Goal: Task Accomplishment & Management: Manage account settings

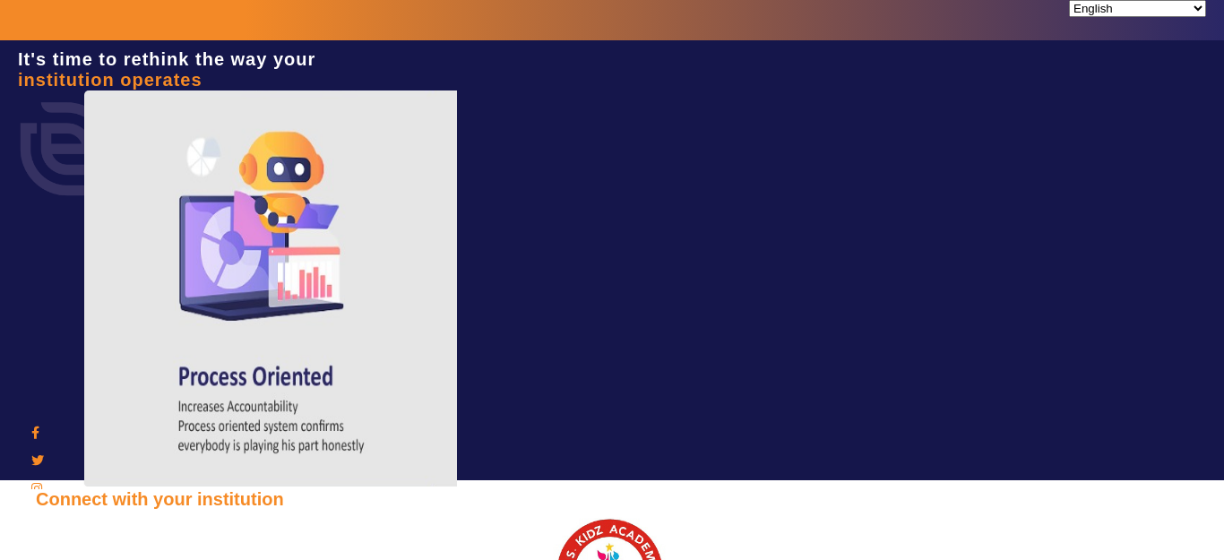
type input "9928895959"
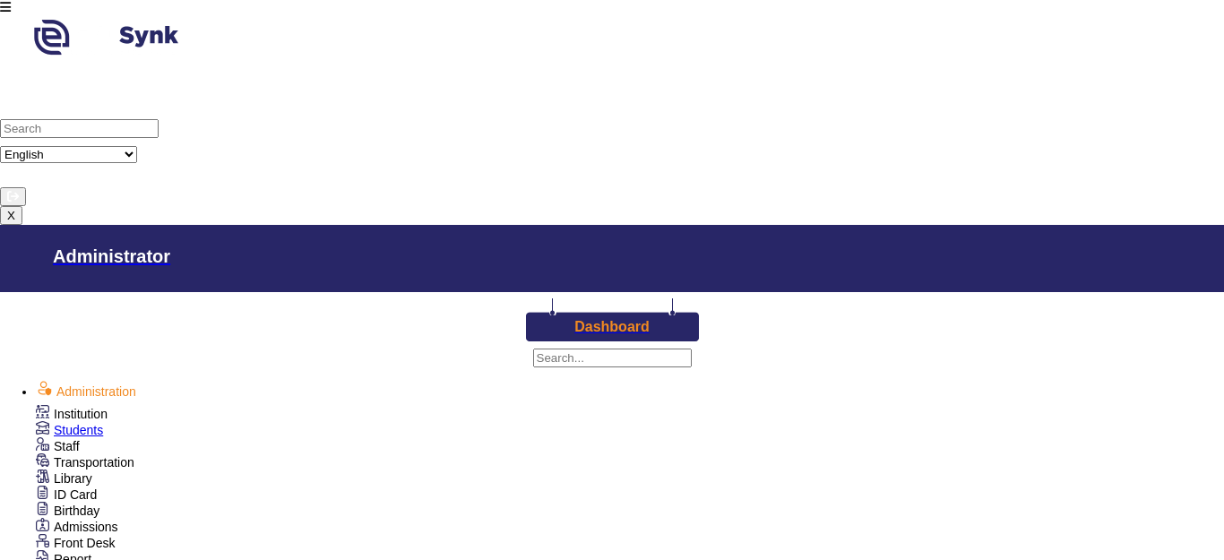
scroll to position [706, 0]
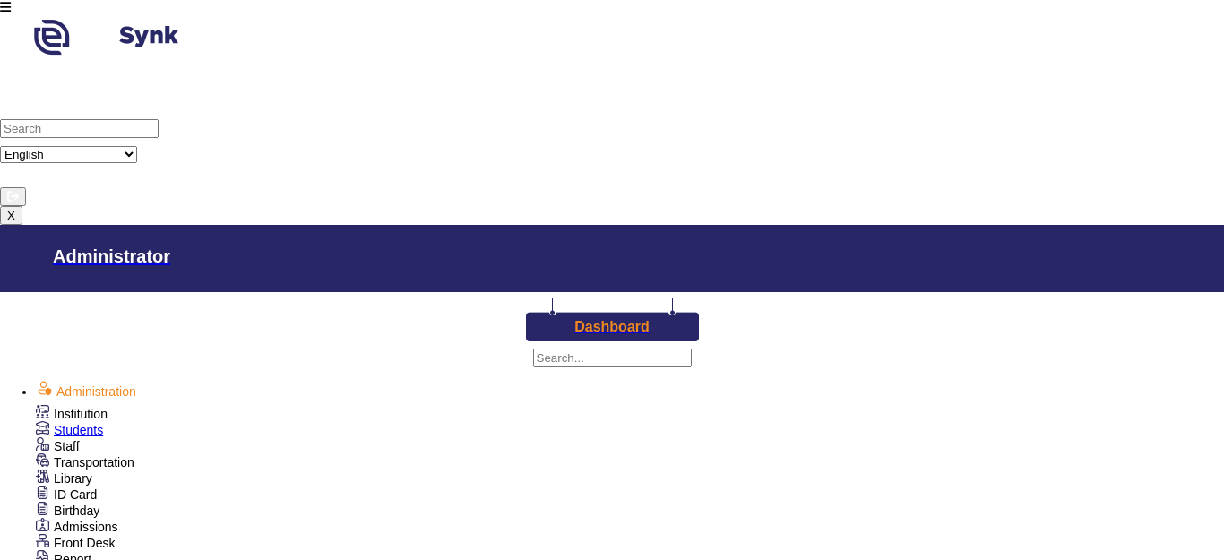
click at [574, 319] on h3 "Dashboard" at bounding box center [611, 327] width 75 height 16
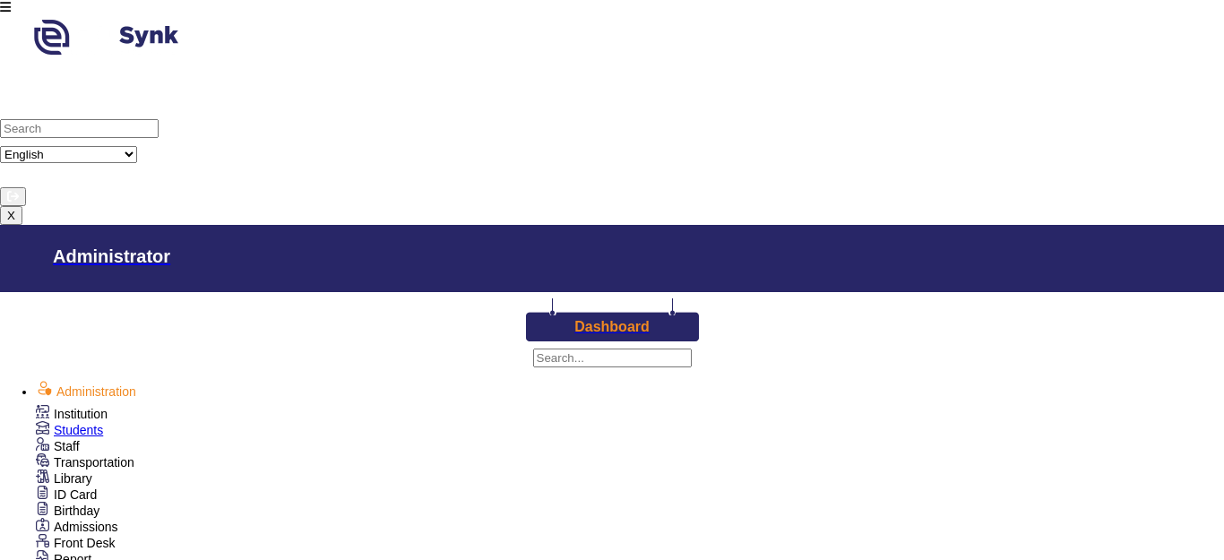
click at [574, 319] on h3 "Dashboard" at bounding box center [611, 327] width 75 height 16
click at [80, 423] on link "Students" at bounding box center [69, 430] width 67 height 14
click at [81, 423] on span "Students" at bounding box center [78, 430] width 49 height 14
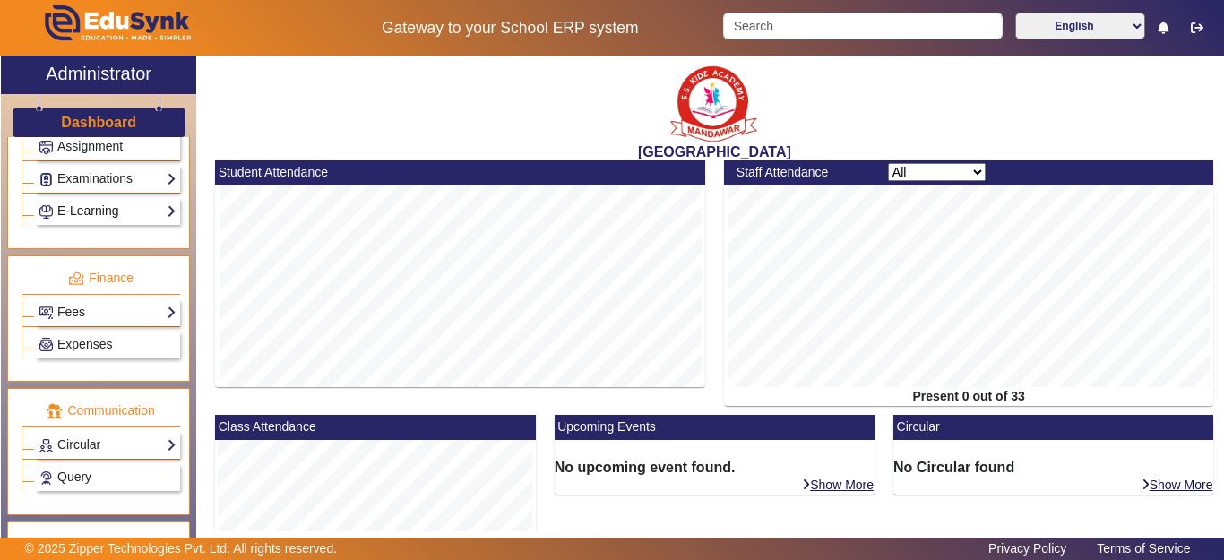
scroll to position [796, 0]
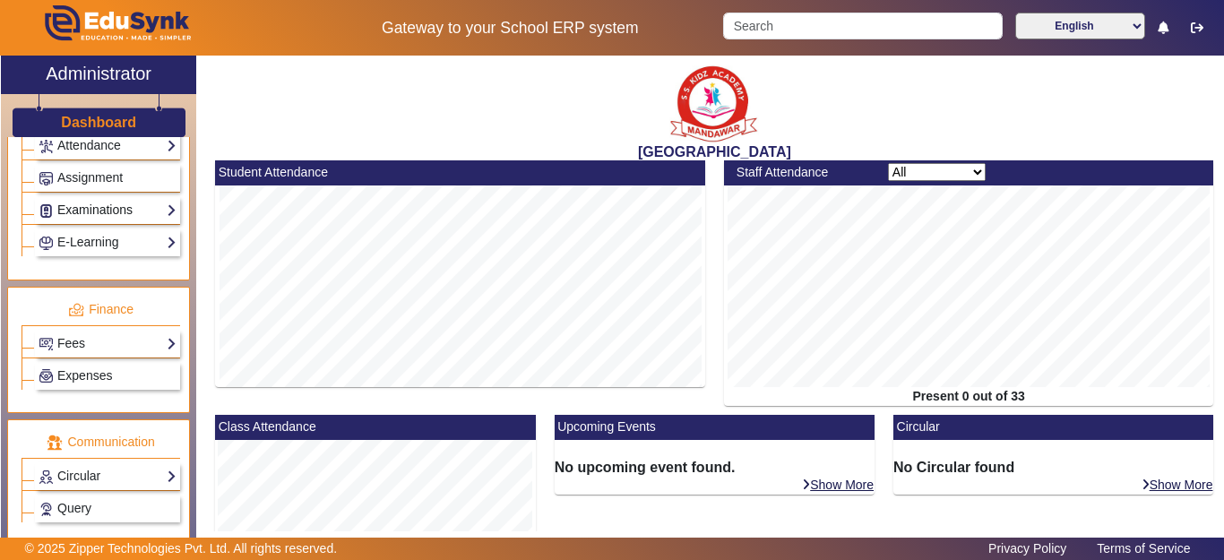
click at [86, 215] on link "Examinations" at bounding box center [108, 210] width 138 height 21
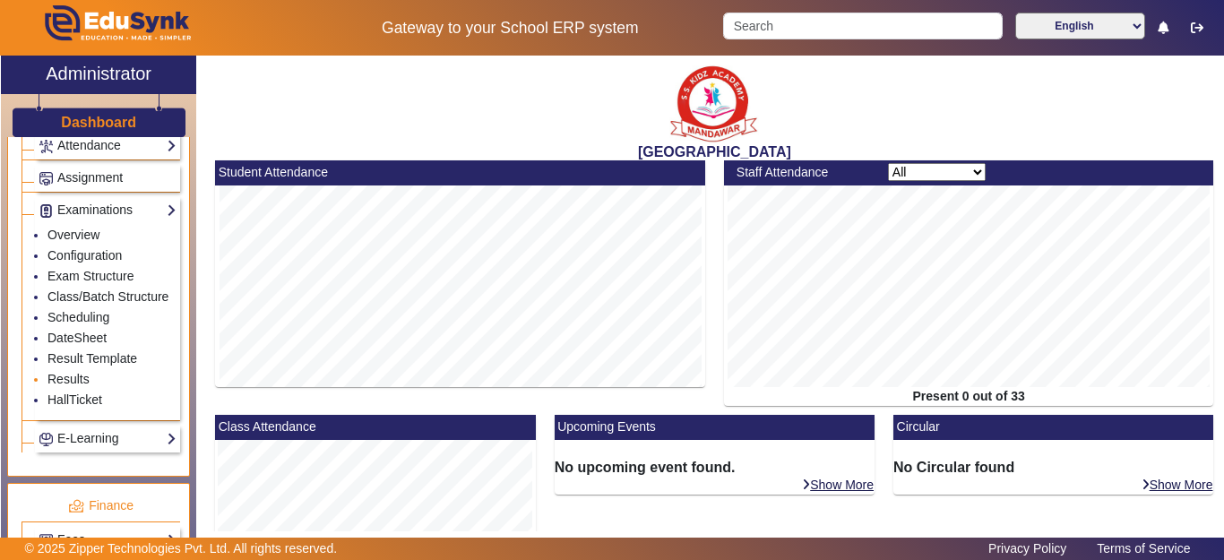
click at [64, 391] on li "Results" at bounding box center [111, 380] width 129 height 21
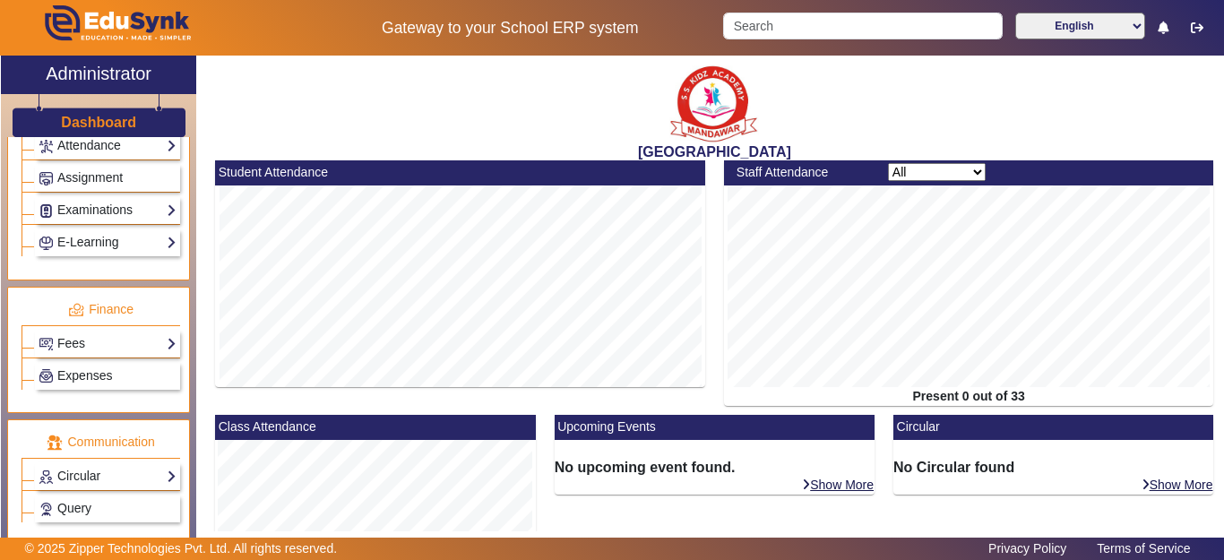
click at [76, 227] on div "E-Learning Our Courses Add Course" at bounding box center [101, 240] width 159 height 32
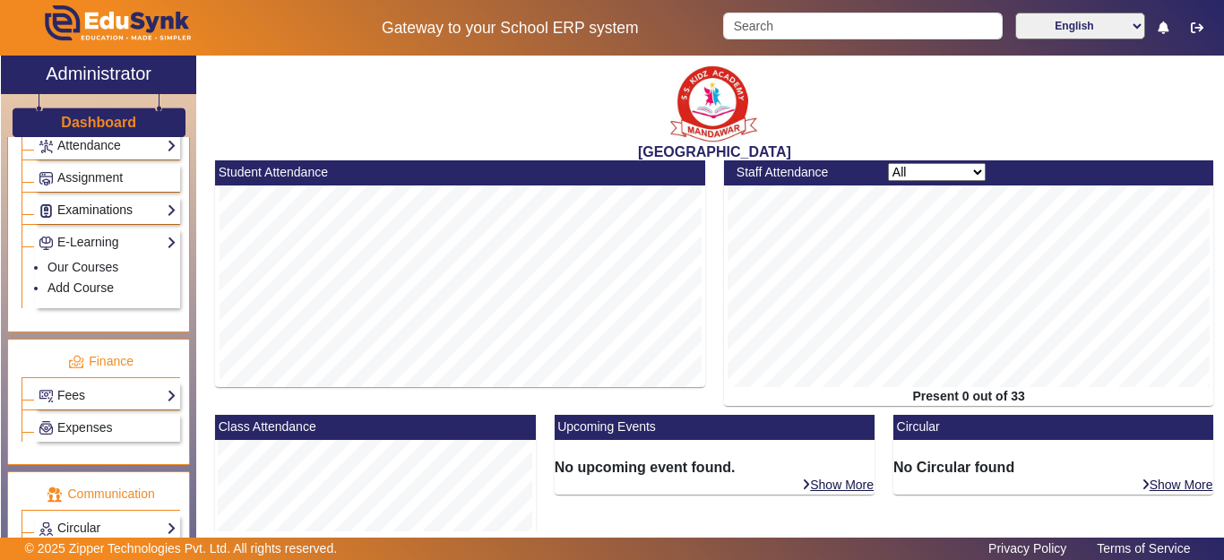
click at [77, 206] on link "Examinations" at bounding box center [108, 210] width 138 height 21
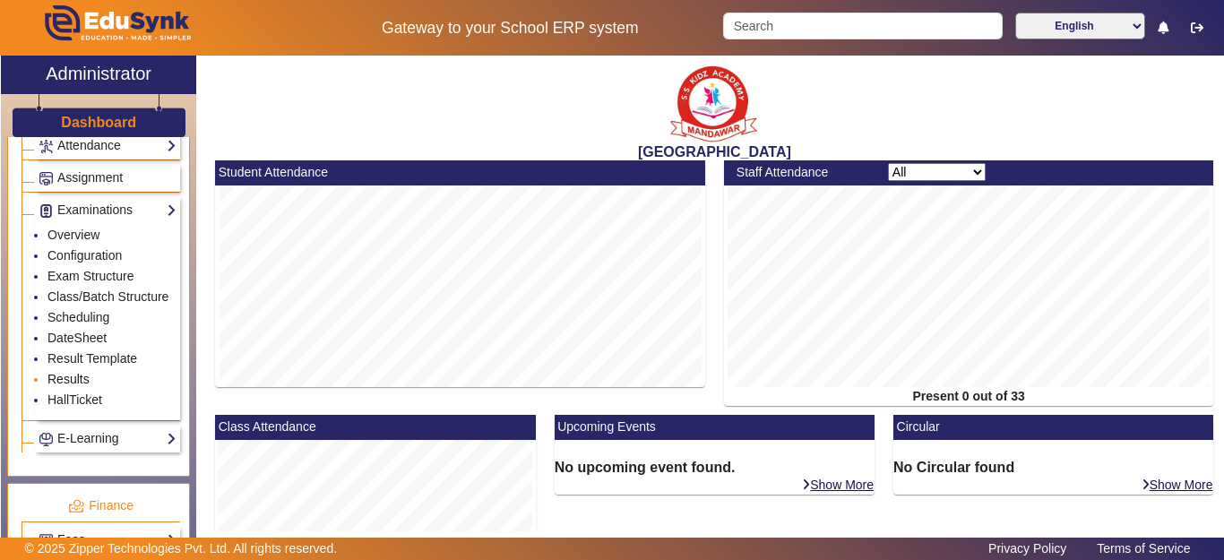
click at [71, 386] on link "Results" at bounding box center [68, 379] width 42 height 14
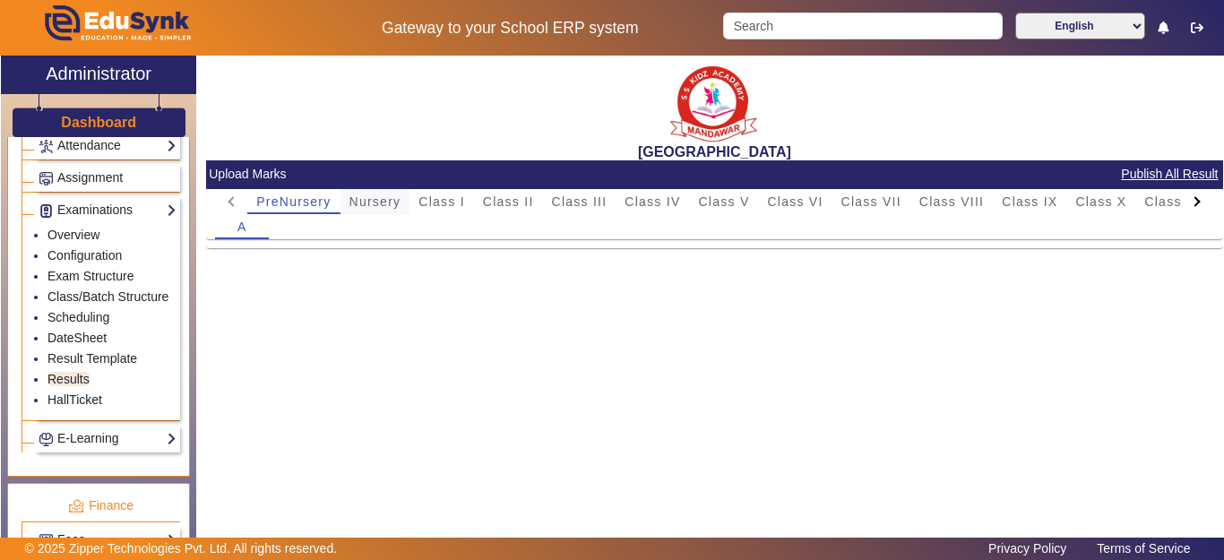
click at [358, 199] on span "Nursery" at bounding box center [375, 201] width 52 height 13
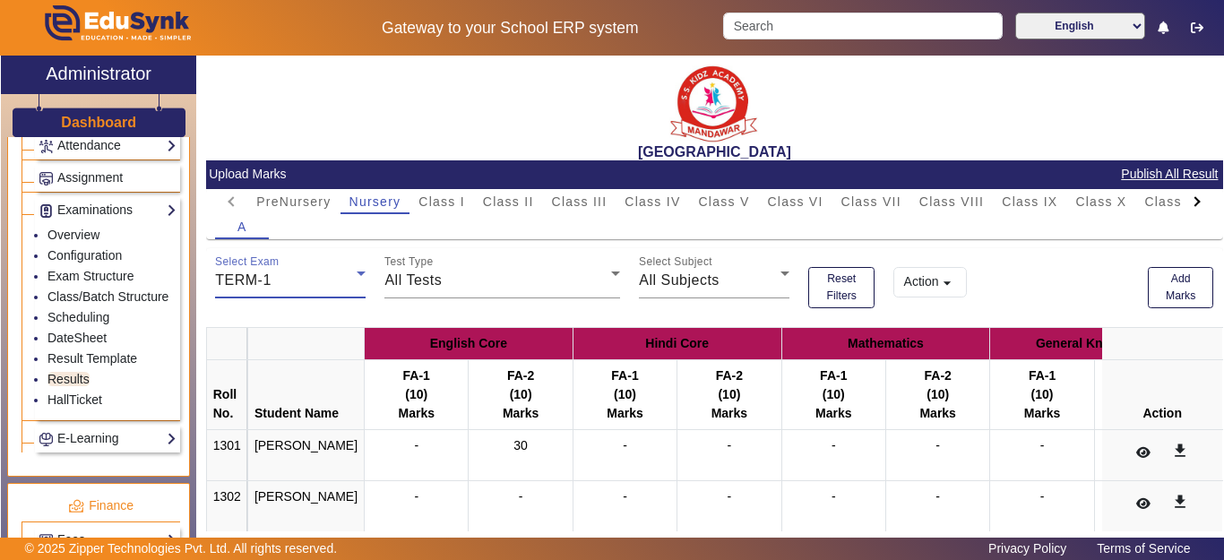
click at [332, 283] on div "TERM-1" at bounding box center [286, 281] width 142 height 22
click at [464, 295] on div at bounding box center [612, 280] width 1224 height 560
click at [452, 284] on div "All Tests" at bounding box center [497, 281] width 227 height 22
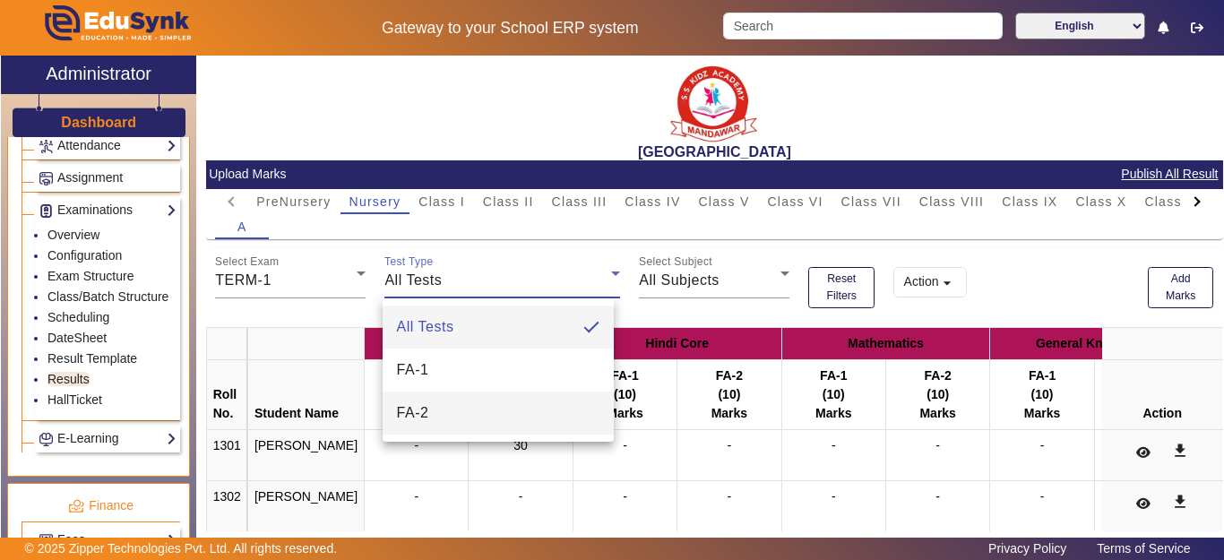
click at [442, 401] on mat-option "FA-2" at bounding box center [499, 413] width 232 height 43
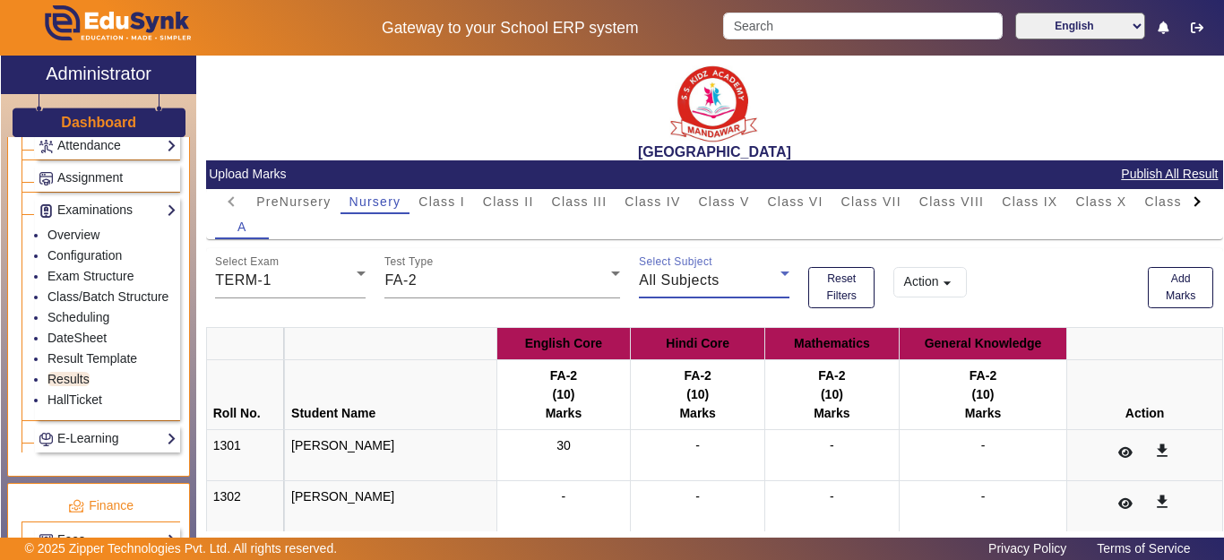
click at [748, 285] on div "All Subjects" at bounding box center [710, 281] width 142 height 22
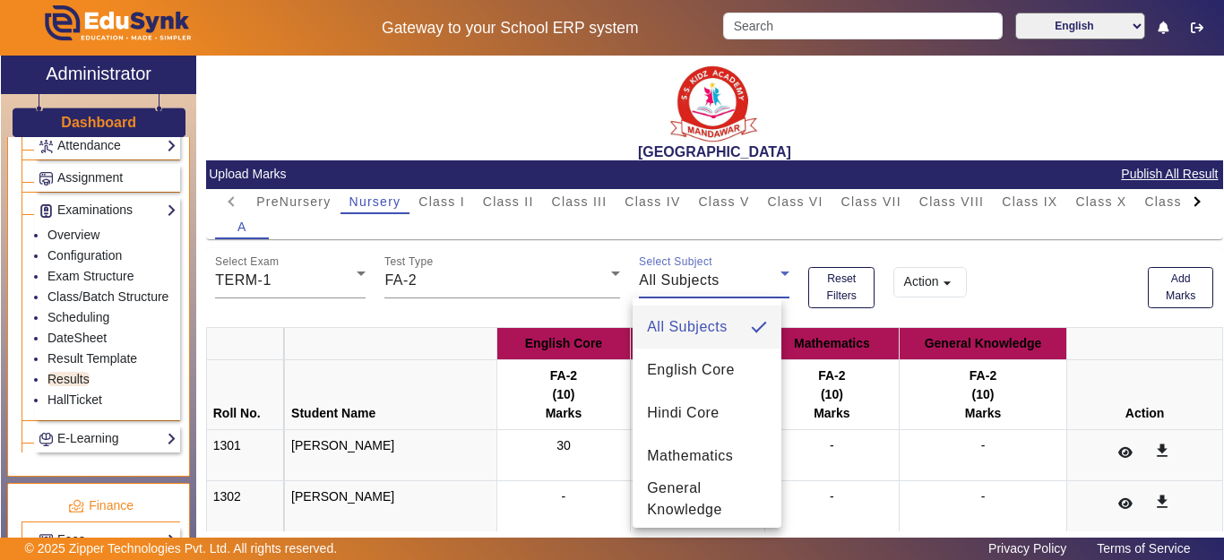
click at [746, 280] on div at bounding box center [612, 280] width 1224 height 560
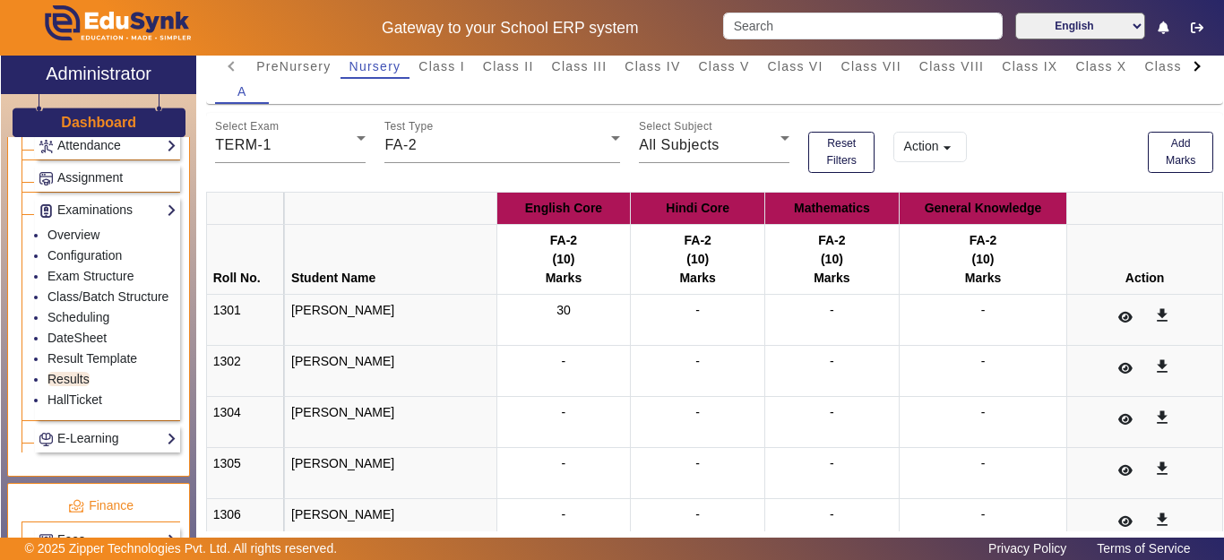
scroll to position [179, 0]
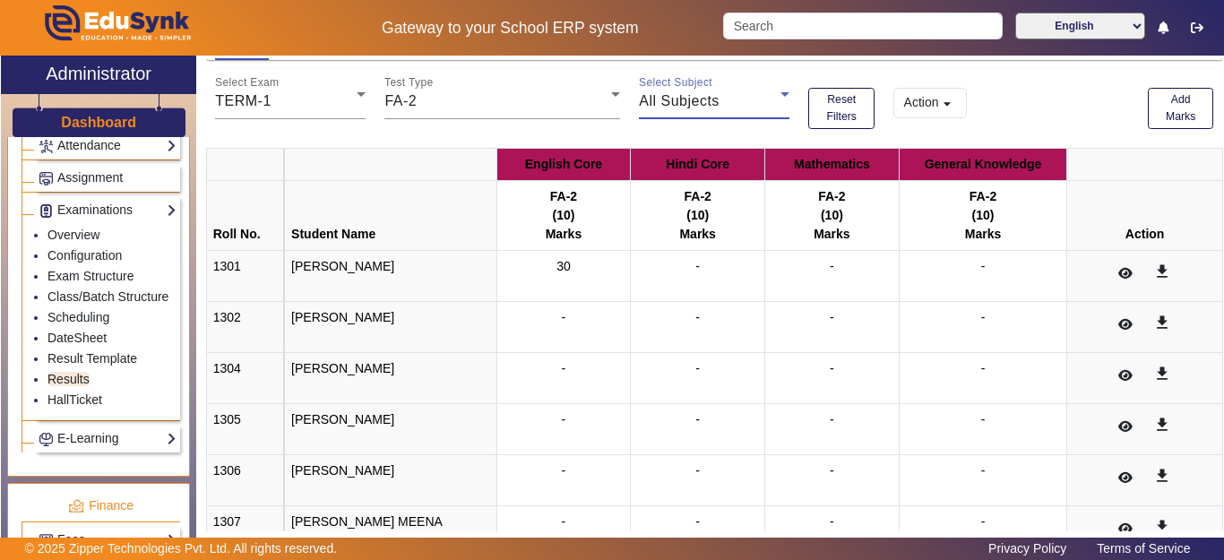
click at [753, 99] on div "All Subjects" at bounding box center [710, 101] width 142 height 22
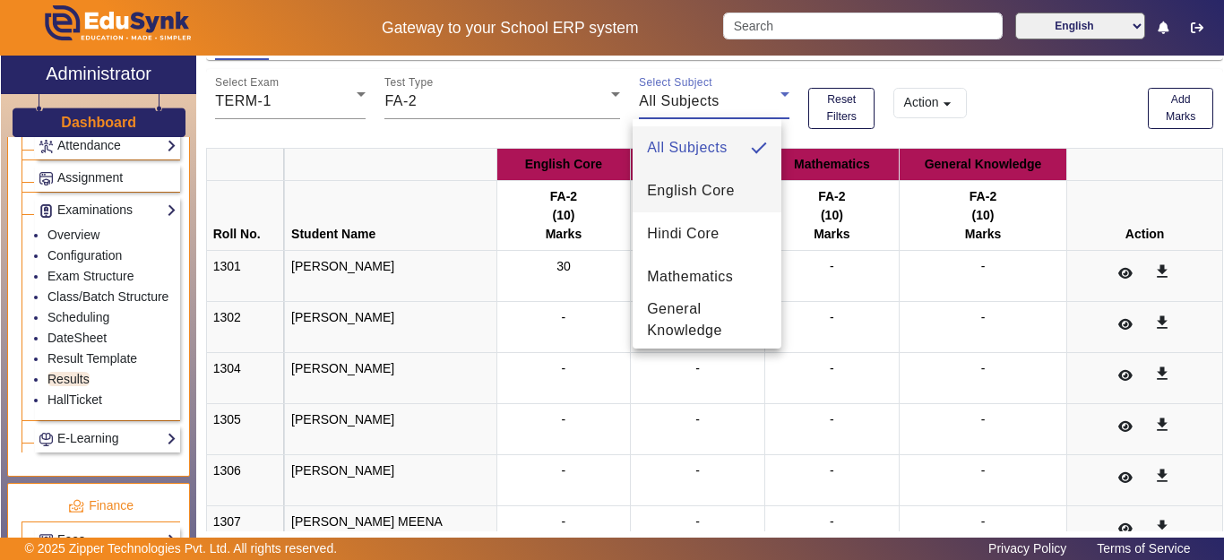
click at [692, 188] on span "English Core" at bounding box center [691, 191] width 88 height 22
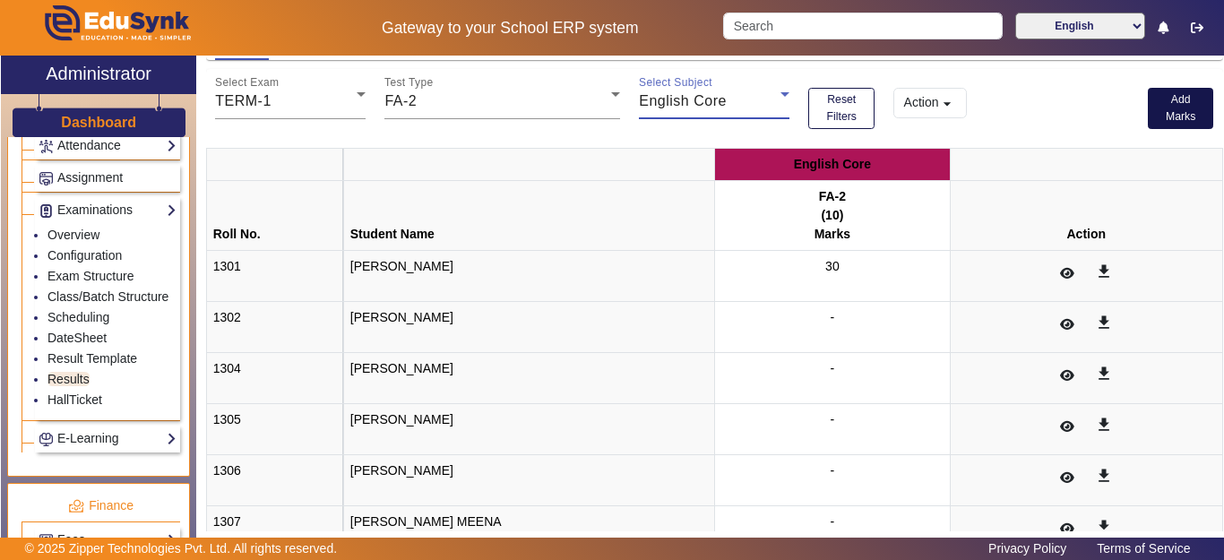
click at [1159, 116] on button "Add Marks" at bounding box center [1181, 108] width 66 height 41
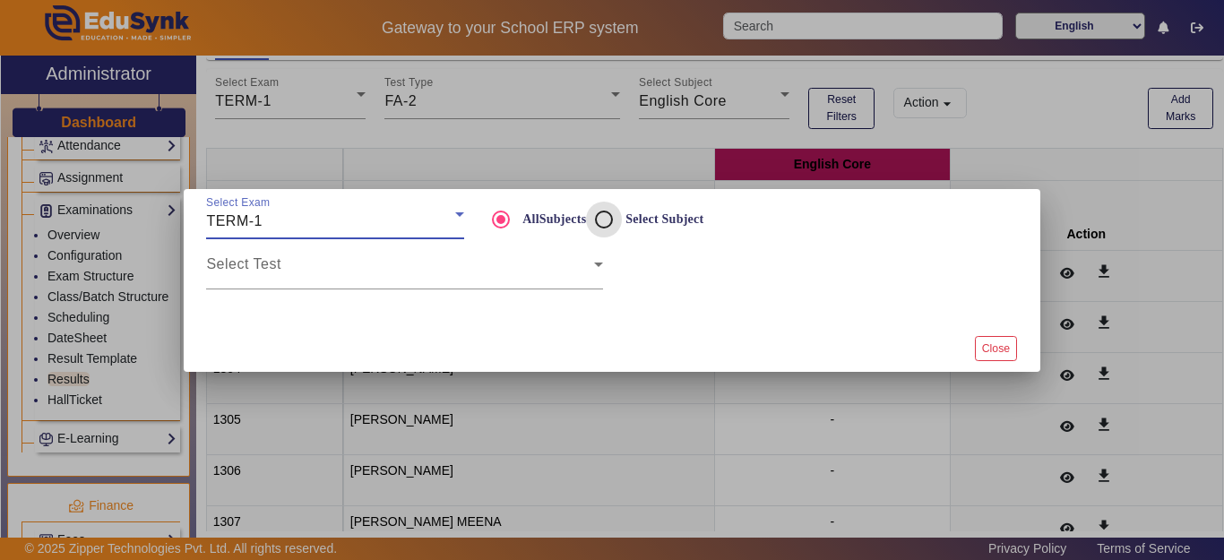
click at [597, 222] on input "Select Subject" at bounding box center [604, 220] width 36 height 36
radio input "true"
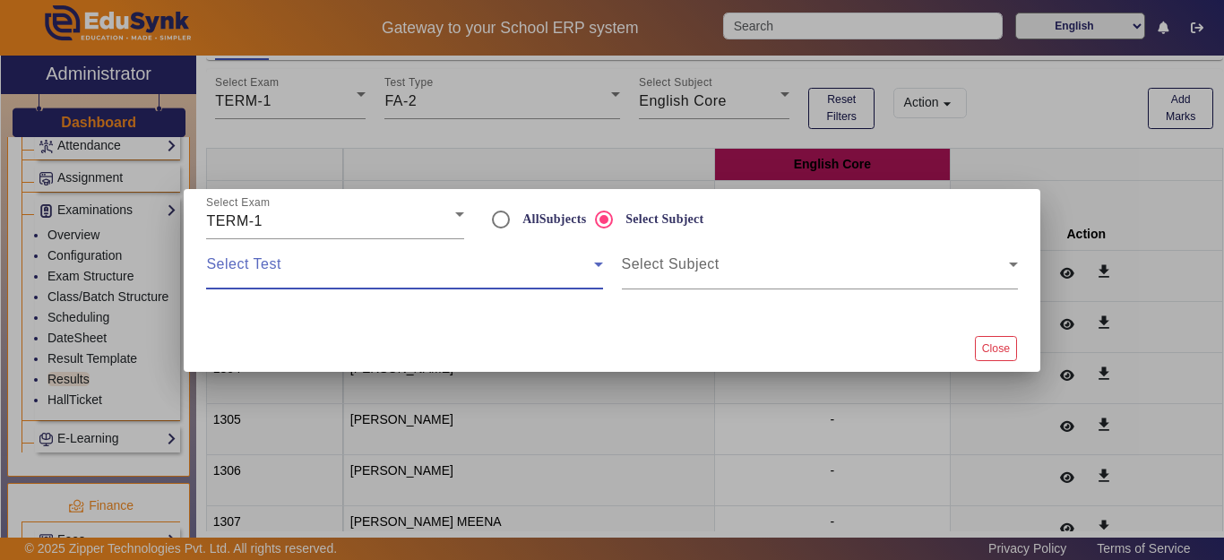
click at [454, 277] on span at bounding box center [399, 272] width 387 height 22
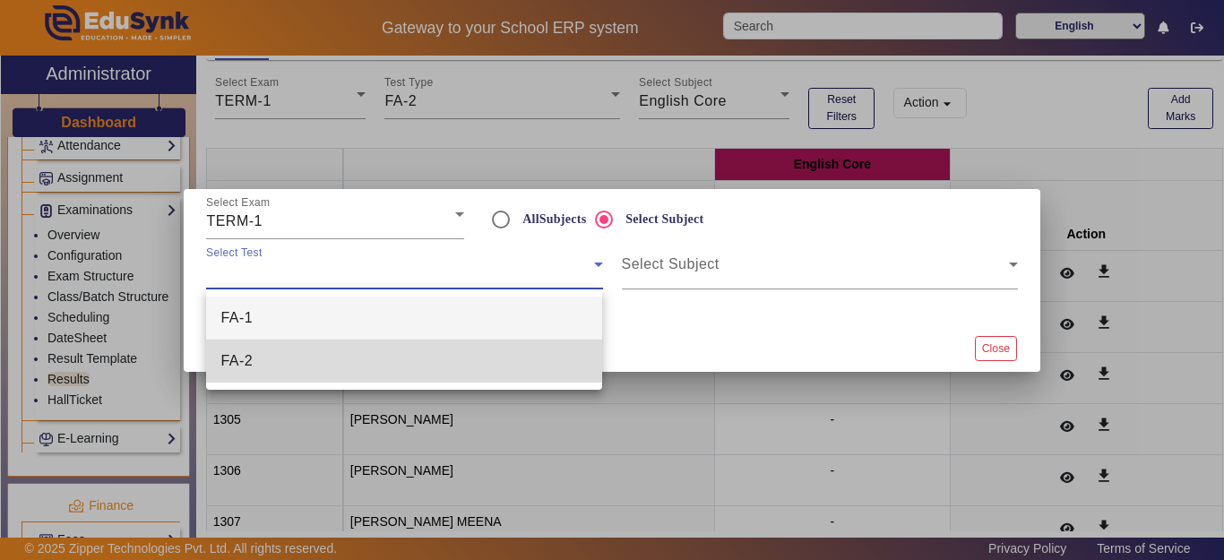
click at [338, 350] on mat-option "FA-2" at bounding box center [404, 361] width 396 height 43
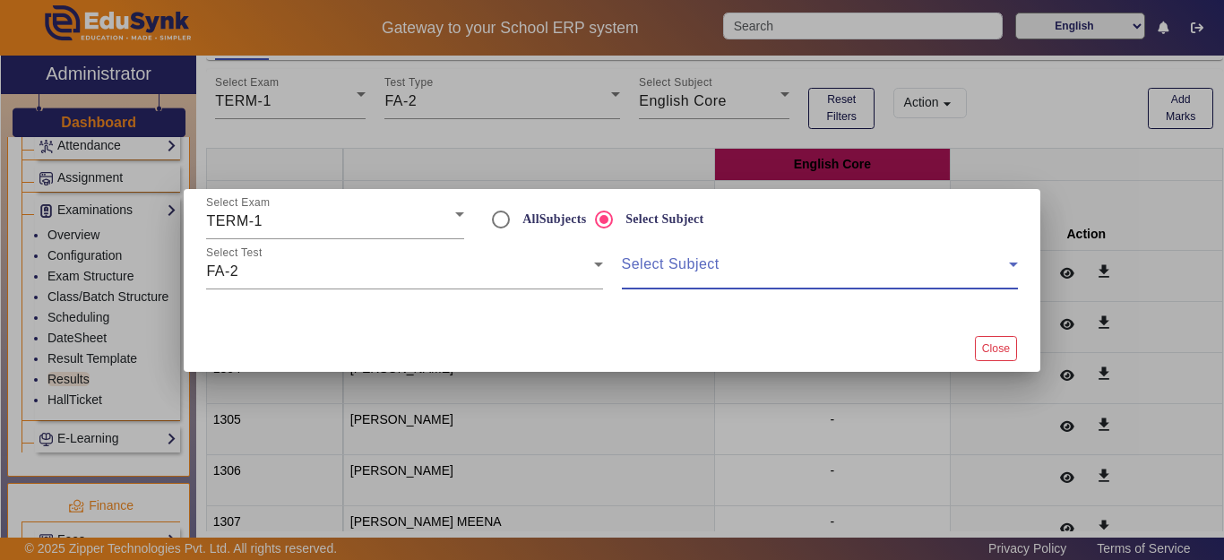
click at [701, 269] on span at bounding box center [815, 272] width 387 height 22
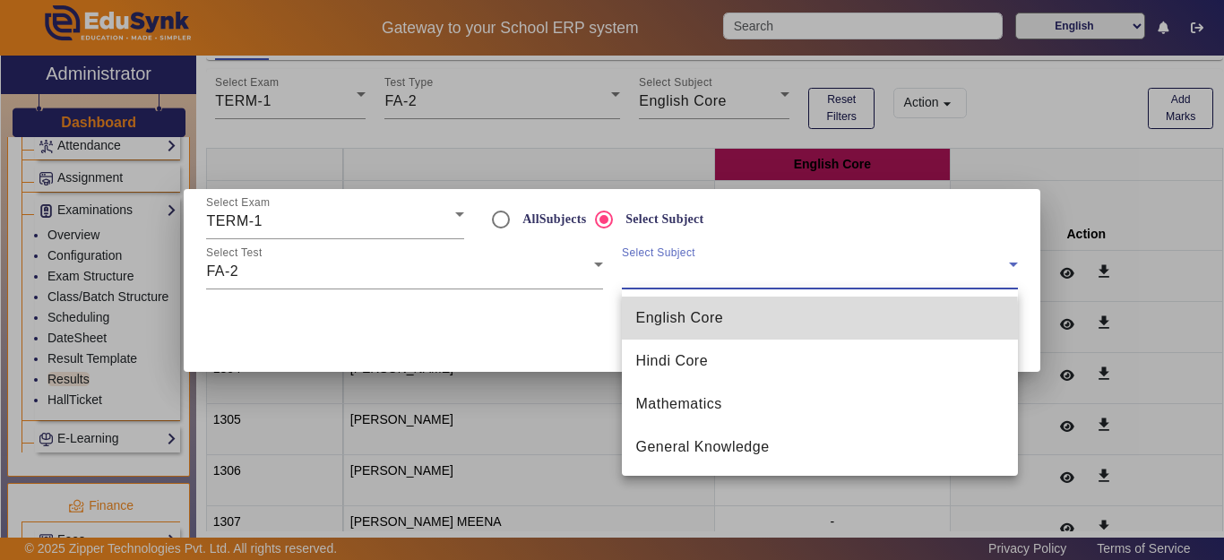
click at [696, 327] on span "English Core" at bounding box center [680, 318] width 88 height 22
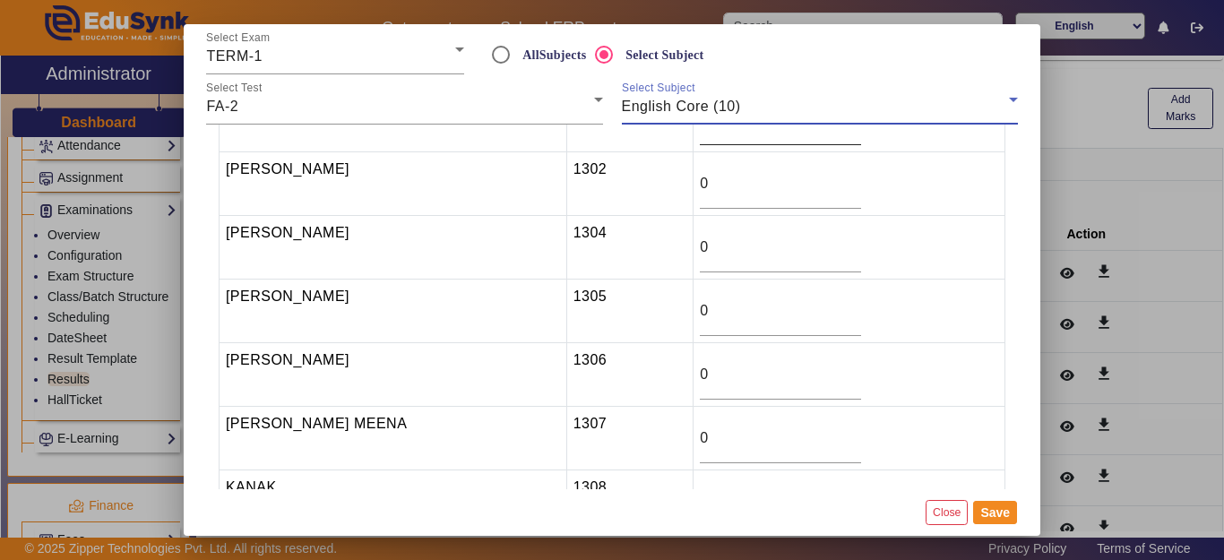
scroll to position [0, 0]
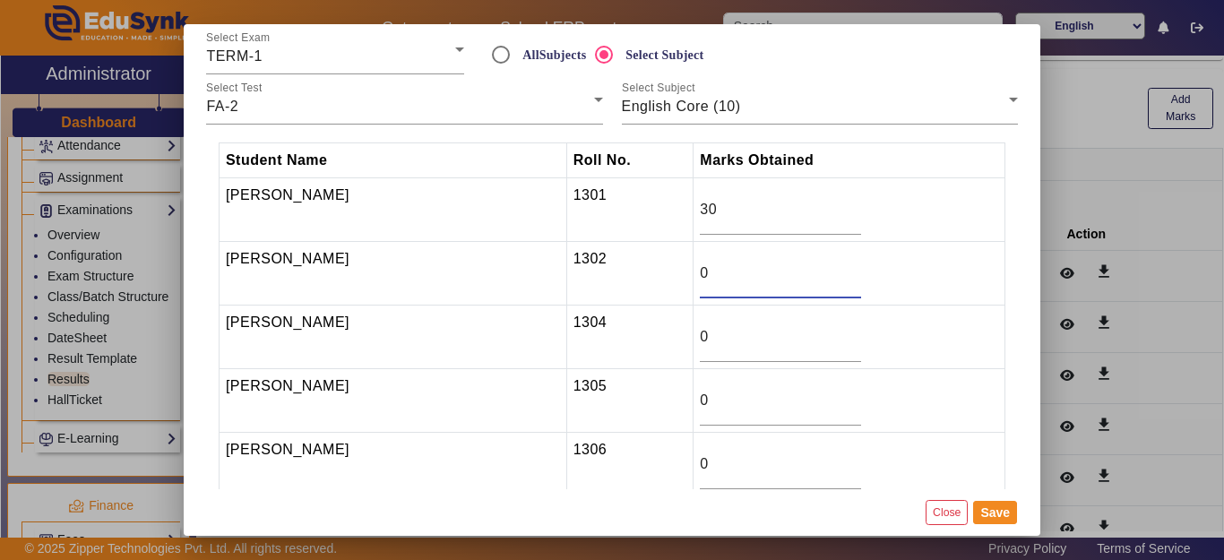
drag, startPoint x: 719, startPoint y: 270, endPoint x: 700, endPoint y: 271, distance: 18.9
click at [700, 271] on input "0" at bounding box center [780, 274] width 161 height 22
click at [1002, 513] on button "Save" at bounding box center [995, 512] width 44 height 23
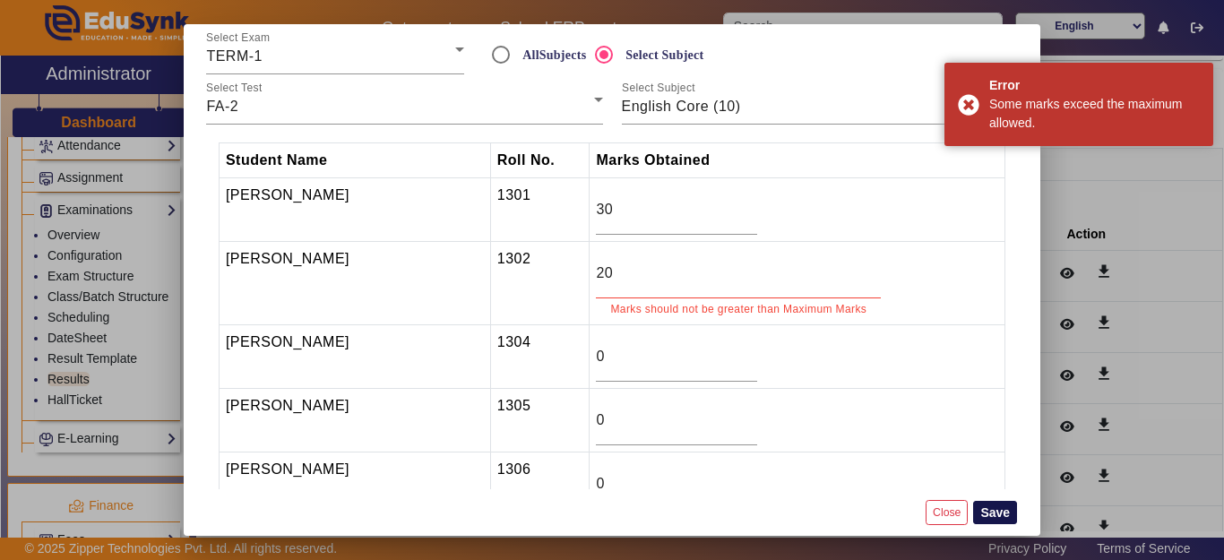
click at [992, 518] on button "Save" at bounding box center [995, 512] width 44 height 23
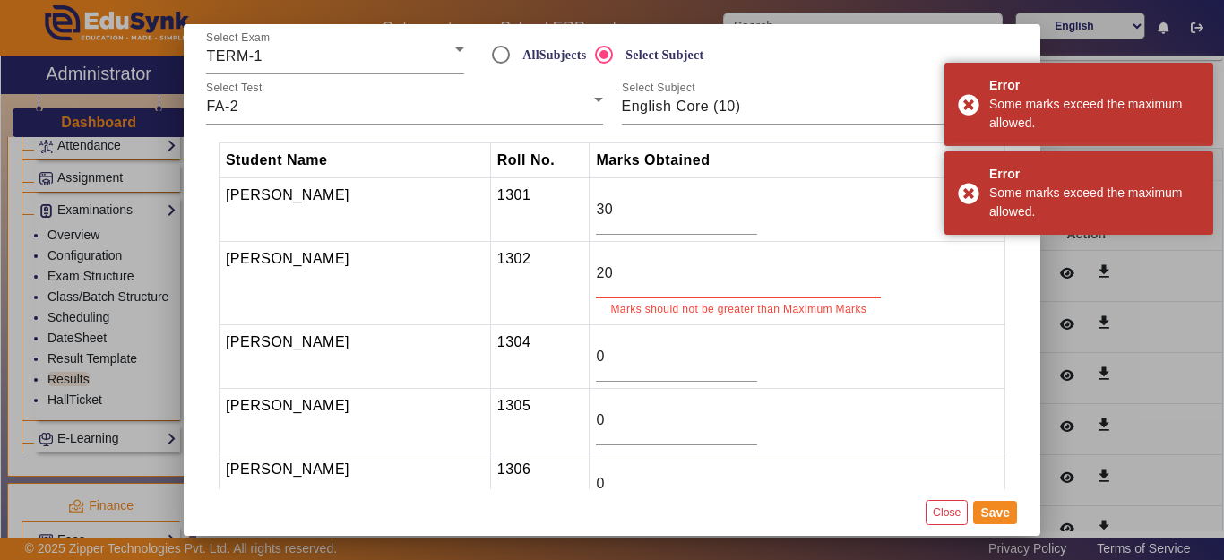
drag, startPoint x: 628, startPoint y: 275, endPoint x: 558, endPoint y: 279, distance: 70.0
click at [558, 279] on tr "[PERSON_NAME] 1302 20 Marks should not be greater than Maximum Marks" at bounding box center [612, 283] width 786 height 83
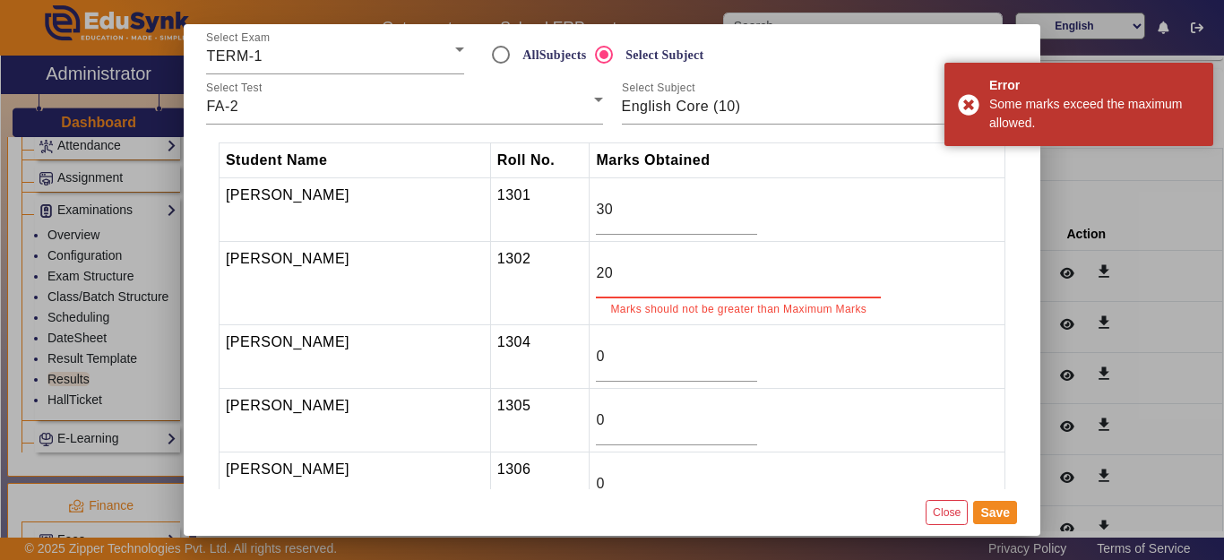
drag, startPoint x: 632, startPoint y: 288, endPoint x: 612, endPoint y: 273, distance: 24.4
click at [612, 273] on input "20" at bounding box center [738, 274] width 285 height 22
drag, startPoint x: 613, startPoint y: 279, endPoint x: 566, endPoint y: 272, distance: 47.0
click at [566, 272] on tr "[PERSON_NAME] 1302 20 Marks should not be greater than Maximum Marks" at bounding box center [612, 283] width 786 height 83
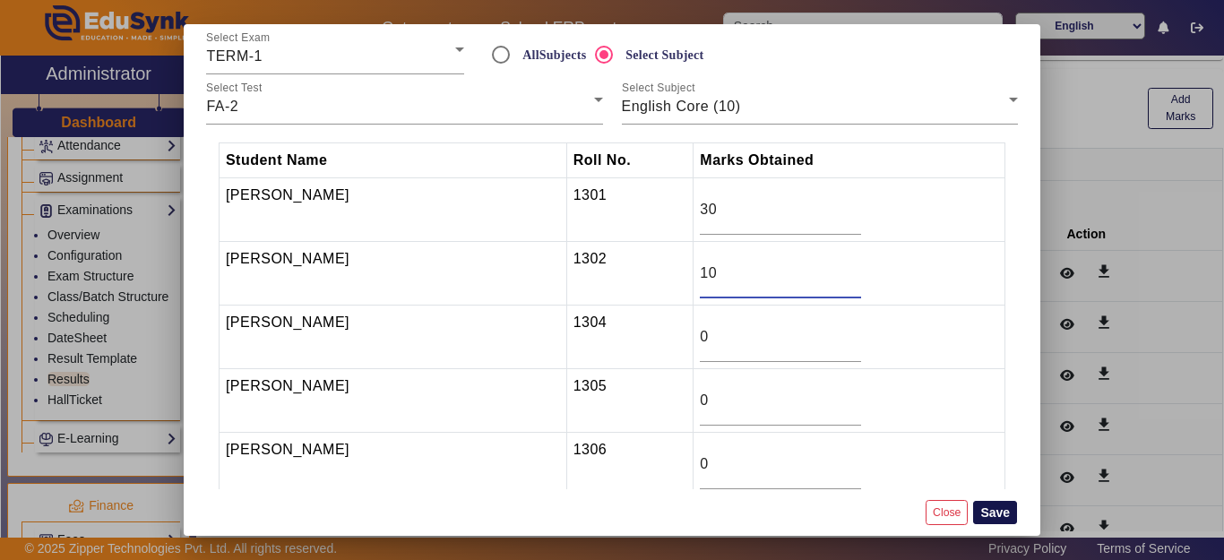
click at [994, 517] on button "Save" at bounding box center [995, 512] width 44 height 23
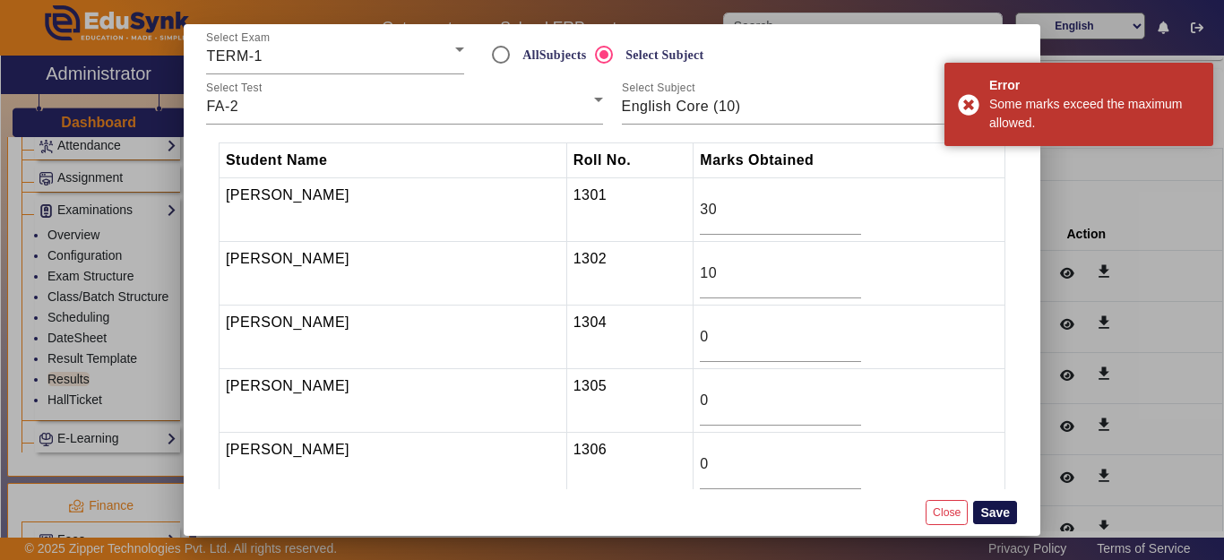
click at [1005, 513] on button "Save" at bounding box center [995, 512] width 44 height 23
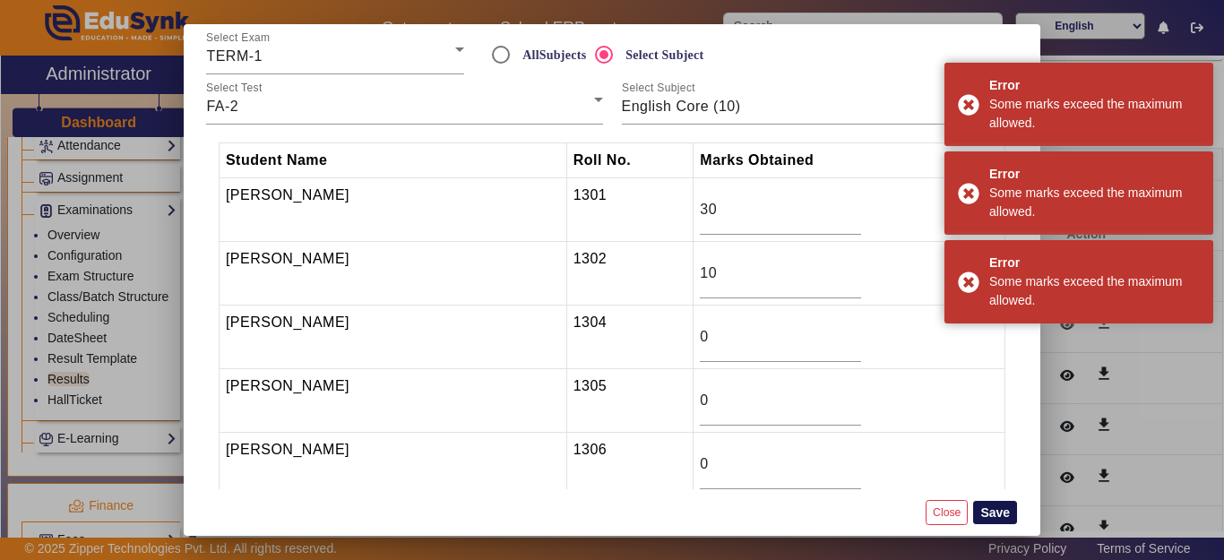
click at [1005, 513] on button "Save" at bounding box center [995, 512] width 44 height 23
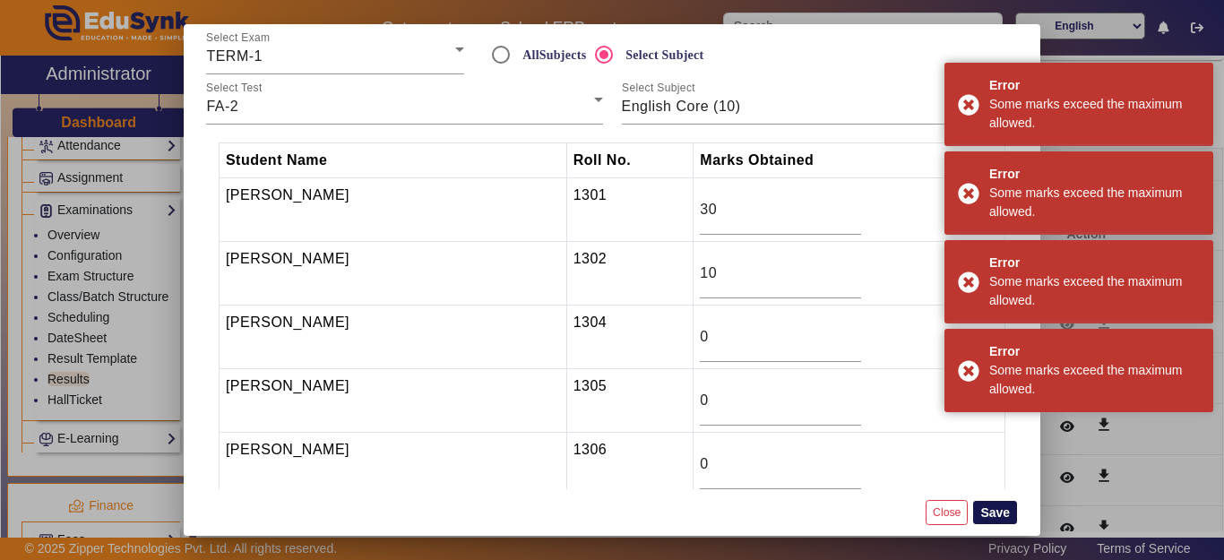
click at [1005, 513] on button "Save" at bounding box center [995, 512] width 44 height 23
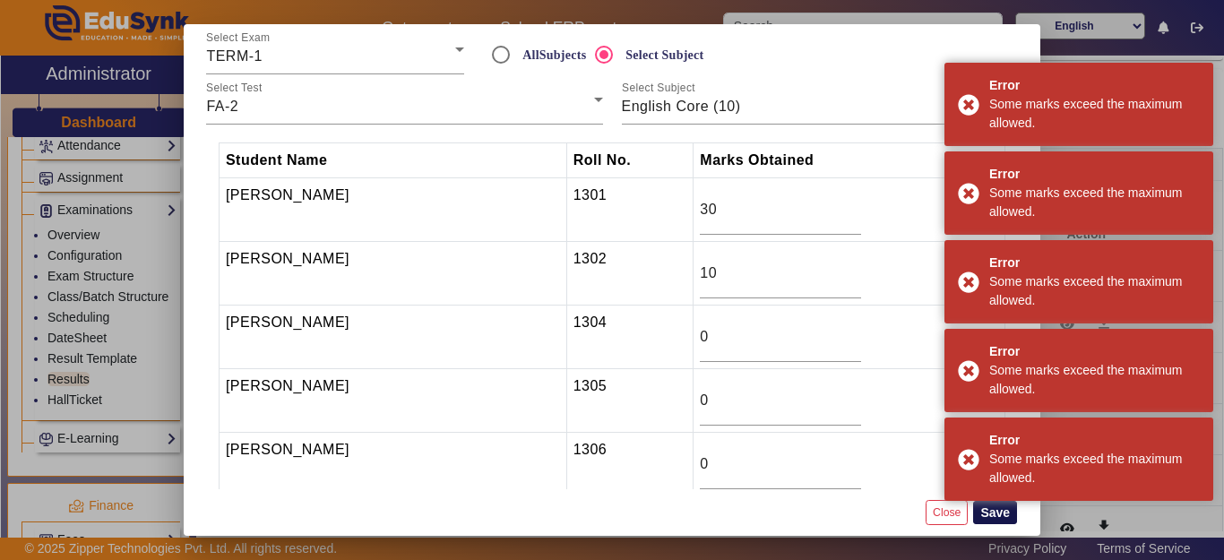
click at [1005, 513] on button "Save" at bounding box center [995, 512] width 44 height 23
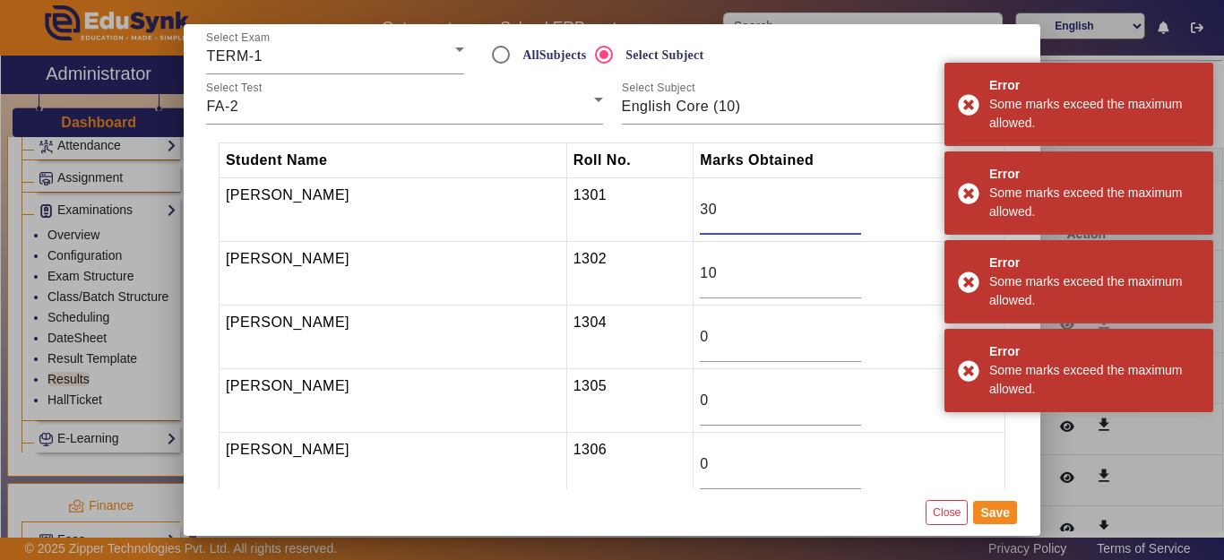
click at [770, 211] on input "30" at bounding box center [780, 210] width 161 height 22
click at [767, 213] on input "30" at bounding box center [780, 210] width 161 height 22
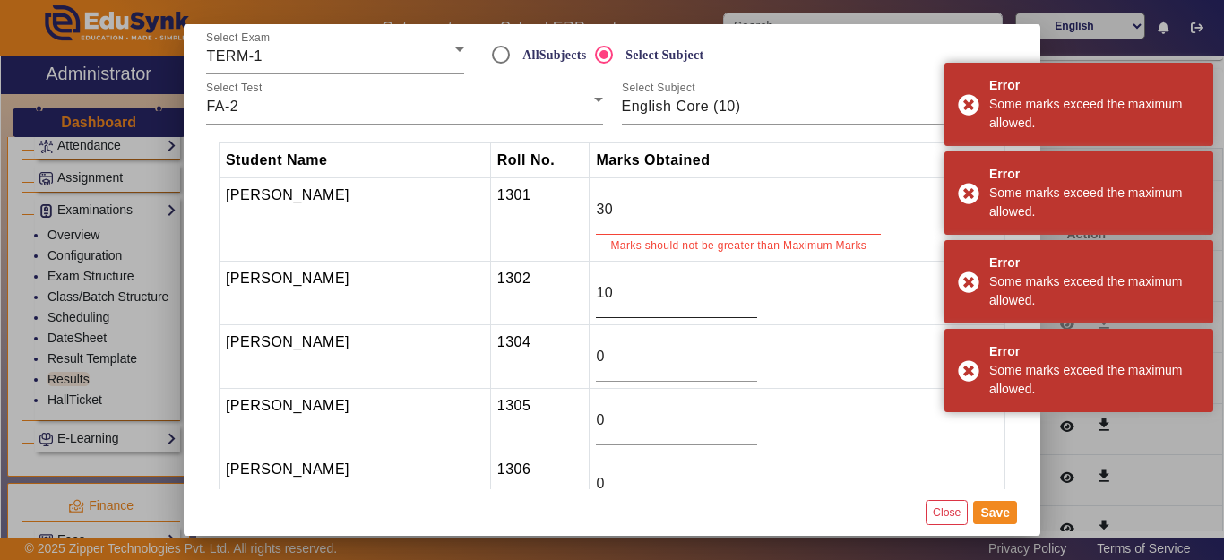
click at [787, 262] on td "10" at bounding box center [798, 294] width 416 height 64
click at [768, 314] on td "10" at bounding box center [798, 294] width 416 height 64
click at [742, 294] on input "9" at bounding box center [676, 293] width 161 height 22
type input "8"
click at [741, 294] on input "8" at bounding box center [676, 293] width 161 height 22
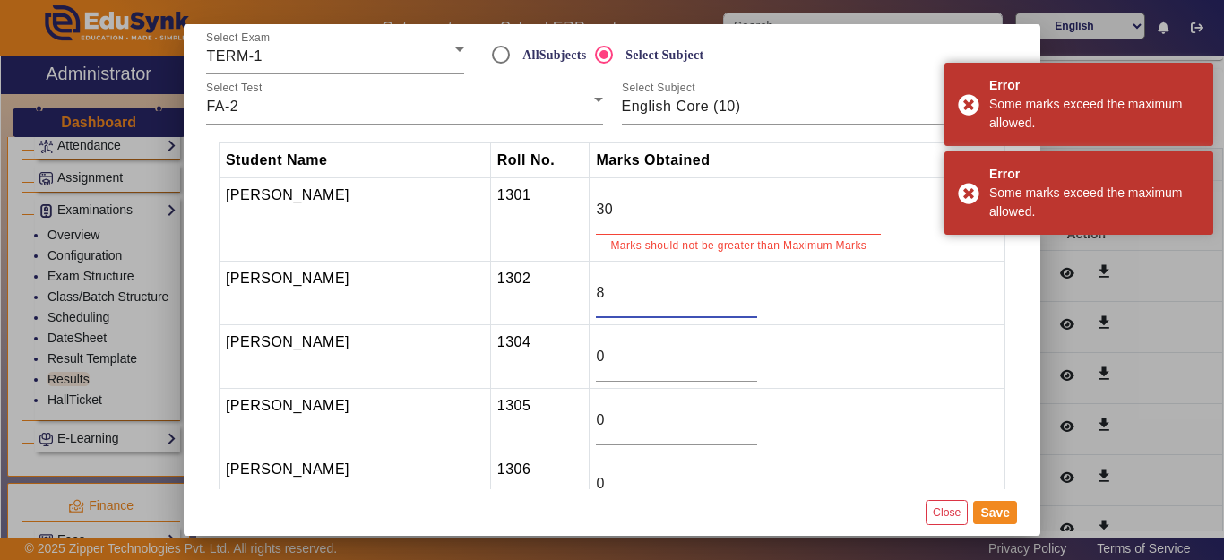
click at [775, 274] on td "8" at bounding box center [798, 294] width 416 height 64
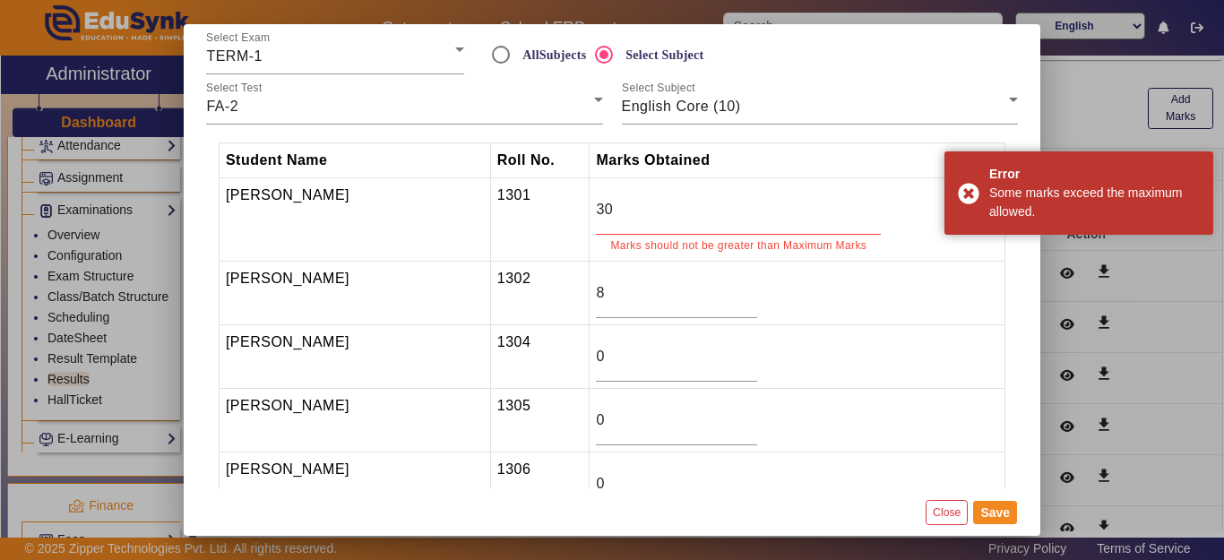
click at [705, 211] on input "30" at bounding box center [738, 210] width 285 height 22
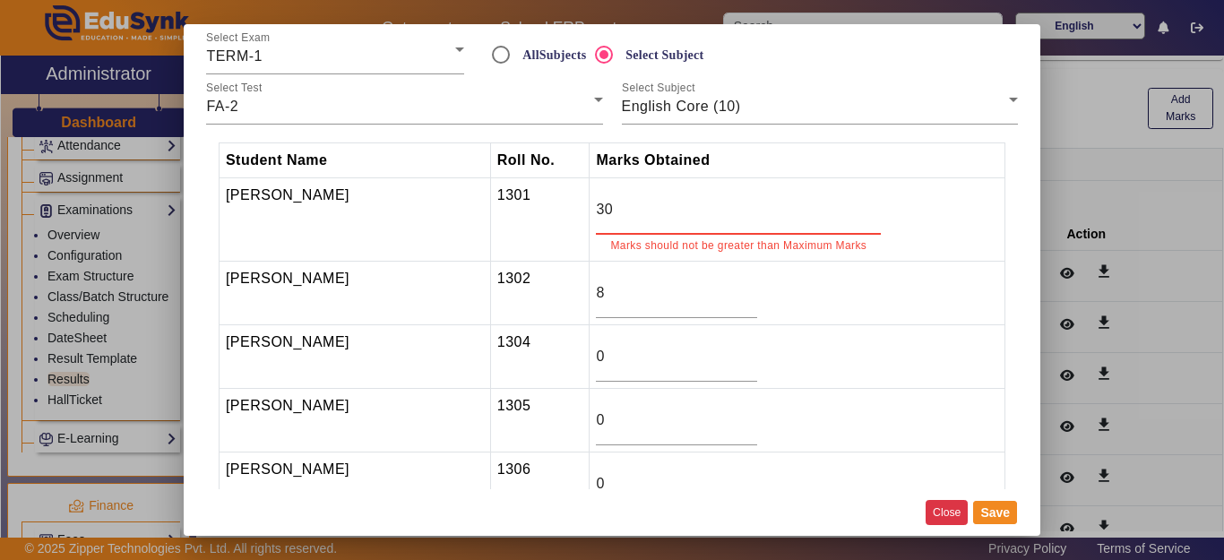
click at [951, 513] on button "Close" at bounding box center [947, 512] width 42 height 24
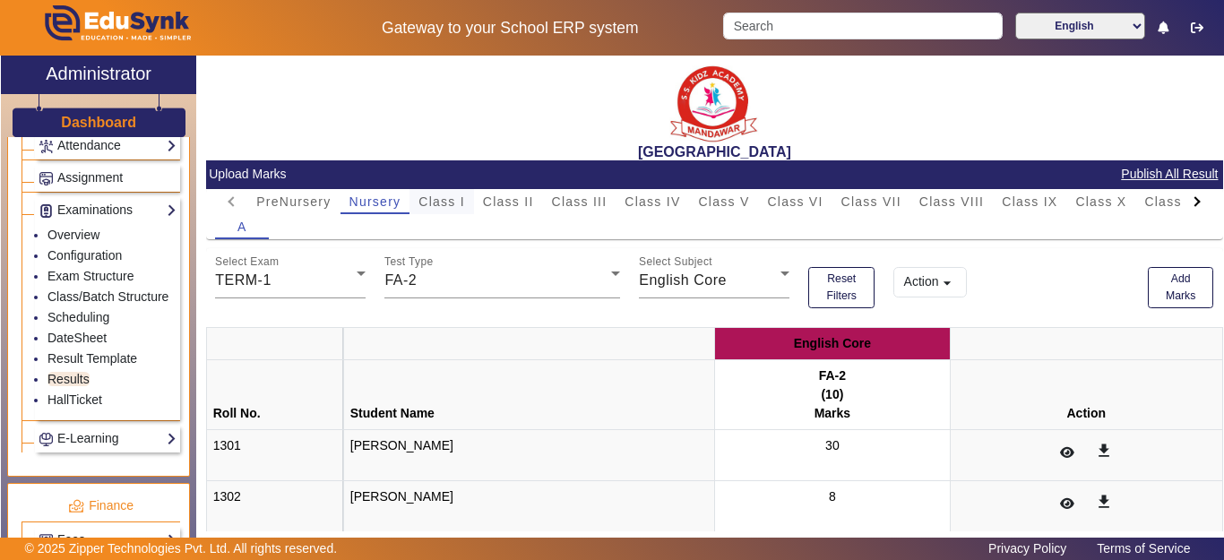
click at [457, 203] on span "Class I" at bounding box center [441, 201] width 47 height 13
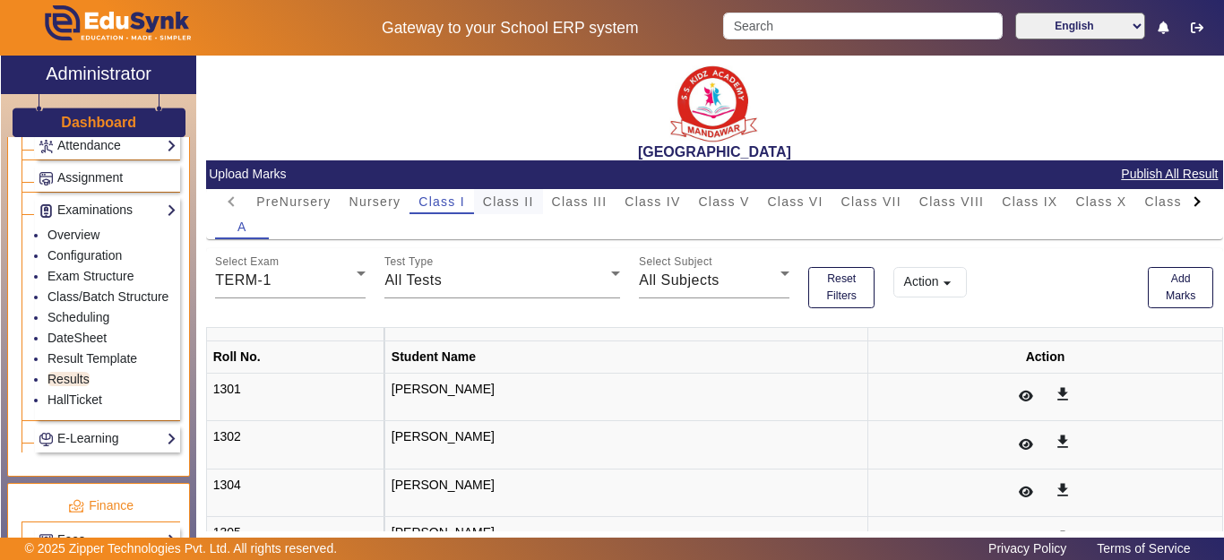
click at [499, 201] on span "Class II" at bounding box center [508, 201] width 51 height 13
click at [401, 194] on div "Nursery" at bounding box center [375, 201] width 70 height 25
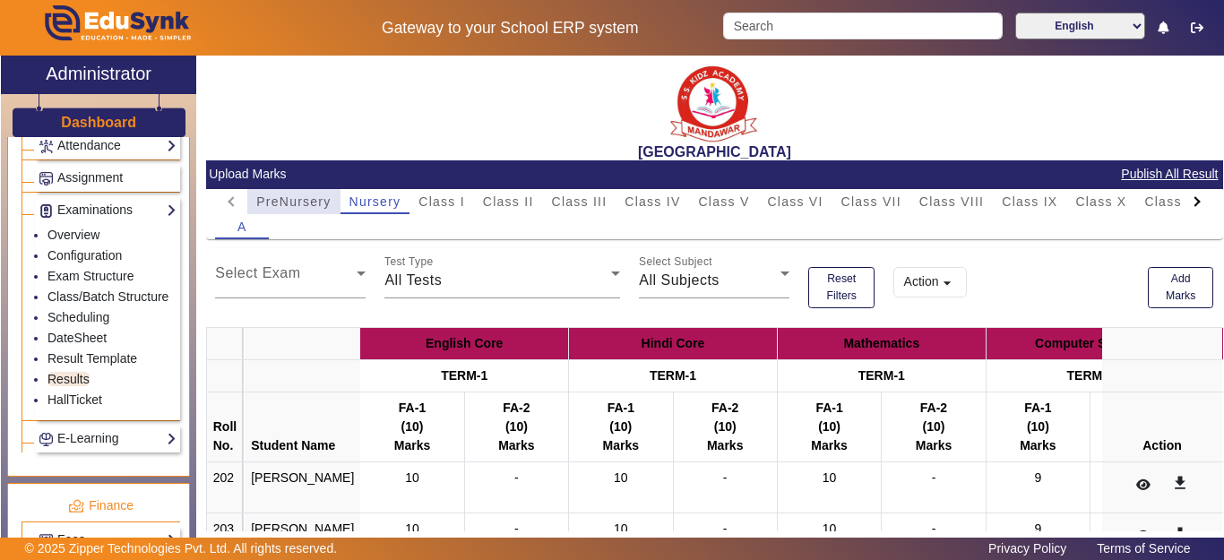
click at [271, 202] on span "PreNursery" at bounding box center [293, 201] width 74 height 13
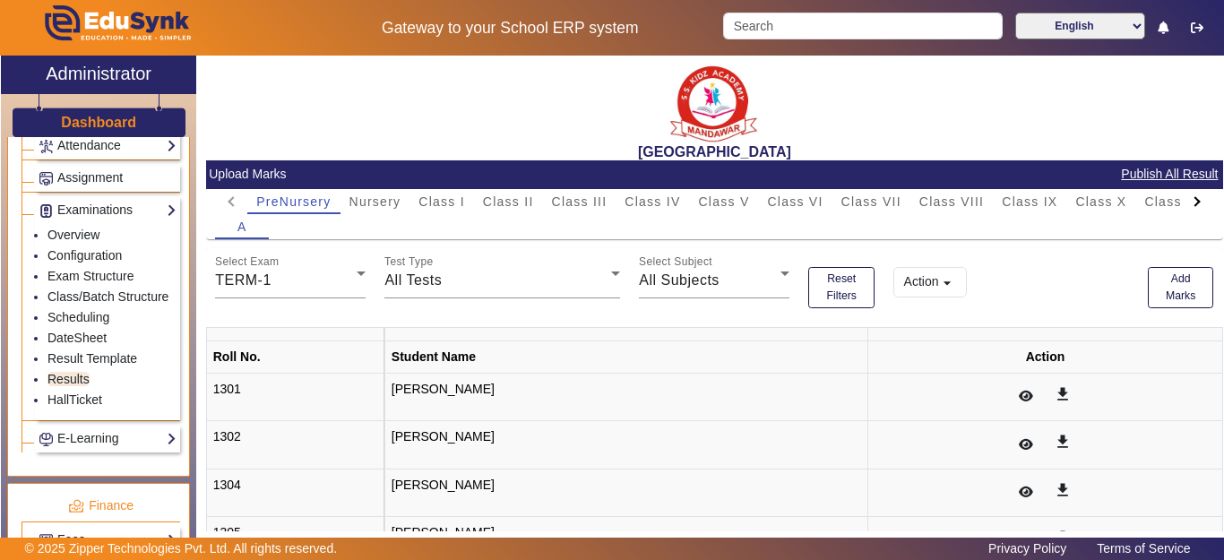
click at [240, 199] on mat-tab-header "PreNursery Nursery Class I Class II Class III Class IV Class V Class VI Class V…" at bounding box center [714, 201] width 998 height 25
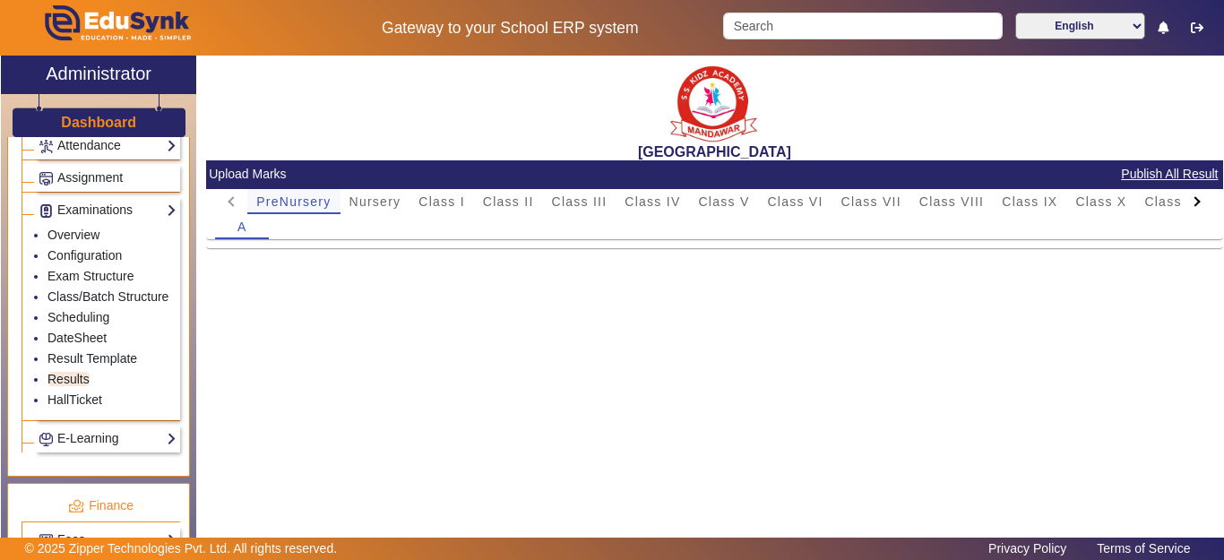
click at [331, 204] on span "PreNursery" at bounding box center [293, 201] width 74 height 13
click at [370, 209] on span "Nursery" at bounding box center [375, 201] width 52 height 25
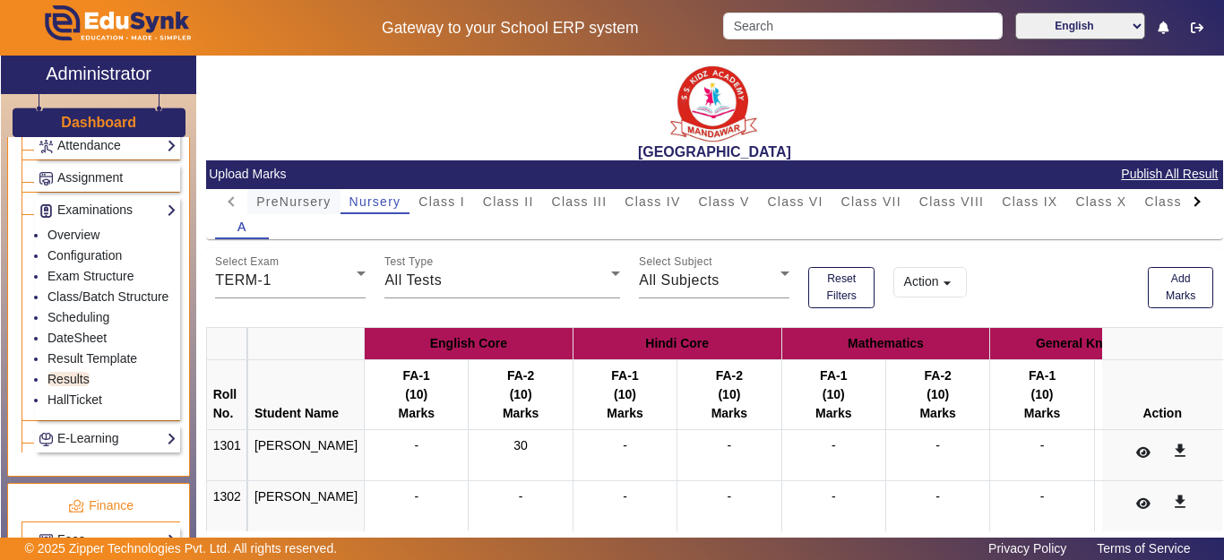
click at [304, 203] on span "PreNursery" at bounding box center [293, 201] width 74 height 13
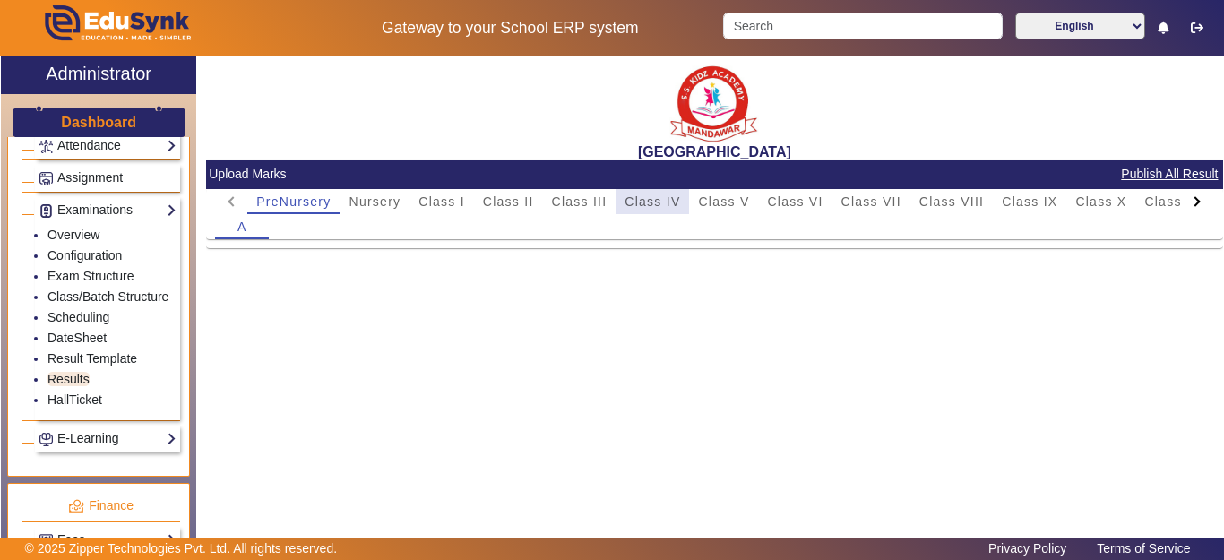
click at [655, 202] on span "Class IV" at bounding box center [653, 201] width 56 height 13
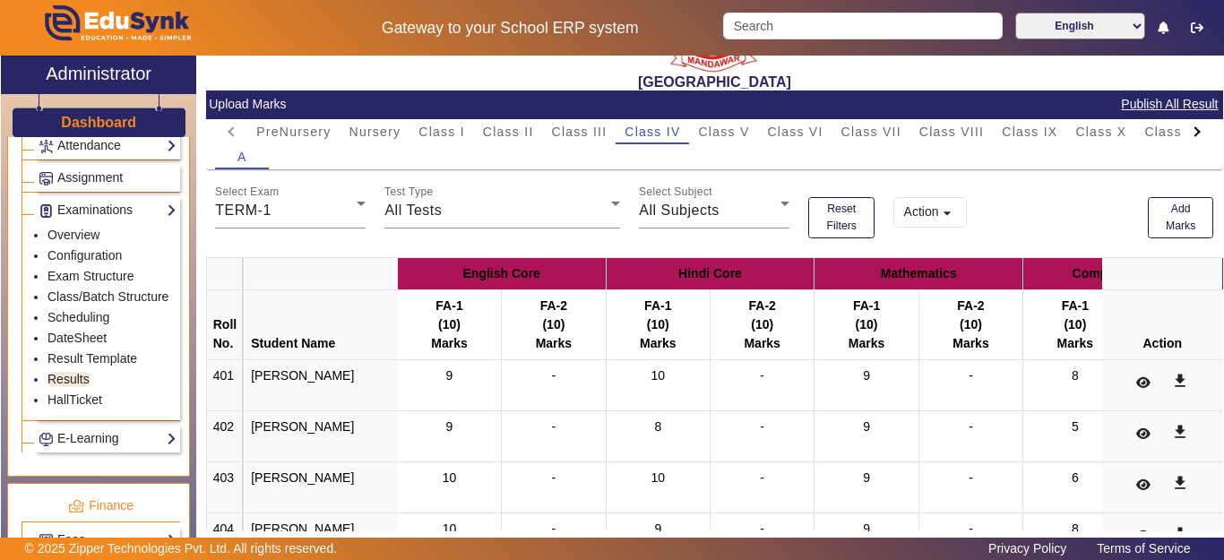
scroll to position [90, 0]
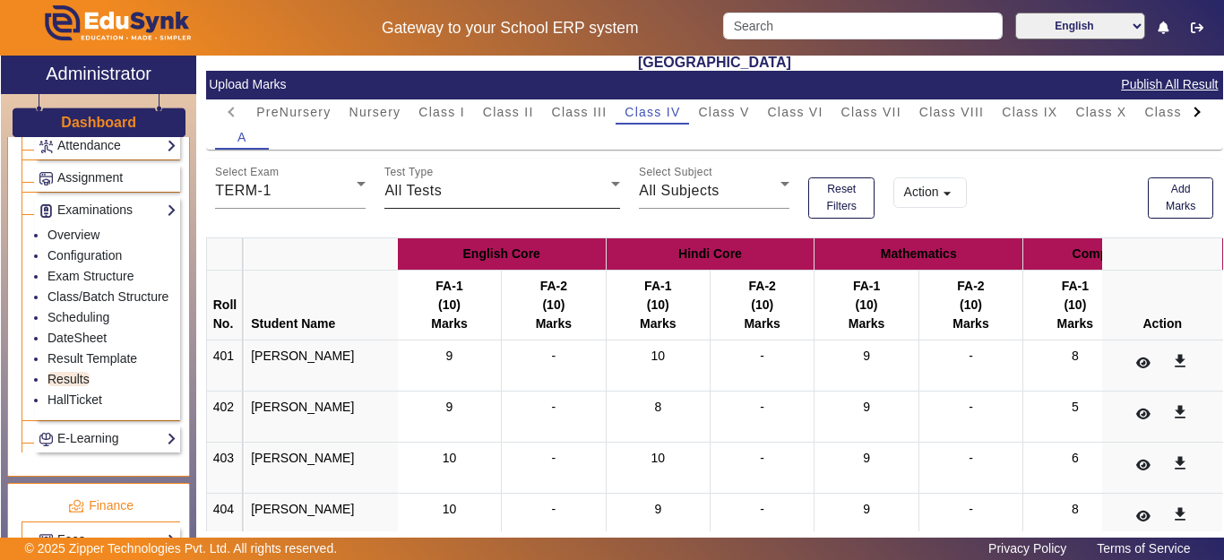
click at [421, 188] on span "All Tests" at bounding box center [412, 190] width 57 height 15
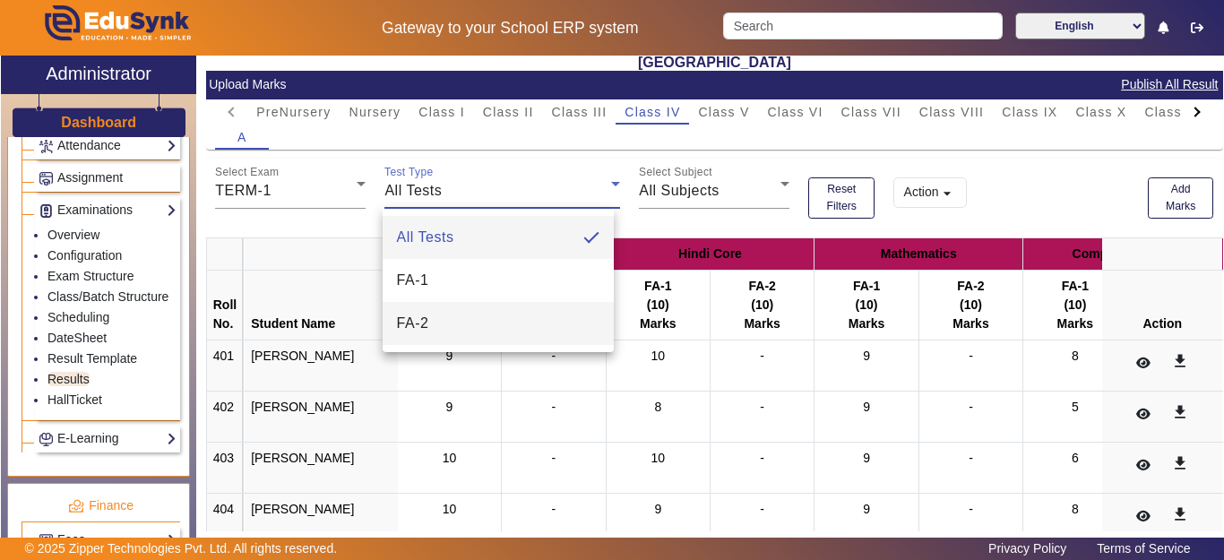
click at [422, 316] on span "FA-2" at bounding box center [413, 324] width 32 height 22
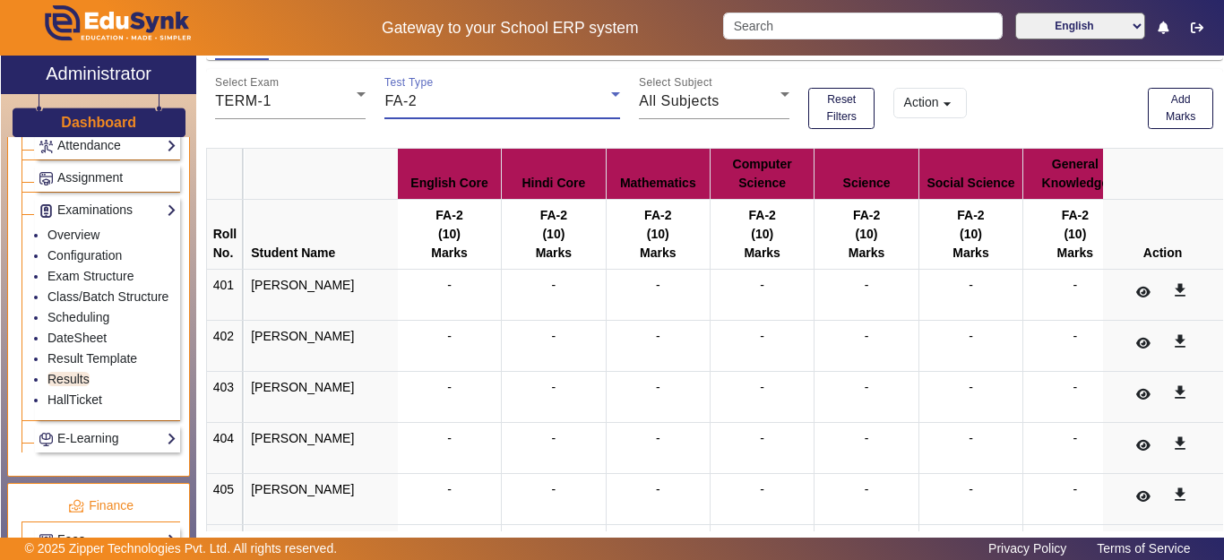
scroll to position [0, 0]
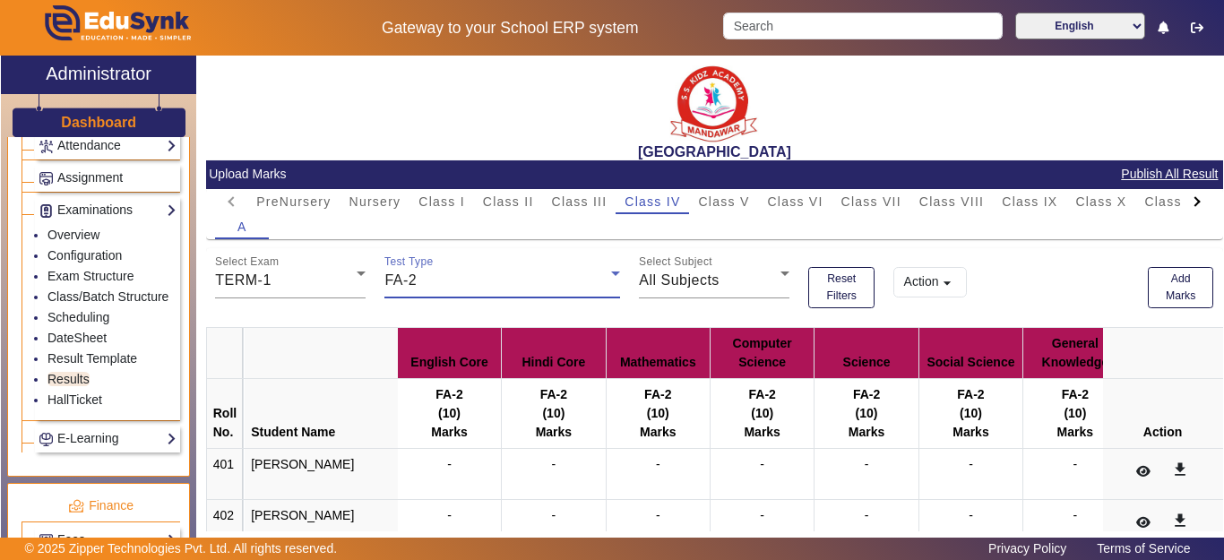
click at [909, 286] on button "Action arrow_drop_down" at bounding box center [929, 282] width 73 height 30
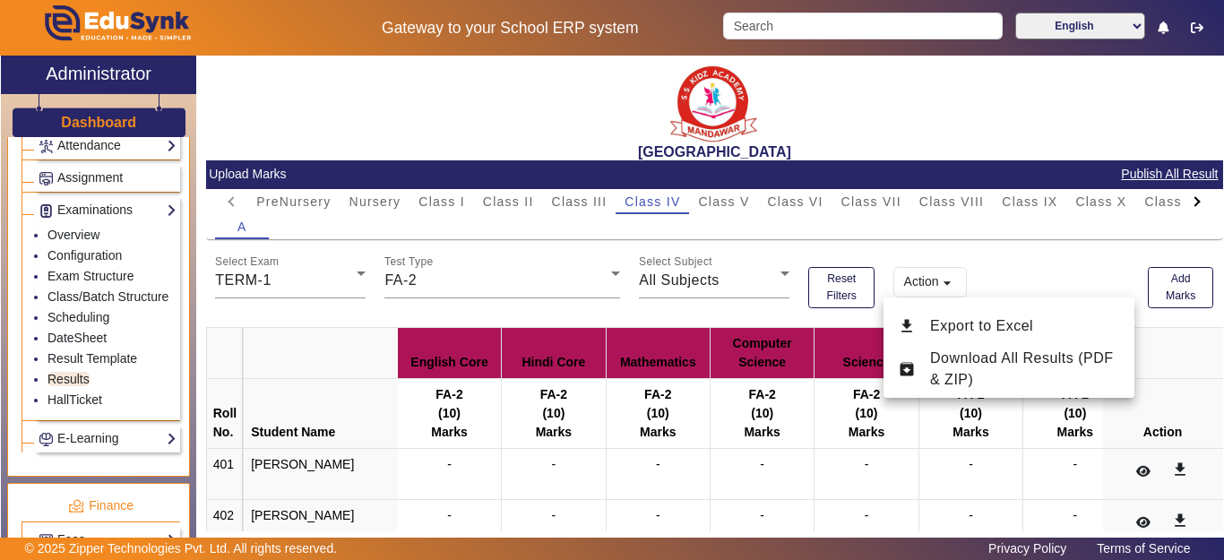
click at [1005, 268] on div at bounding box center [612, 280] width 1224 height 560
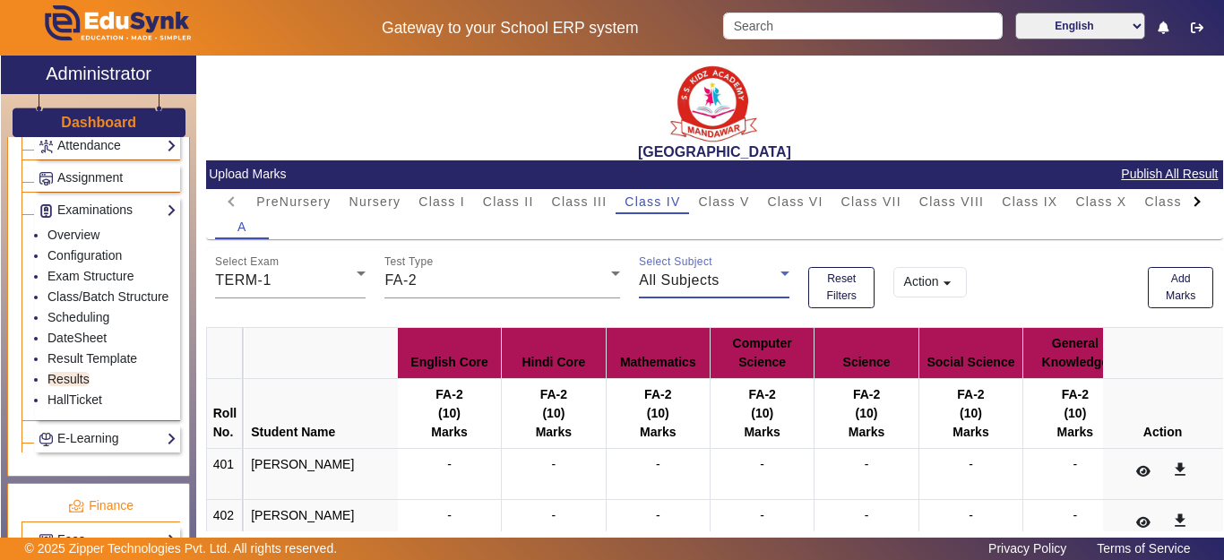
click at [673, 278] on span "All Subjects" at bounding box center [679, 279] width 81 height 15
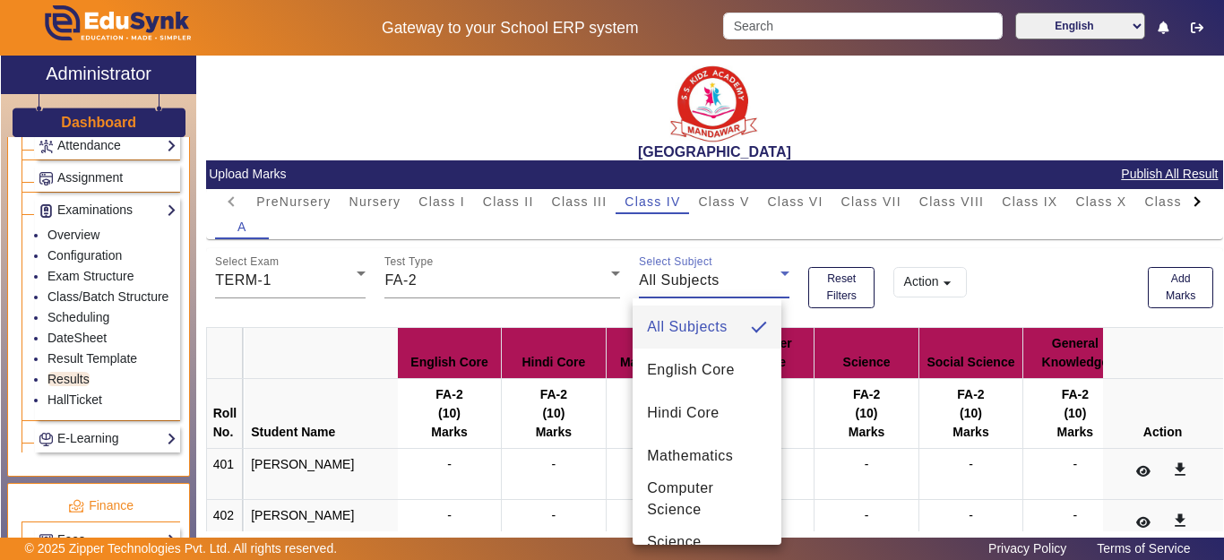
click at [707, 232] on div at bounding box center [612, 280] width 1224 height 560
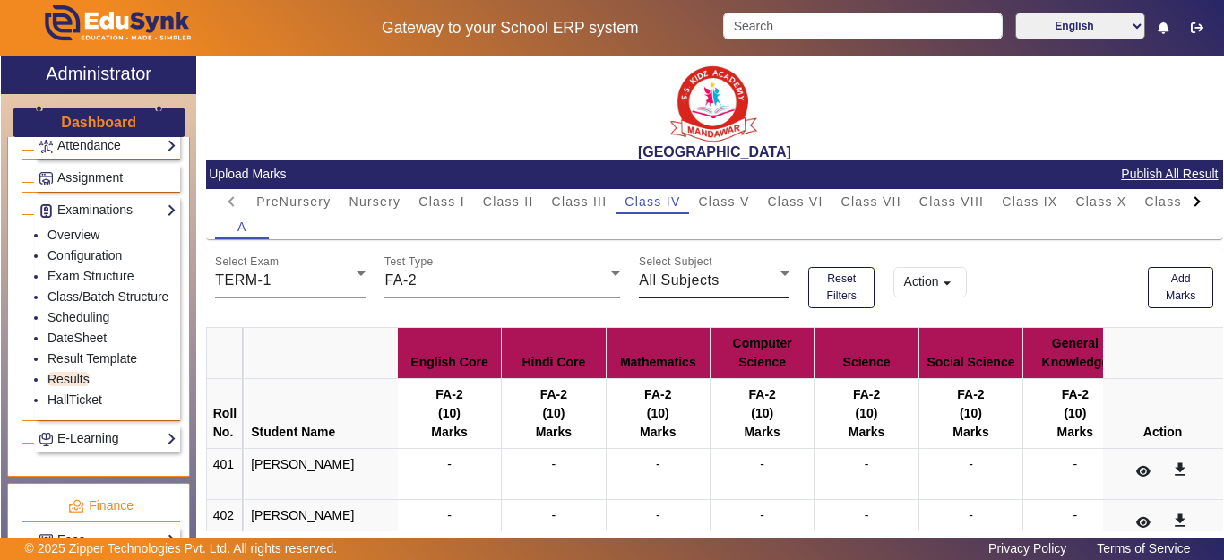
click at [680, 256] on mat-label "Select Subject" at bounding box center [675, 262] width 73 height 12
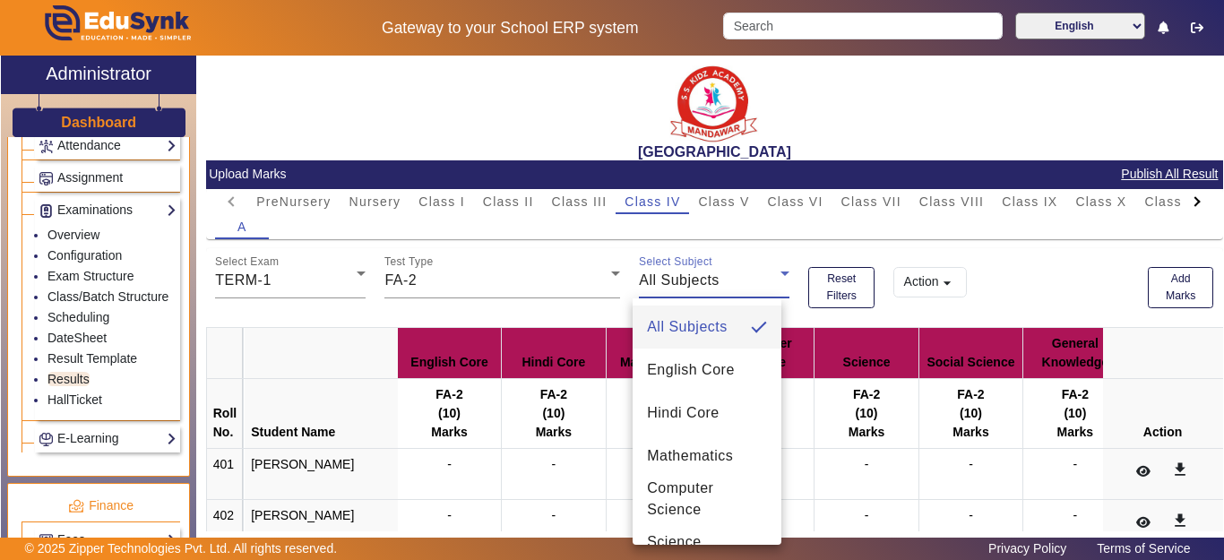
click at [806, 240] on div at bounding box center [612, 280] width 1224 height 560
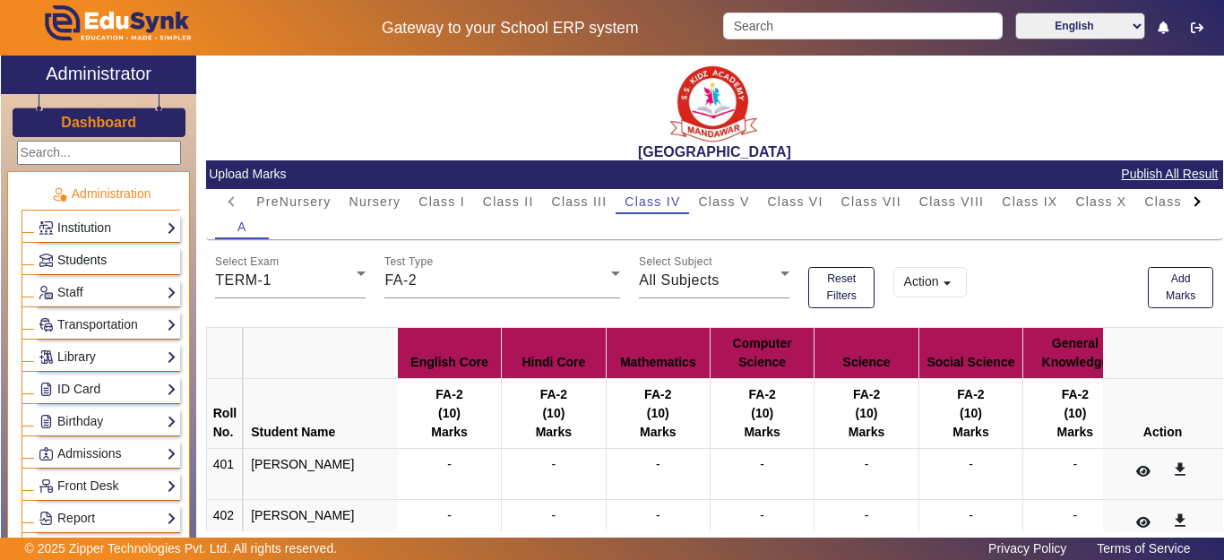
click at [61, 254] on span "Students" at bounding box center [81, 260] width 49 height 14
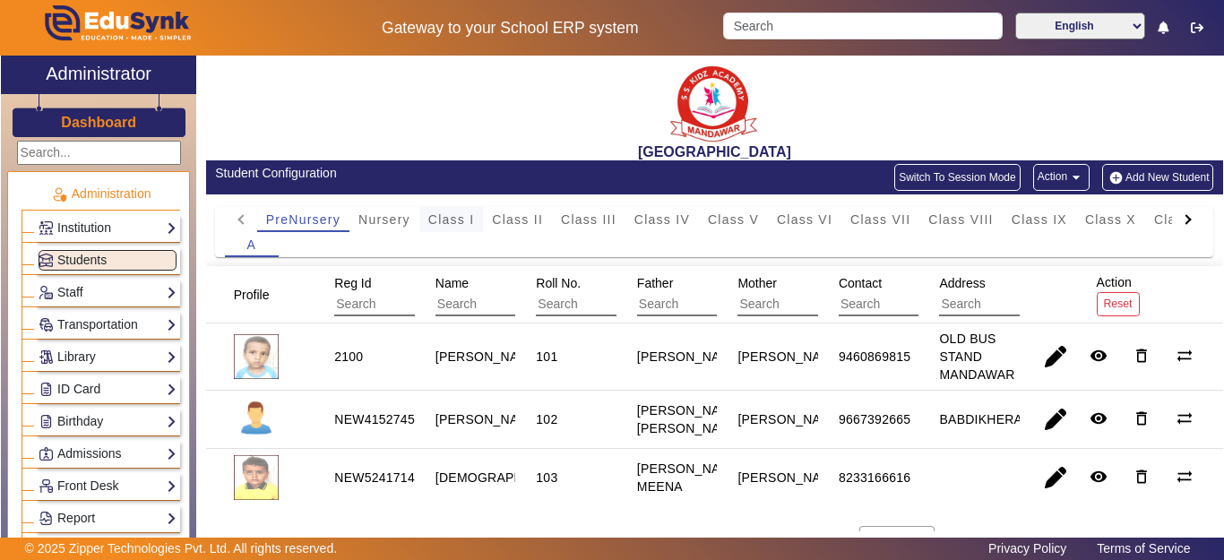
click at [462, 215] on span "Class I" at bounding box center [451, 219] width 47 height 13
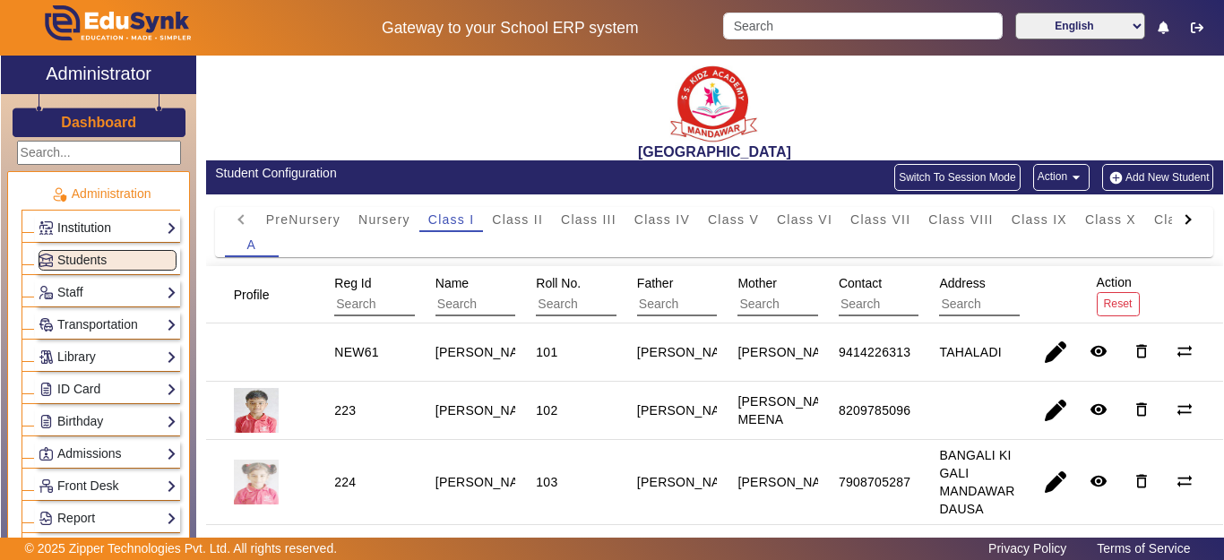
click at [92, 230] on link "Institution" at bounding box center [108, 228] width 138 height 21
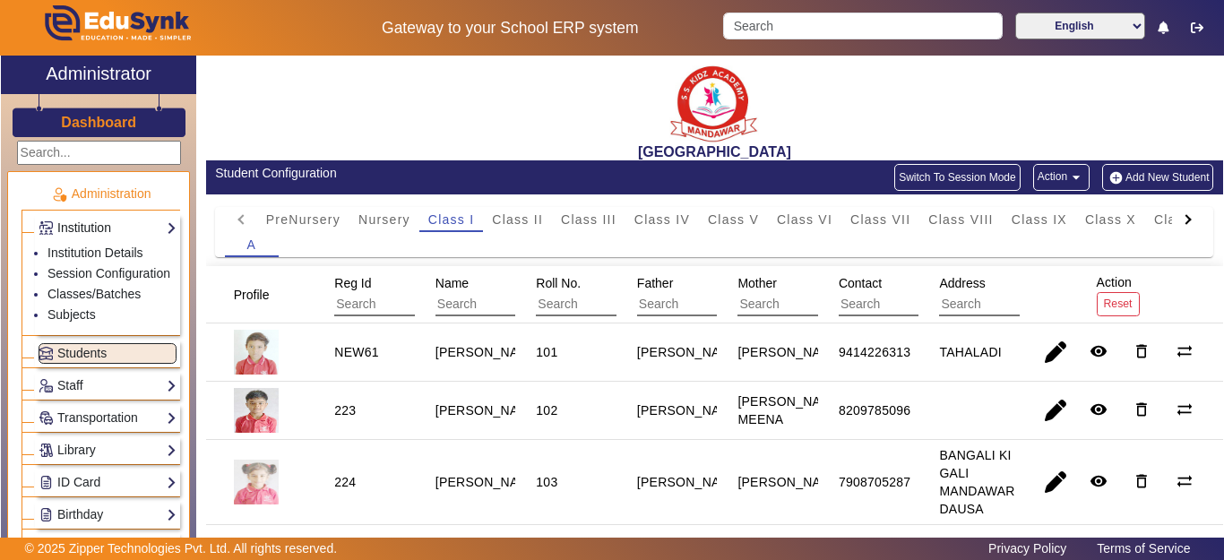
click at [82, 218] on link "Institution" at bounding box center [108, 228] width 138 height 21
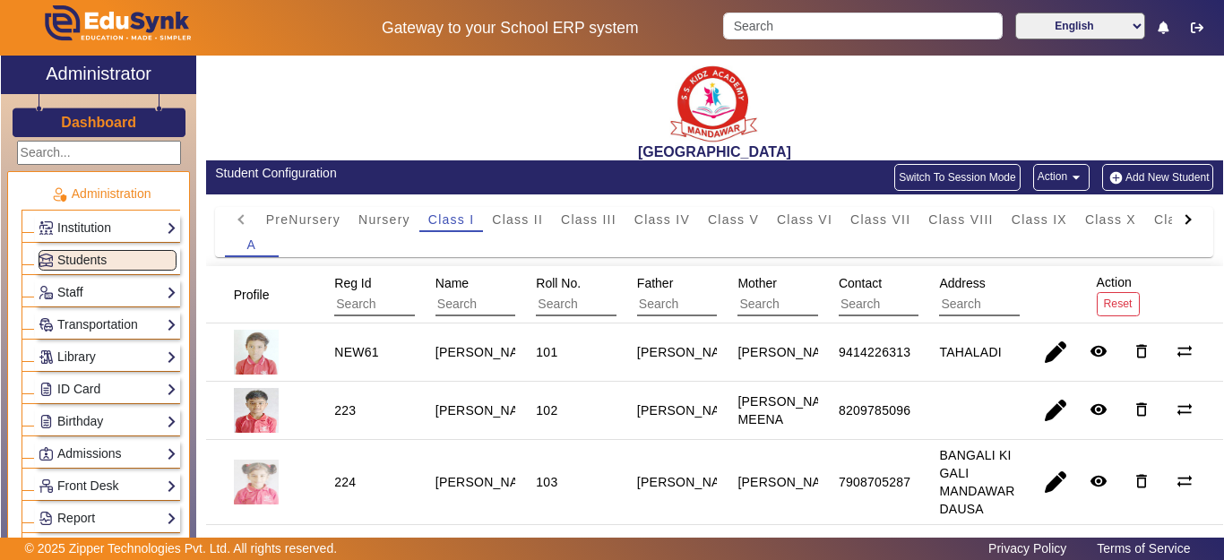
click at [74, 292] on link "Staff" at bounding box center [108, 292] width 138 height 21
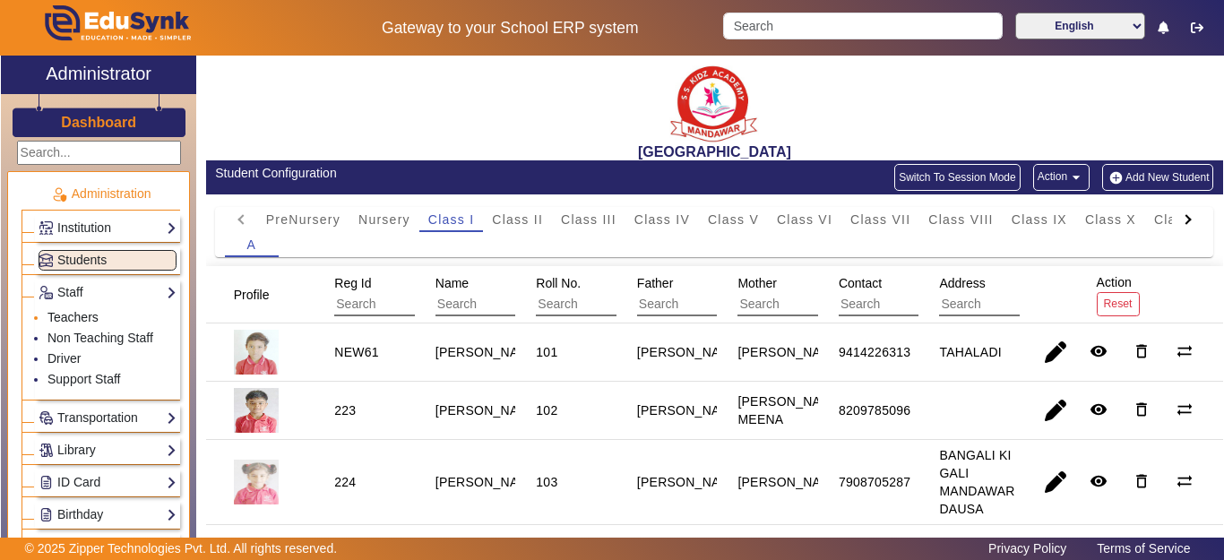
click at [74, 315] on link "Teachers" at bounding box center [72, 317] width 51 height 14
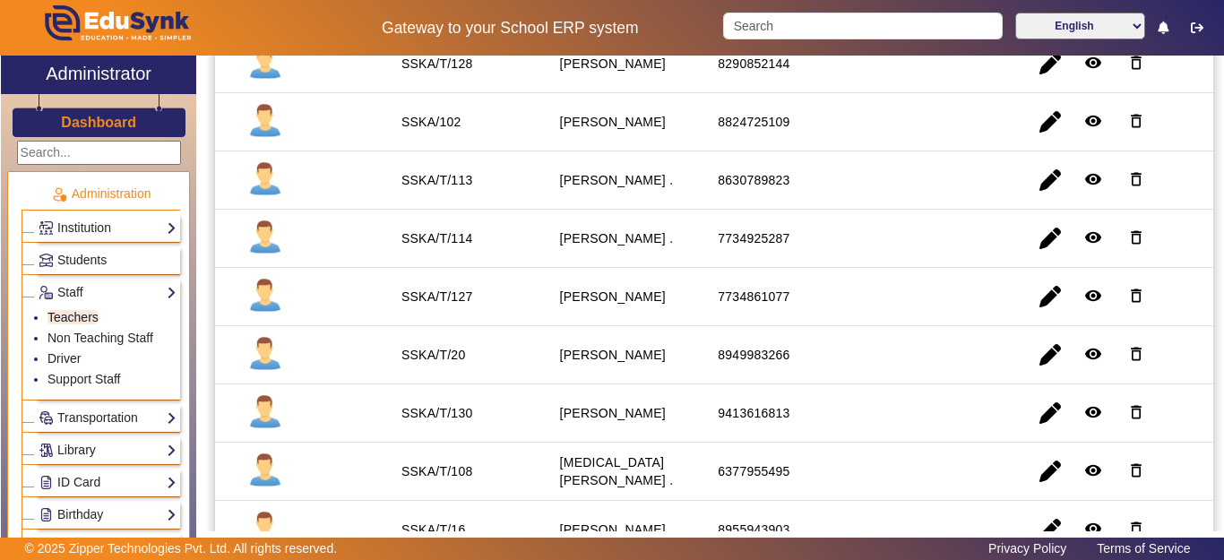
scroll to position [448, 0]
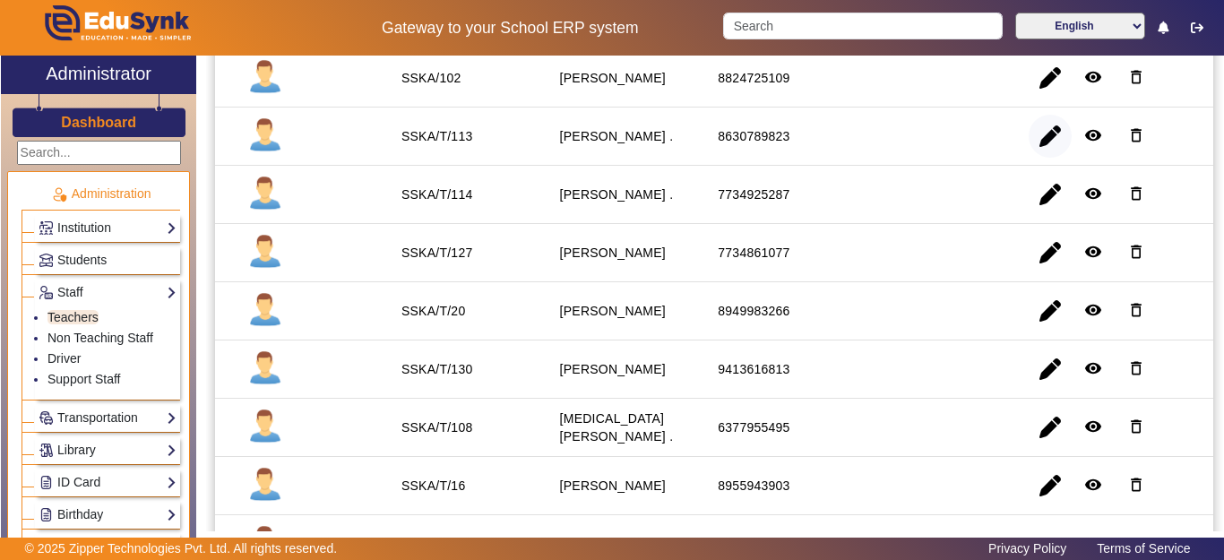
click at [1040, 131] on span "button" at bounding box center [1050, 136] width 43 height 43
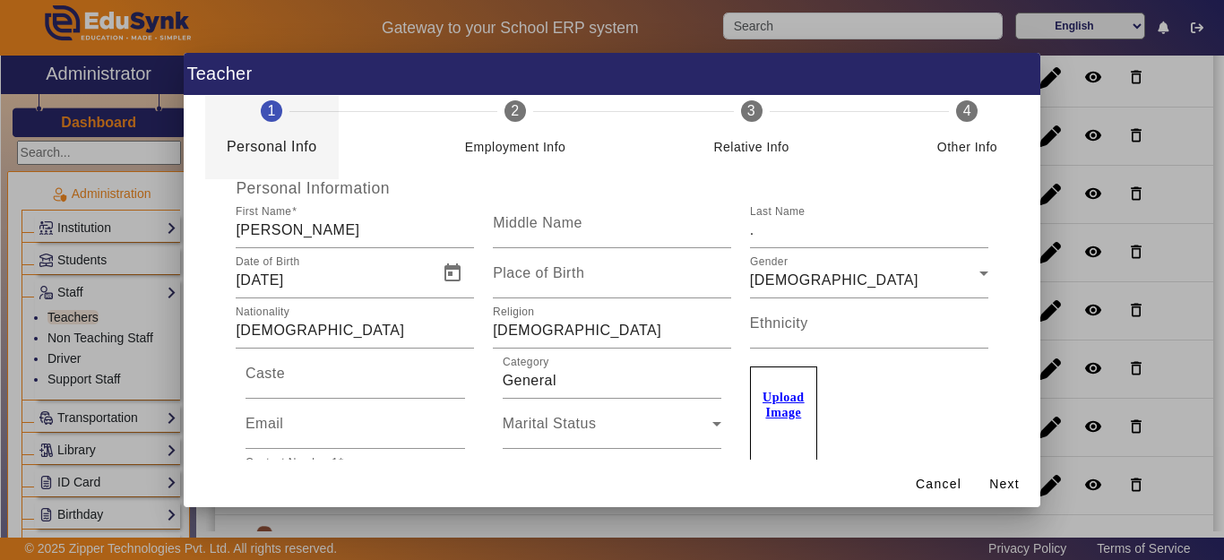
scroll to position [0, 0]
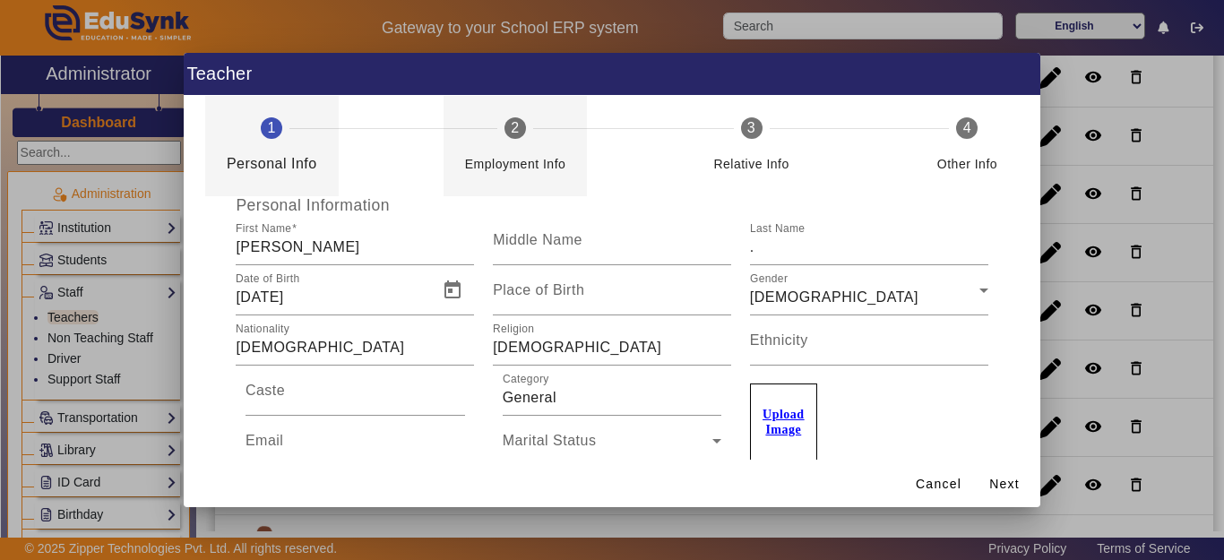
click at [504, 146] on div "Employment Info" at bounding box center [515, 157] width 101 height 36
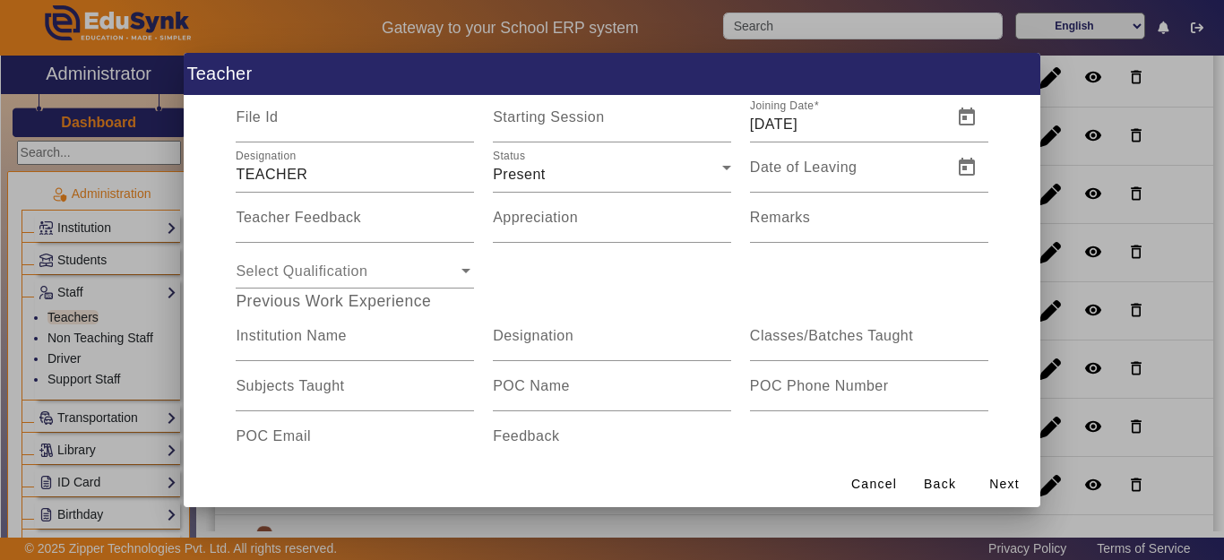
scroll to position [179, 0]
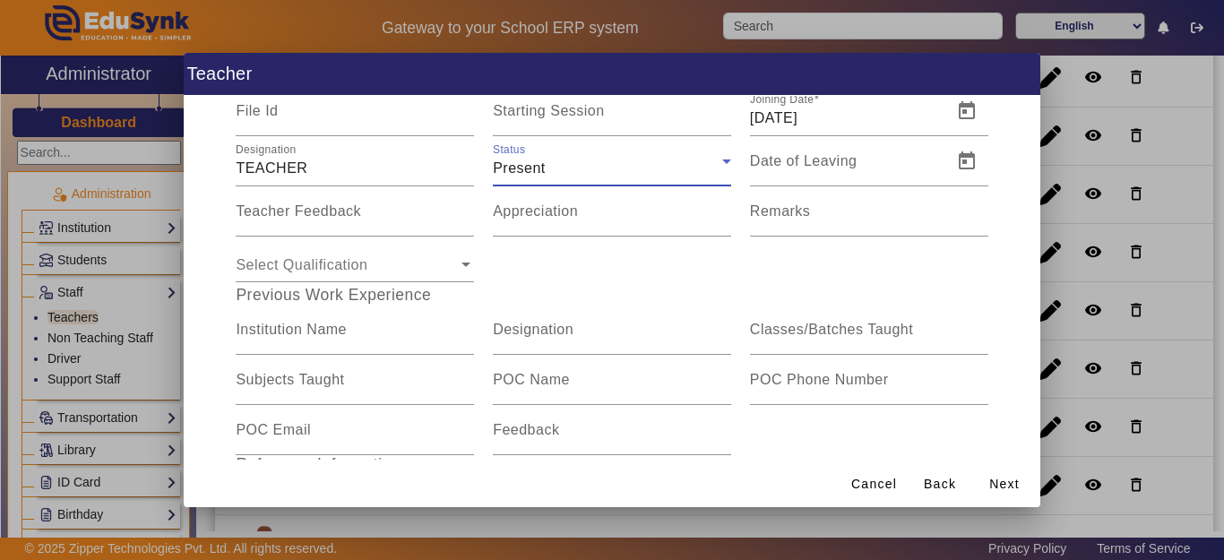
click at [587, 162] on div "Present" at bounding box center [607, 169] width 229 height 22
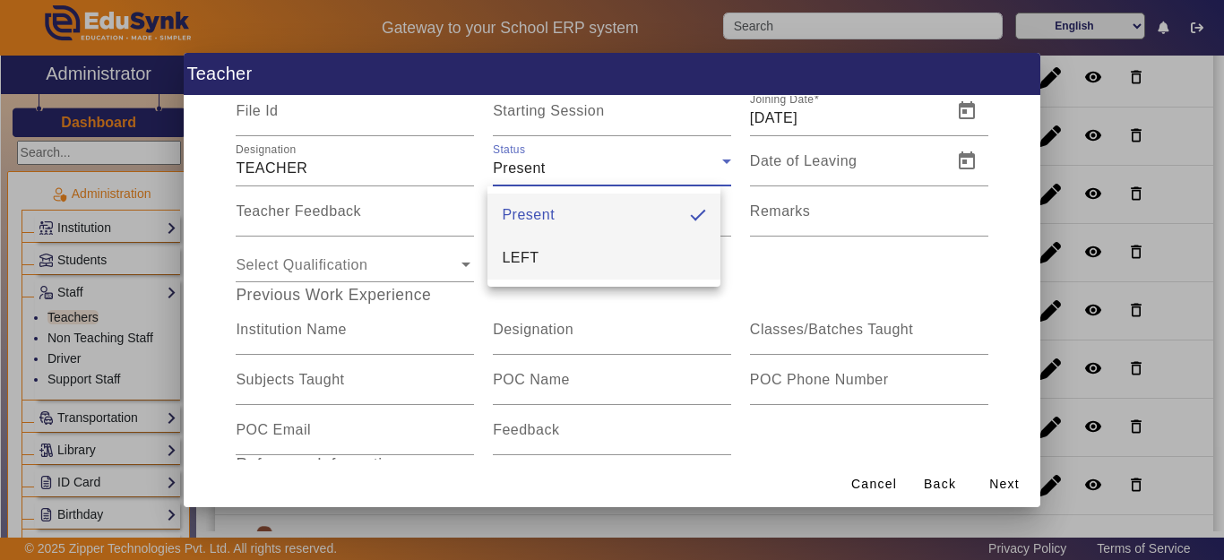
click at [556, 259] on mat-option "LEFT" at bounding box center [603, 258] width 233 height 43
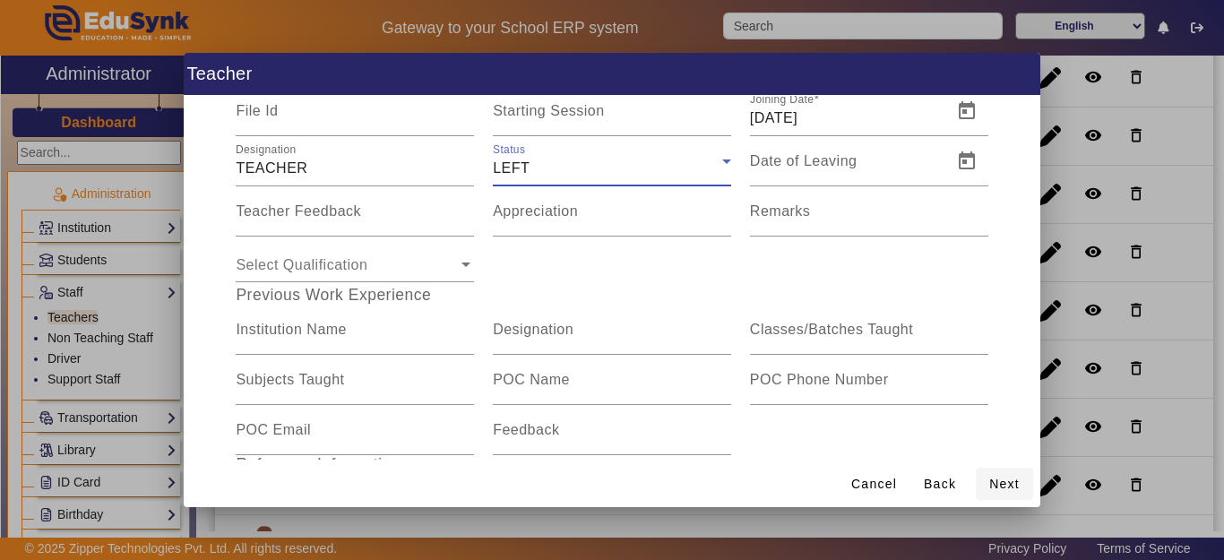
click at [1001, 484] on span "Next" at bounding box center [1004, 484] width 30 height 19
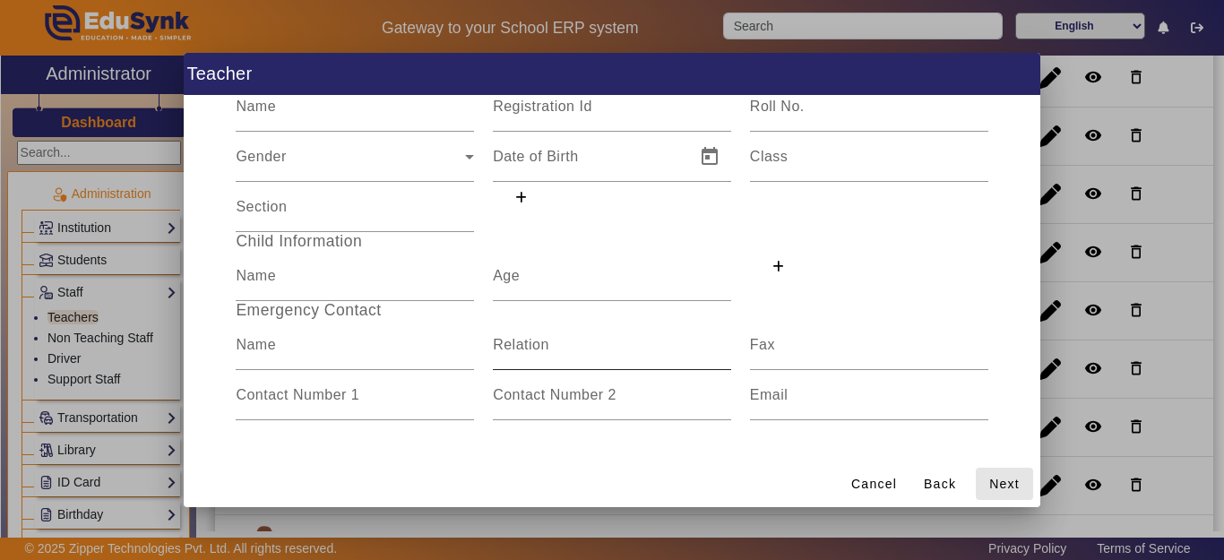
scroll to position [134, 0]
click at [1017, 484] on span "Next" at bounding box center [1004, 484] width 30 height 19
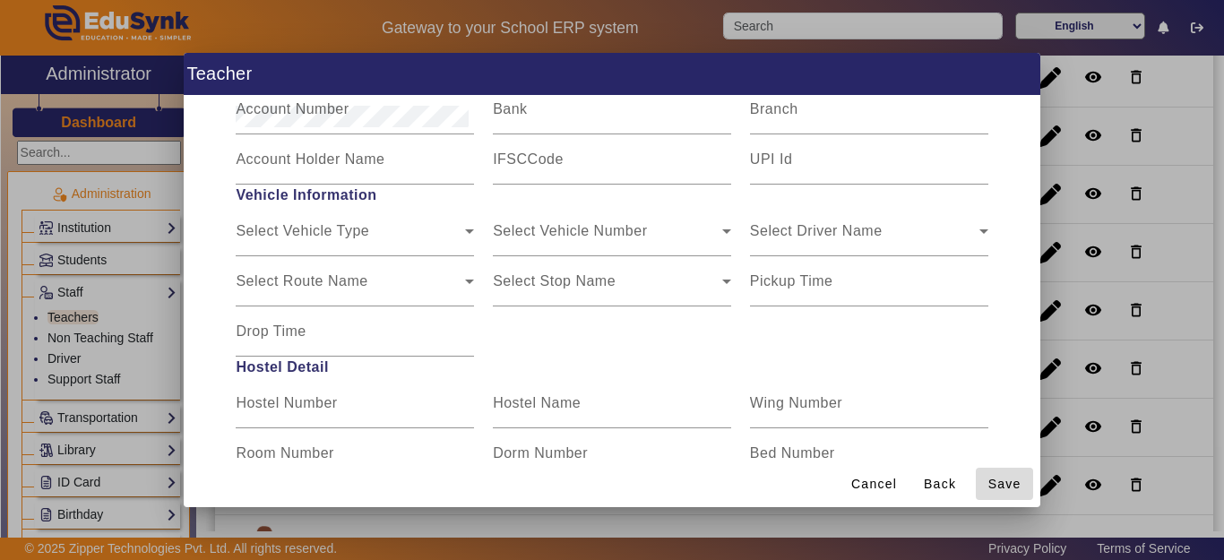
click at [1012, 484] on span "Save" at bounding box center [1004, 484] width 33 height 19
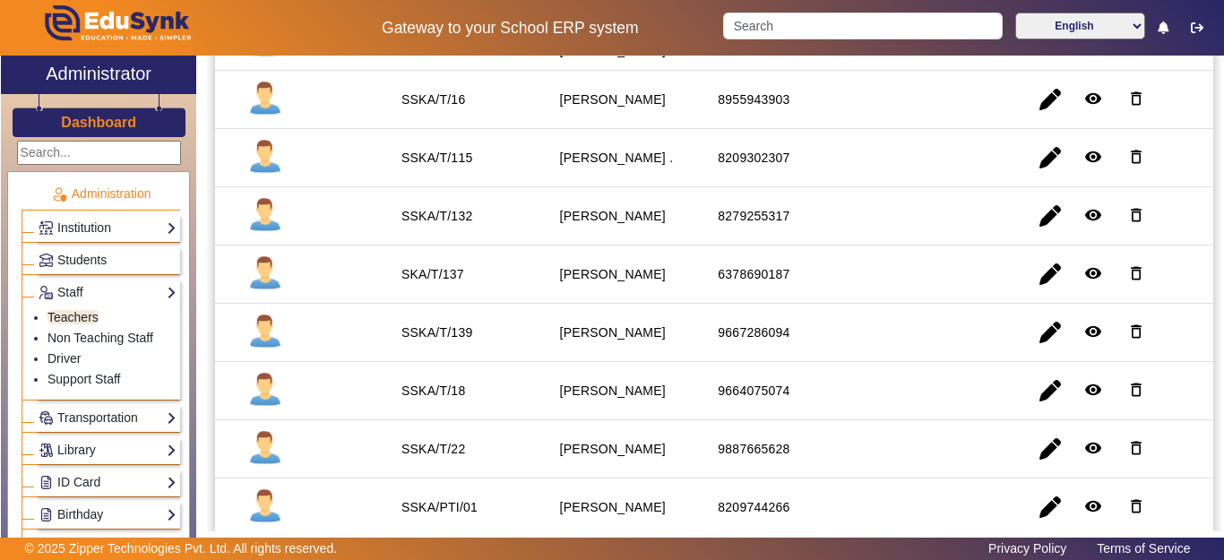
scroll to position [806, 0]
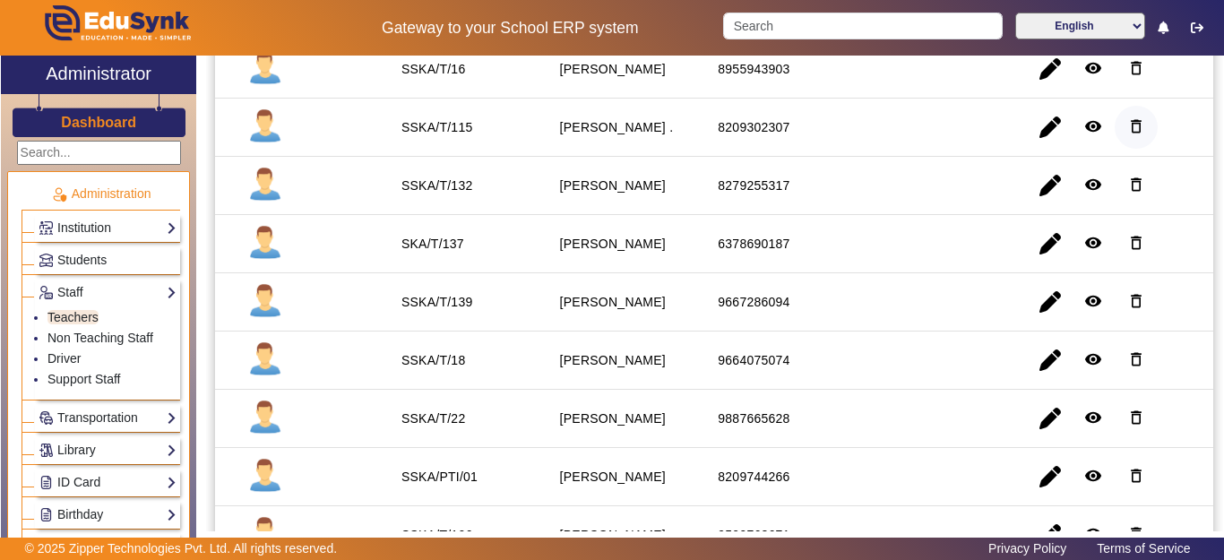
click at [1127, 123] on mat-icon "delete_outline" at bounding box center [1136, 126] width 18 height 18
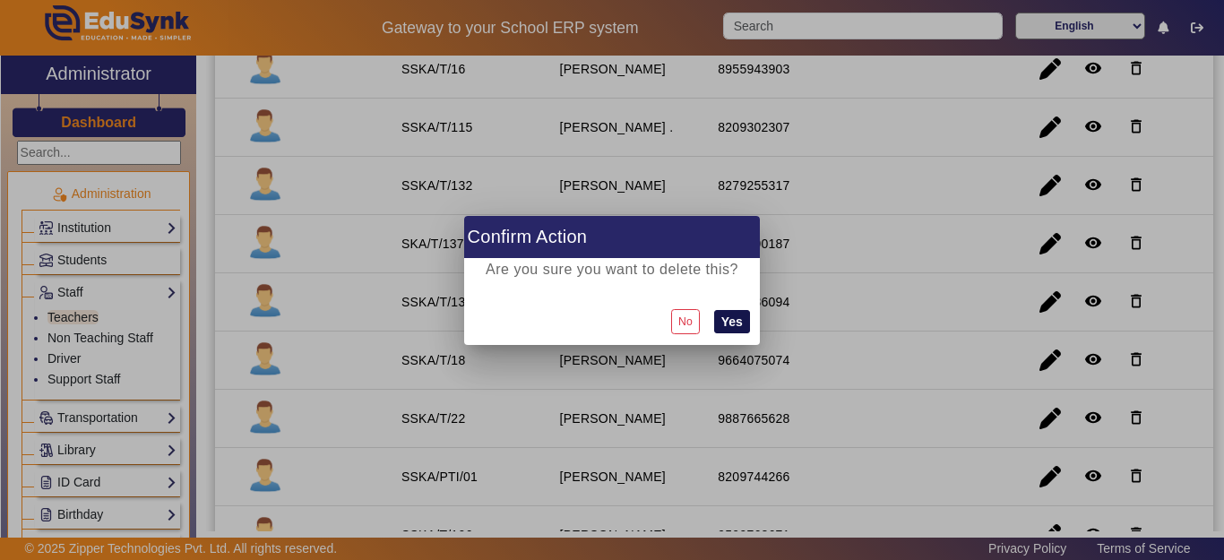
click at [739, 323] on button "Yes" at bounding box center [732, 321] width 36 height 23
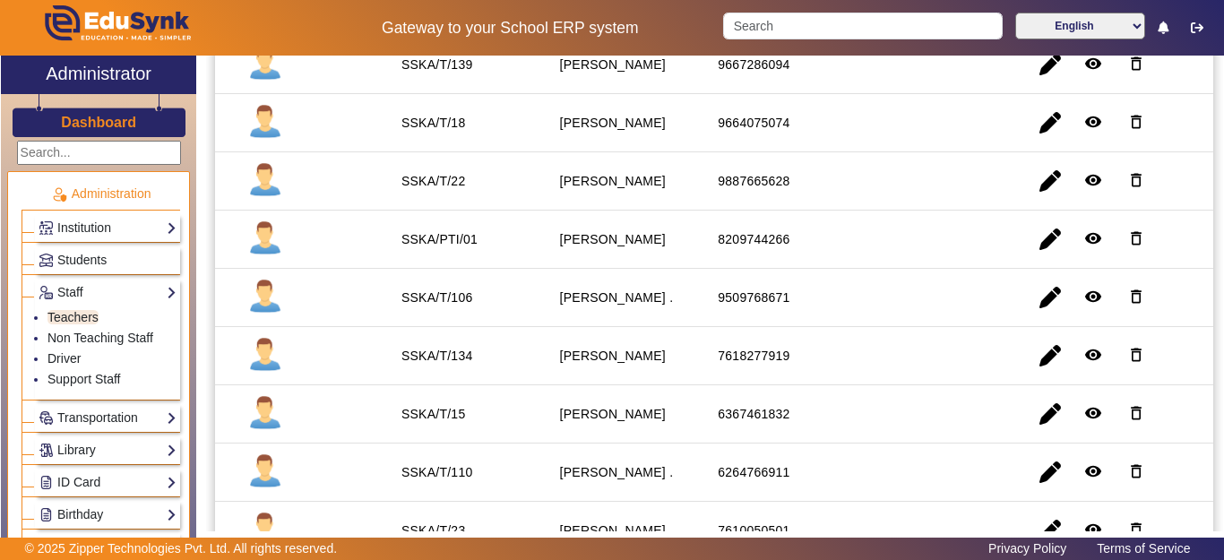
scroll to position [1075, 0]
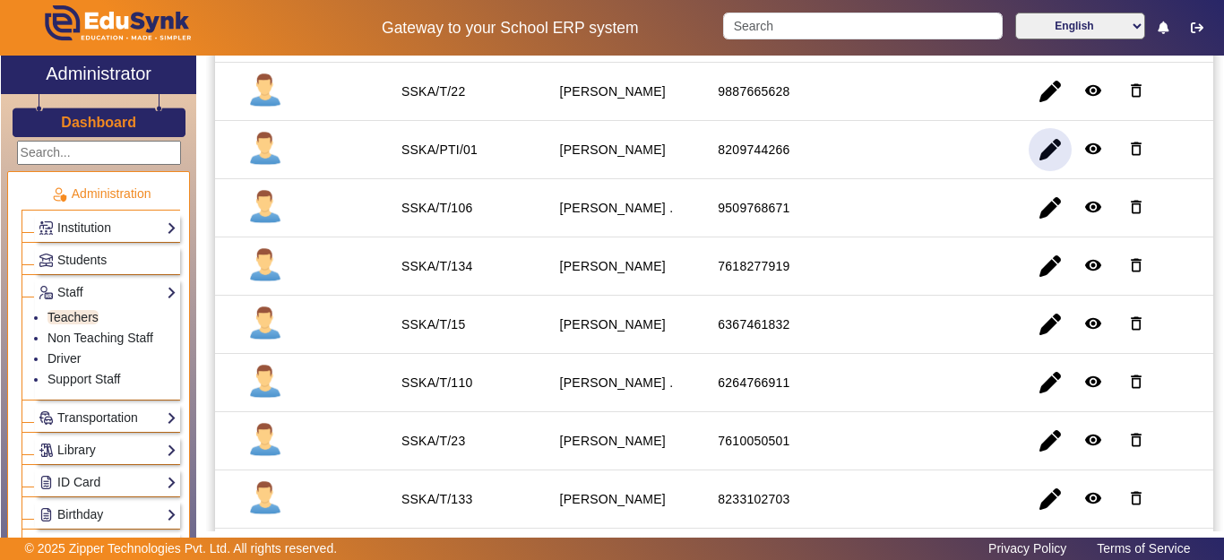
click at [1036, 149] on span "button" at bounding box center [1050, 149] width 43 height 43
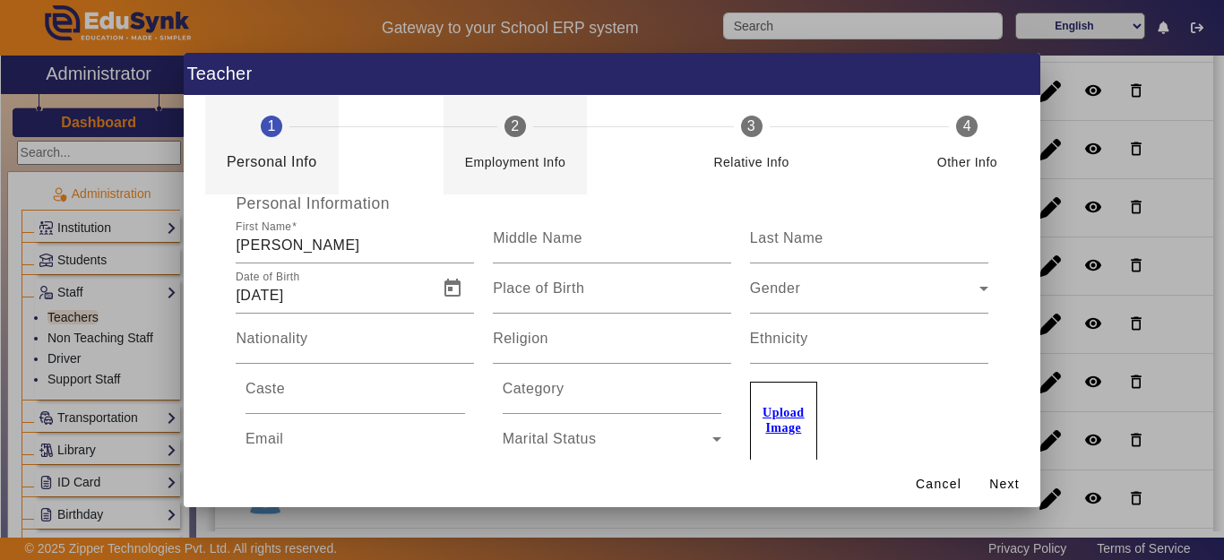
scroll to position [0, 0]
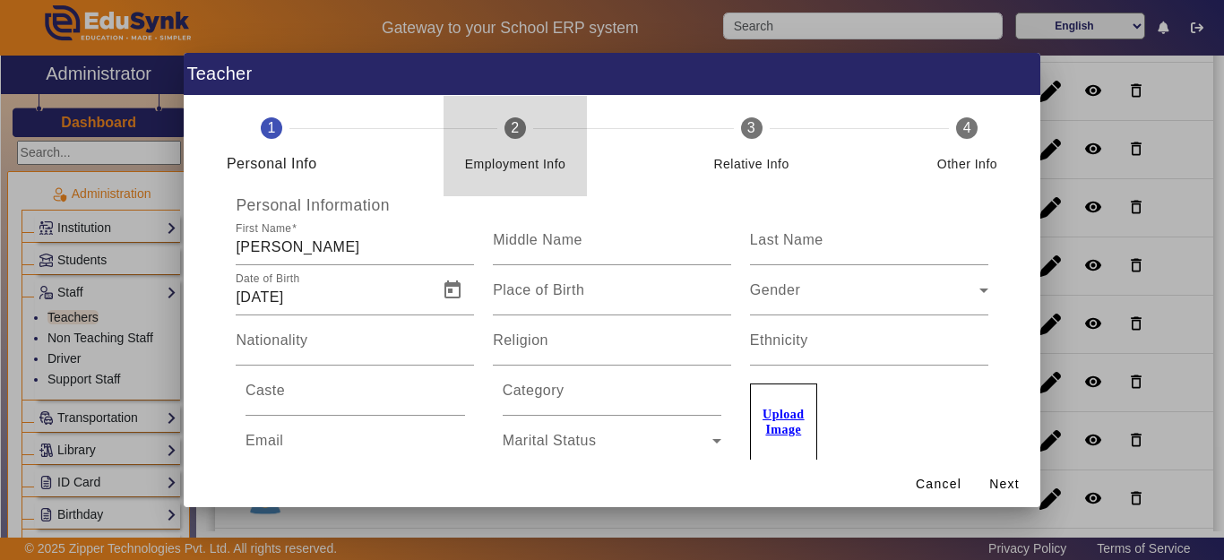
click at [496, 151] on div "Employment Info" at bounding box center [515, 157] width 101 height 36
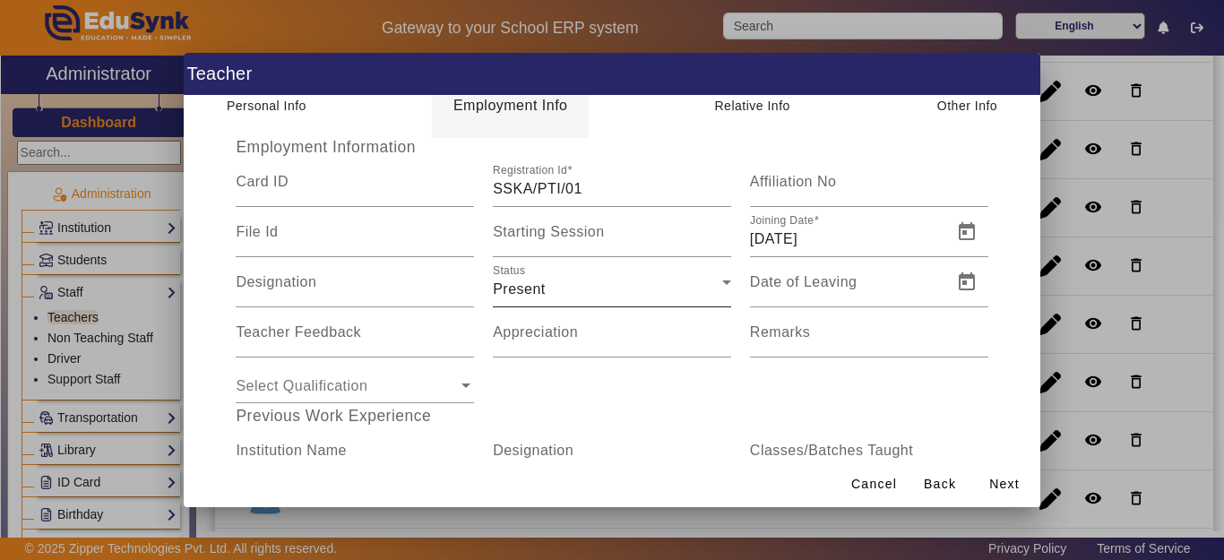
scroll to position [90, 0]
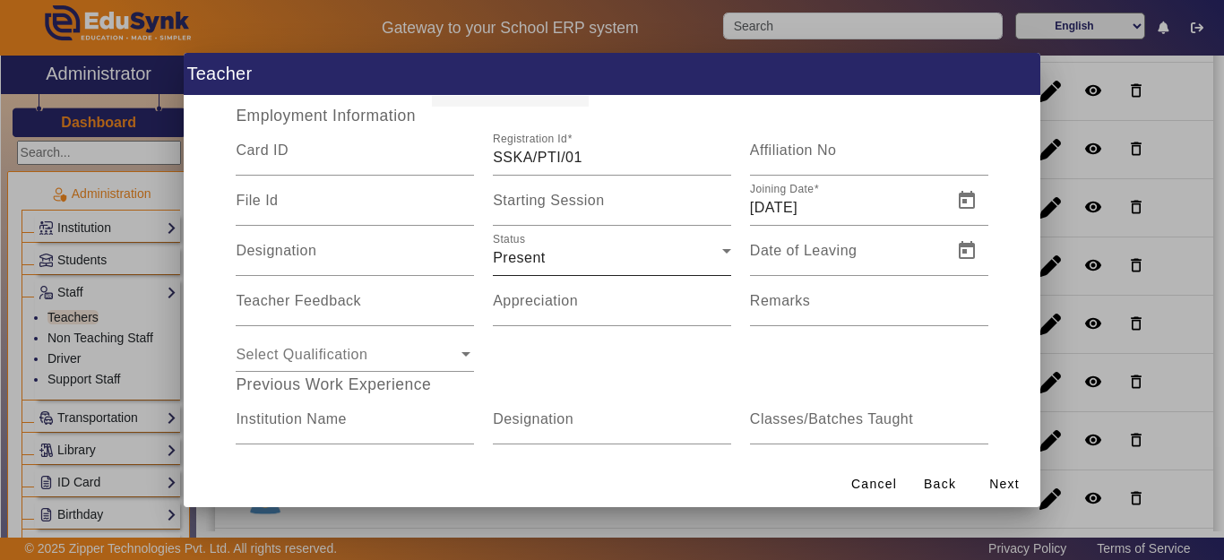
click at [572, 261] on div "Present" at bounding box center [607, 258] width 229 height 22
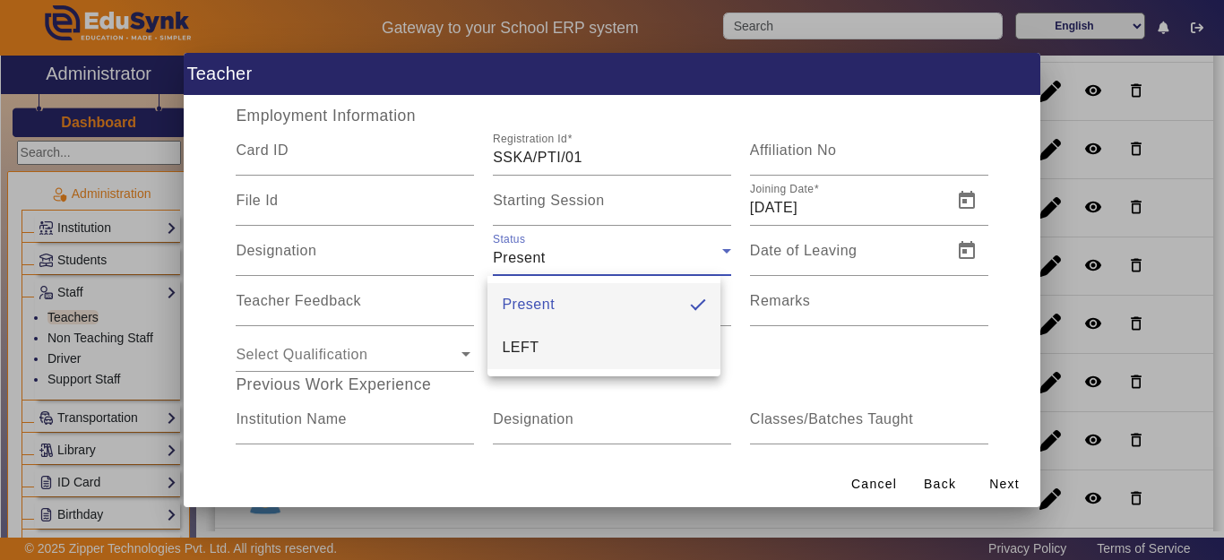
click at [538, 354] on span "LEFT" at bounding box center [520, 348] width 37 height 22
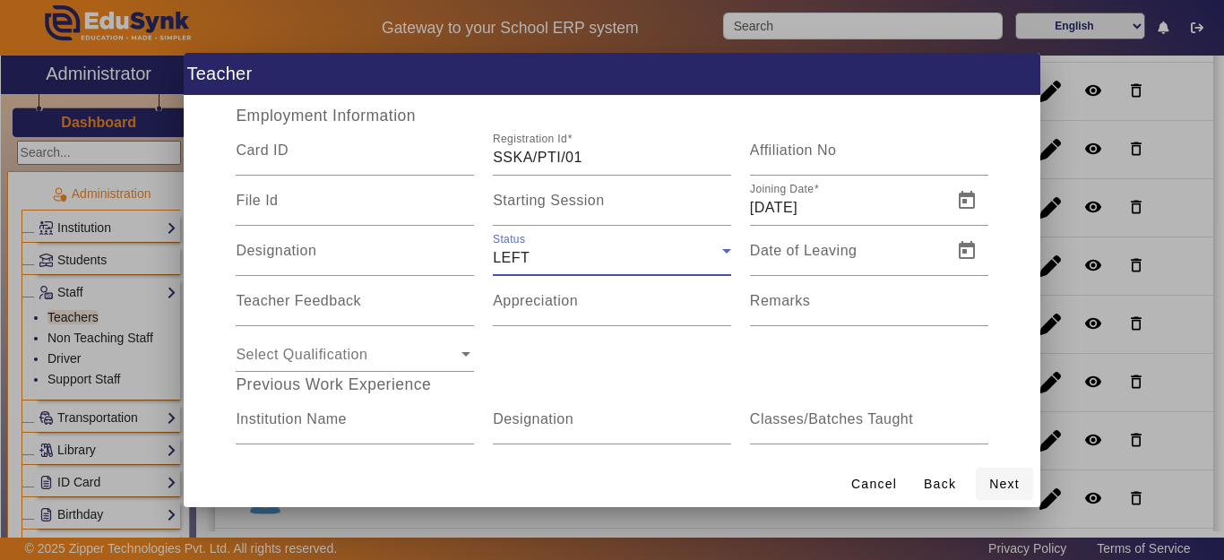
click at [1016, 489] on span "Next" at bounding box center [1004, 484] width 30 height 19
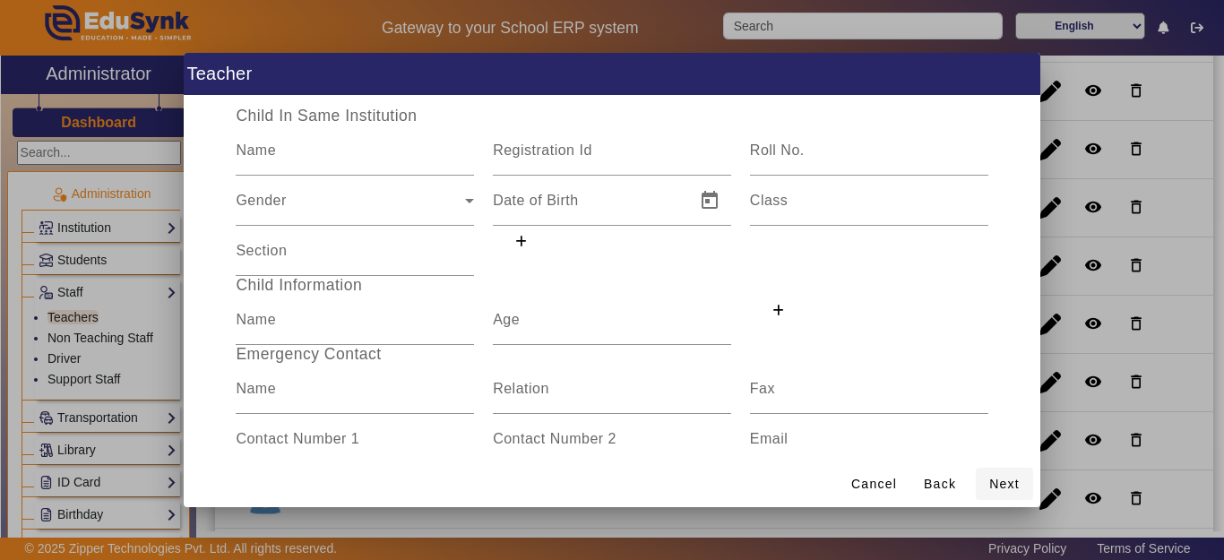
click at [1006, 483] on span "Next" at bounding box center [1004, 484] width 30 height 19
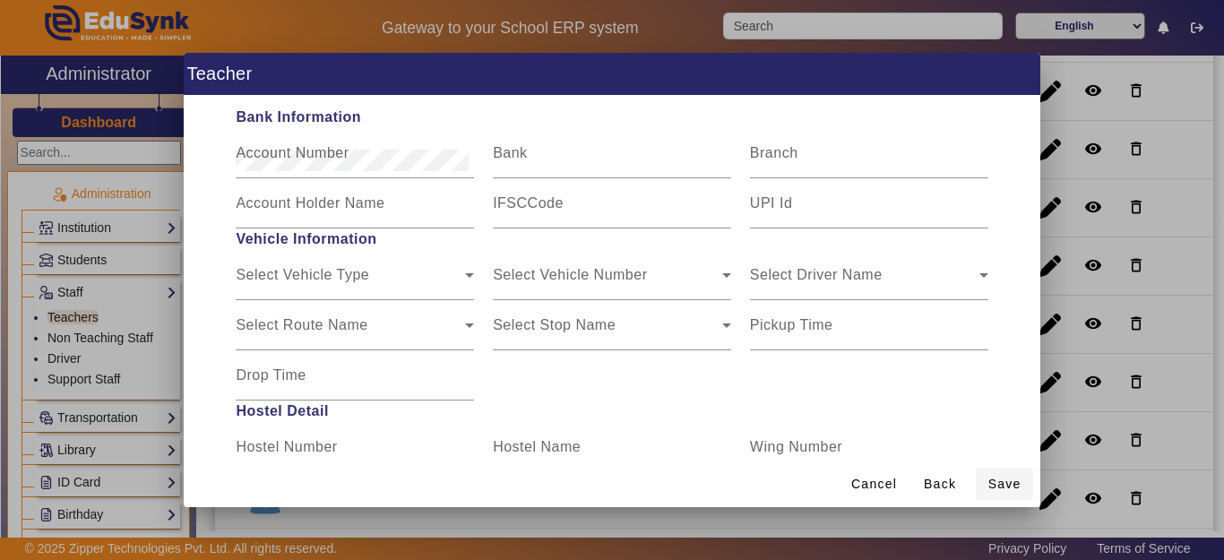
click at [1007, 483] on span "Save" at bounding box center [1004, 484] width 33 height 19
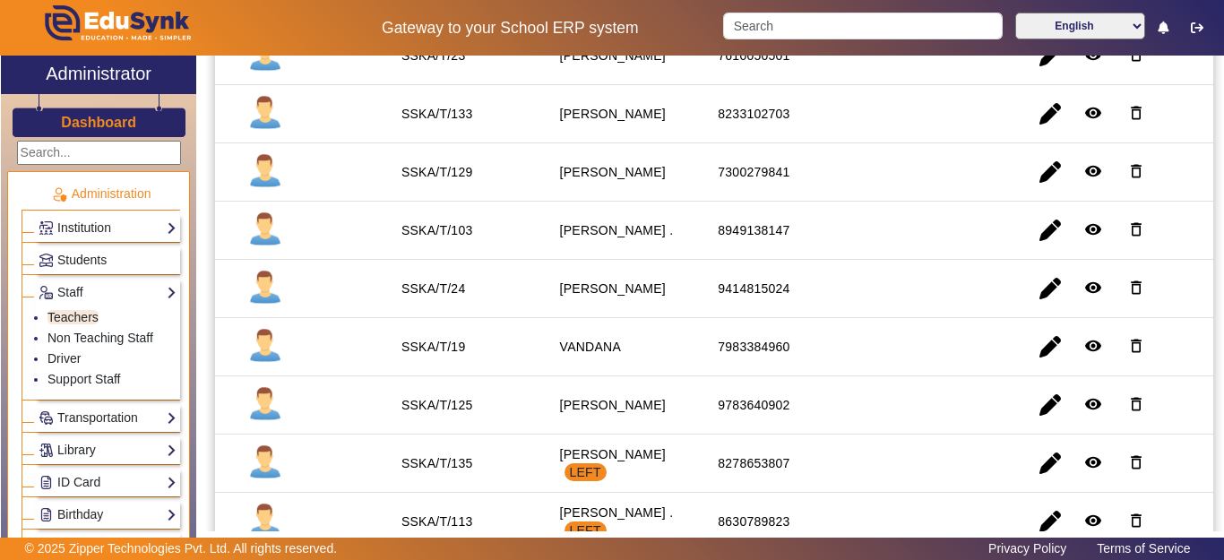
scroll to position [1434, 0]
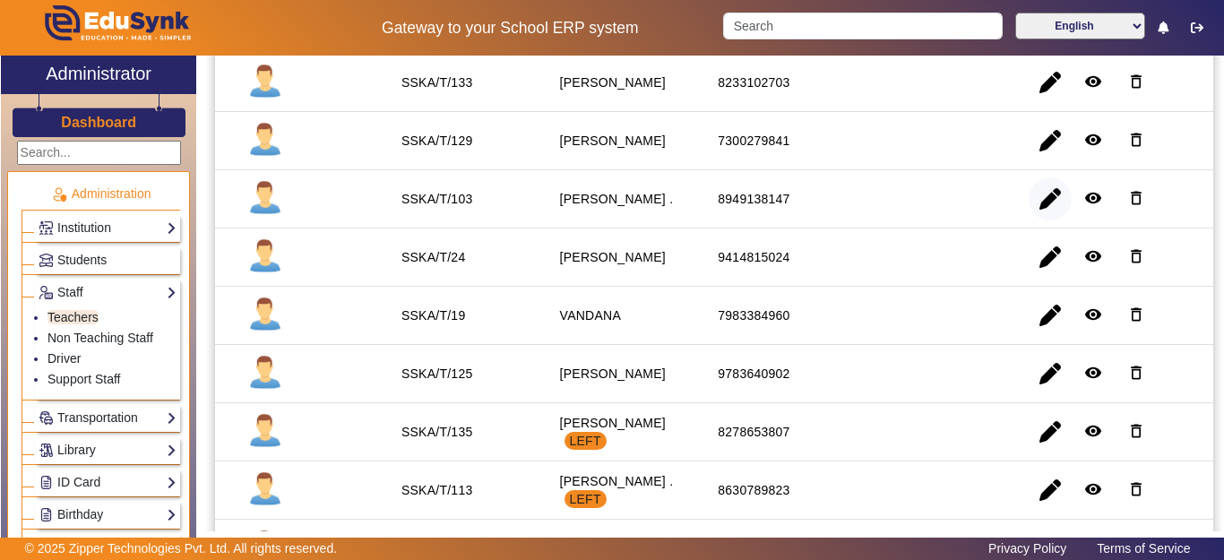
click at [1030, 194] on span "button" at bounding box center [1050, 198] width 43 height 43
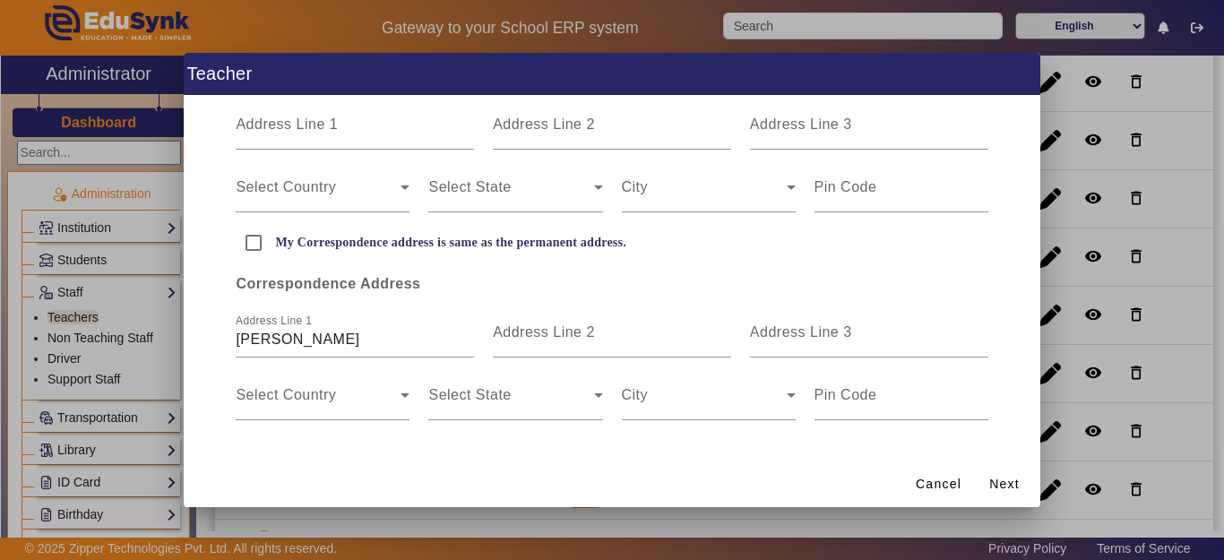
scroll to position [0, 0]
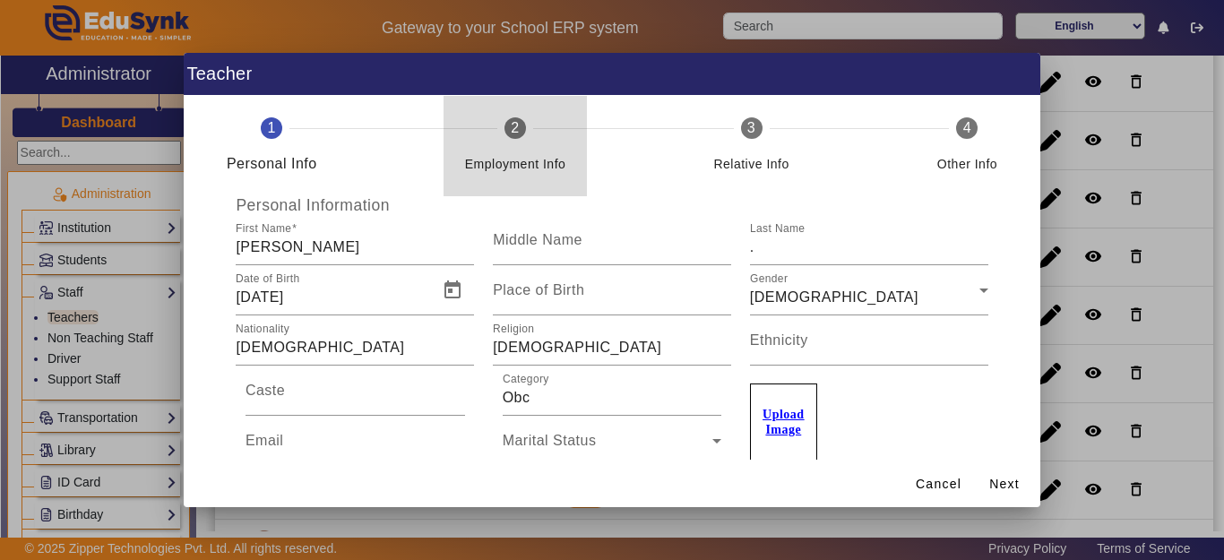
click at [513, 125] on span "2" at bounding box center [515, 128] width 8 height 22
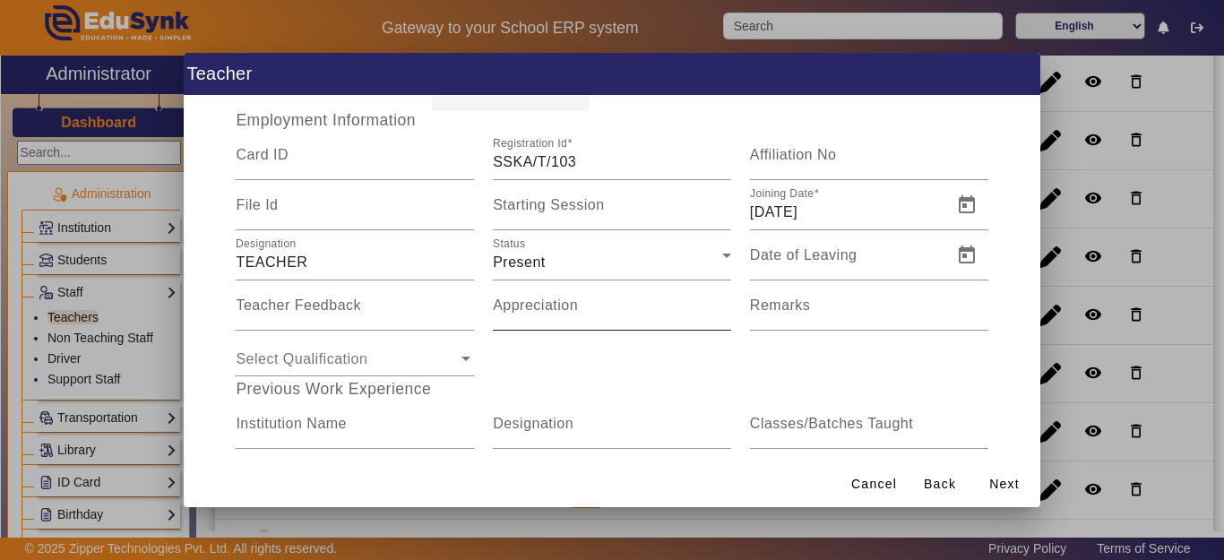
scroll to position [90, 0]
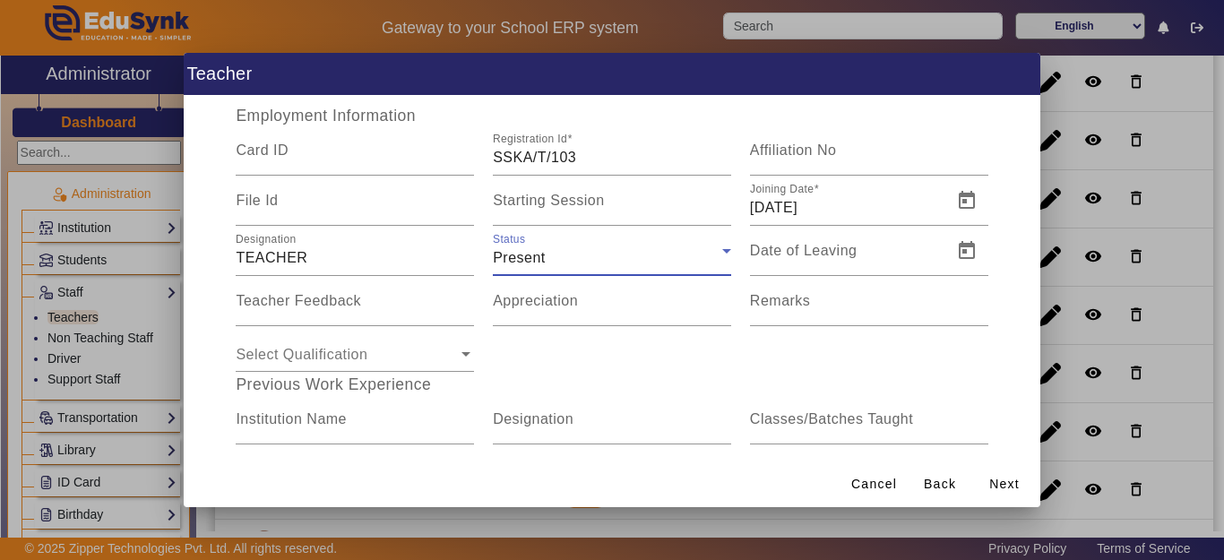
click at [556, 264] on div "Present" at bounding box center [607, 258] width 229 height 22
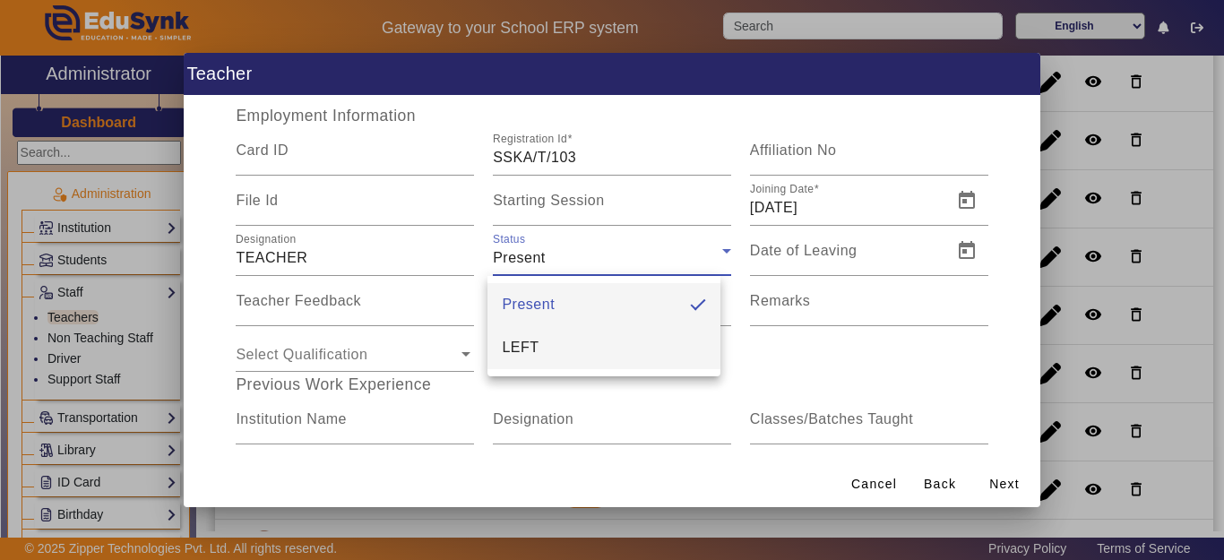
click at [536, 357] on span "LEFT" at bounding box center [520, 348] width 37 height 22
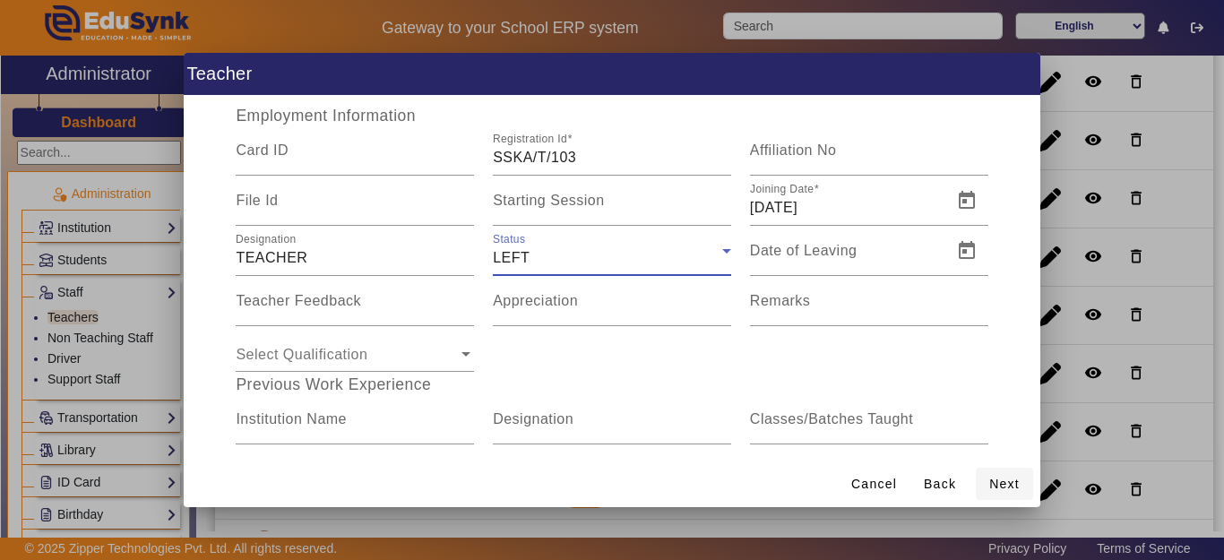
click at [1011, 494] on span at bounding box center [1004, 483] width 57 height 43
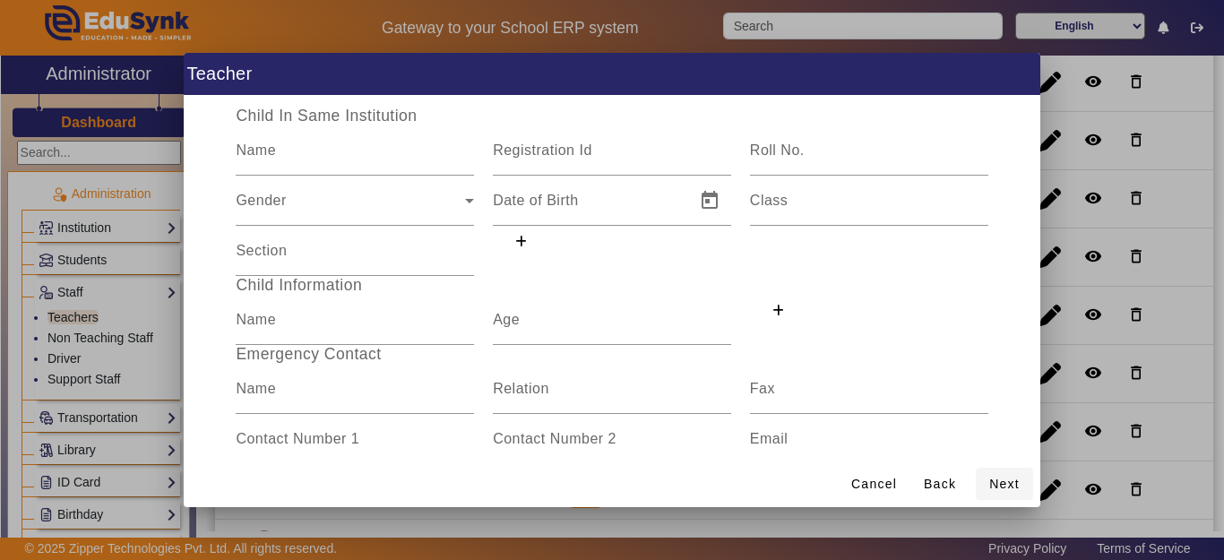
click at [1006, 481] on span "Next" at bounding box center [1004, 484] width 30 height 19
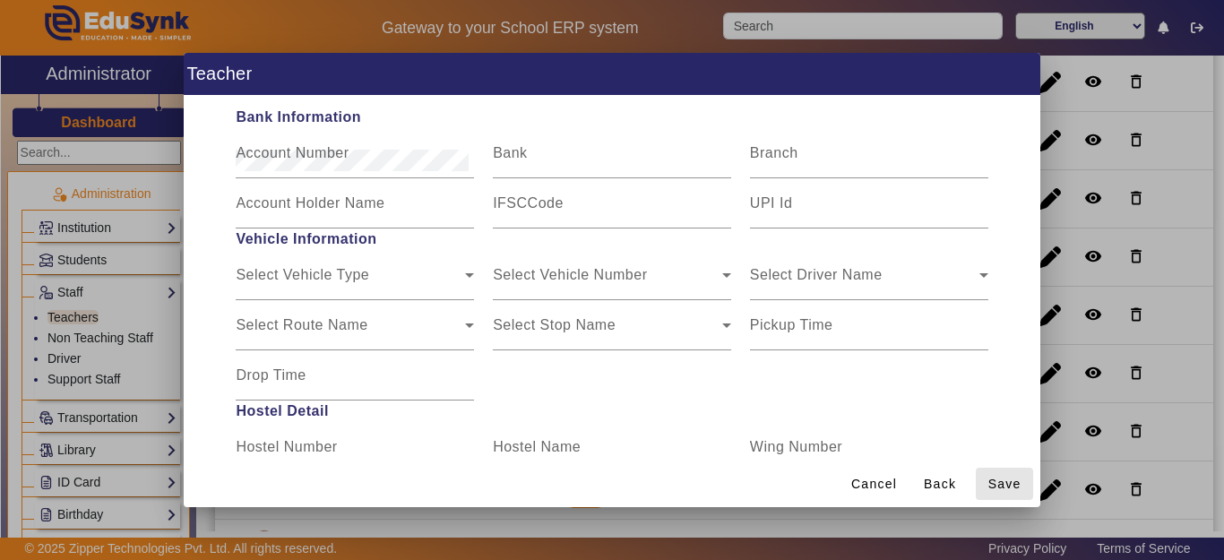
click at [1006, 481] on span "Save" at bounding box center [1004, 484] width 33 height 19
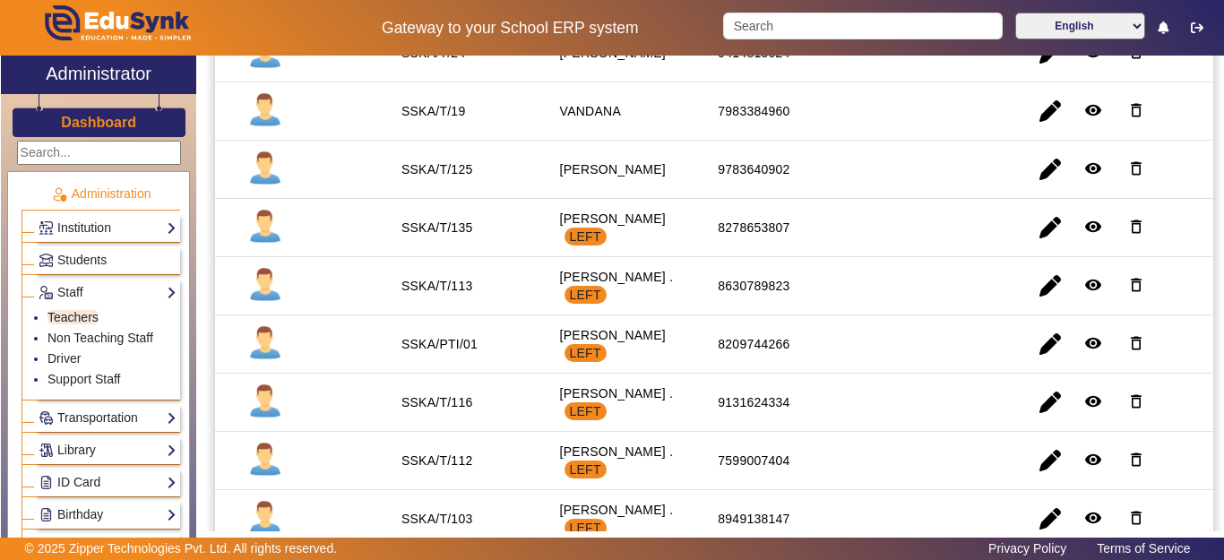
scroll to position [1613, 0]
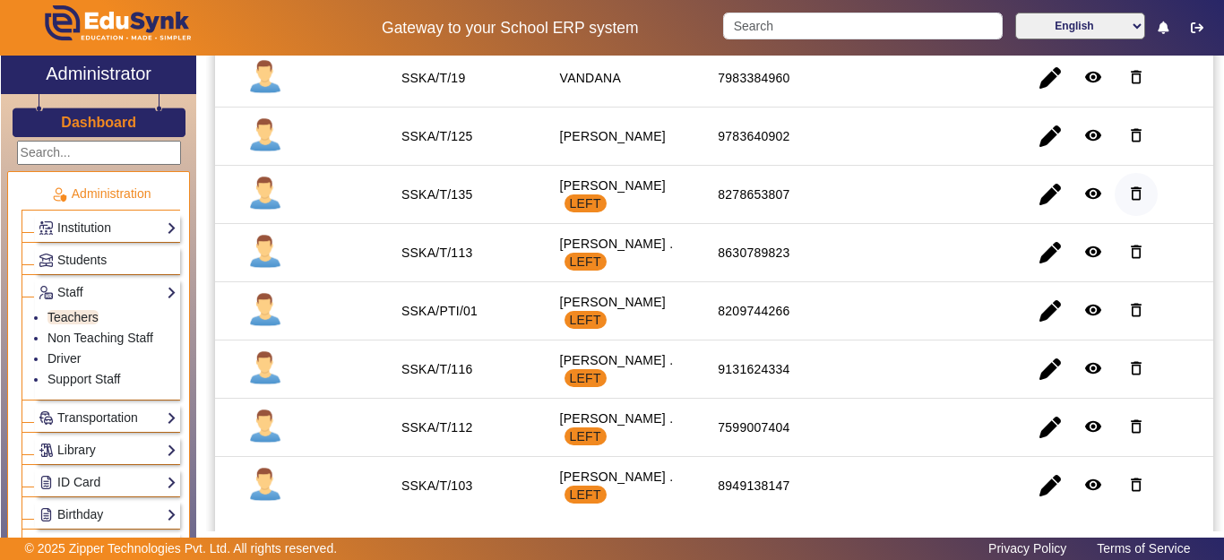
click at [1129, 194] on mat-icon "delete_outline" at bounding box center [1136, 194] width 18 height 18
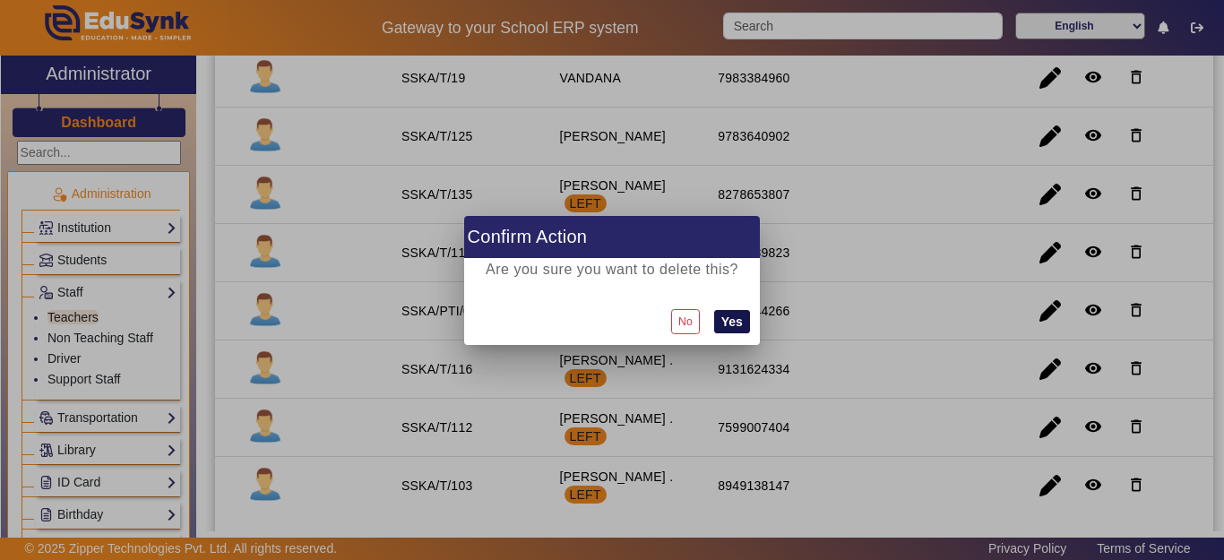
click at [731, 316] on button "Yes" at bounding box center [732, 321] width 36 height 23
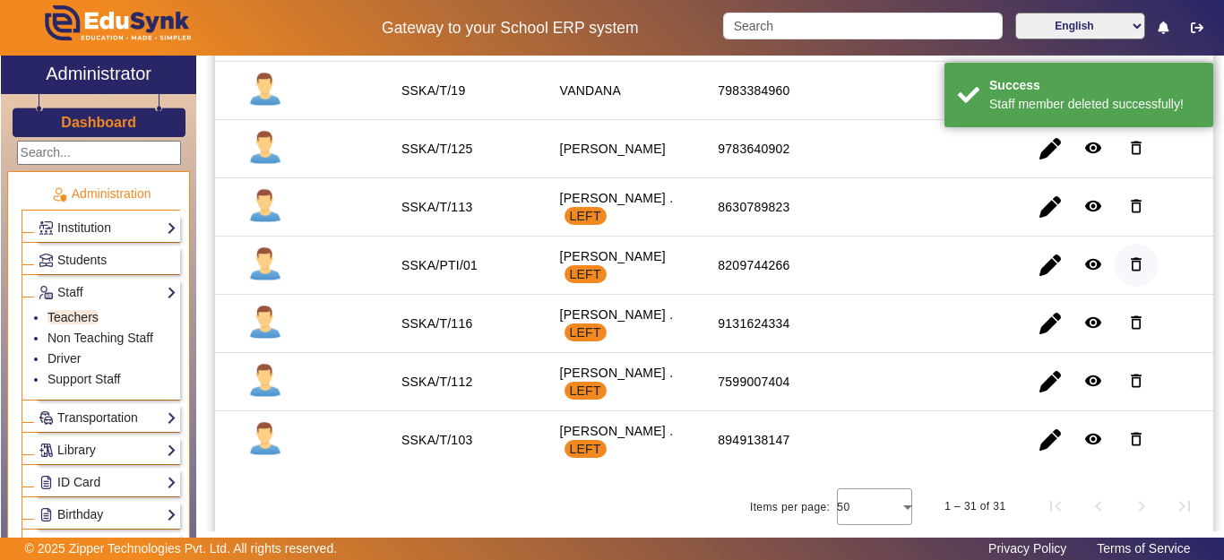
scroll to position [1600, 0]
click at [1127, 202] on mat-icon "delete_outline" at bounding box center [1136, 206] width 18 height 18
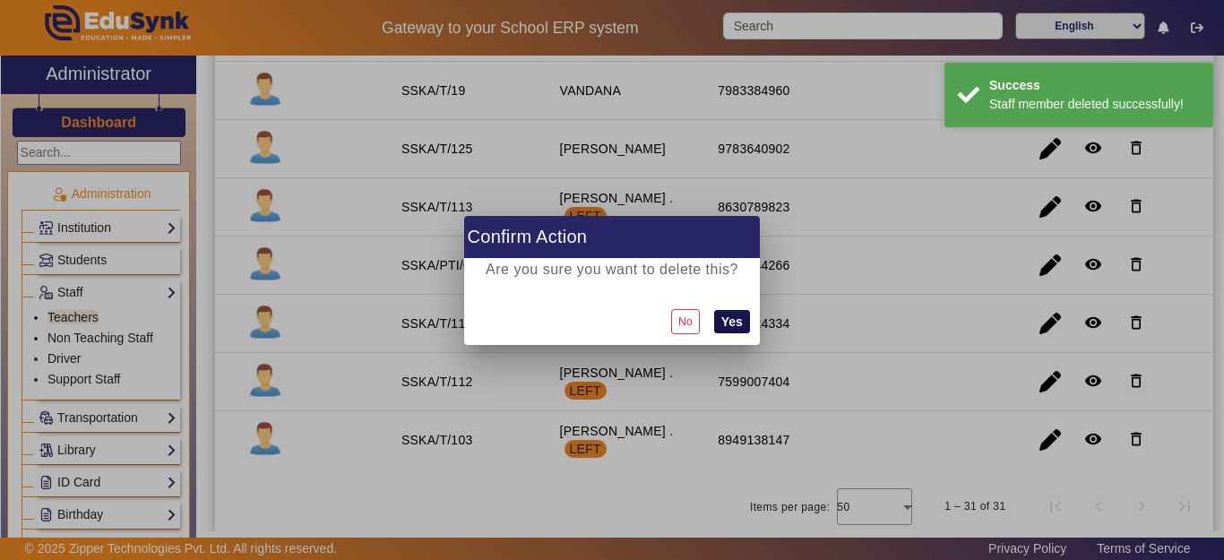
click at [732, 323] on button "Yes" at bounding box center [732, 321] width 36 height 23
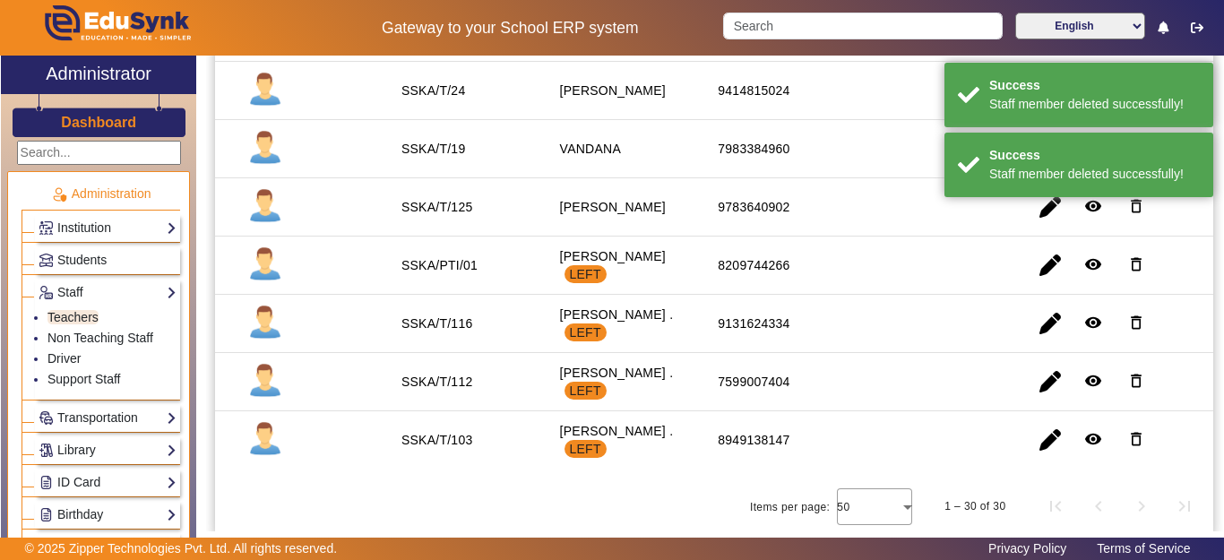
scroll to position [1542, 0]
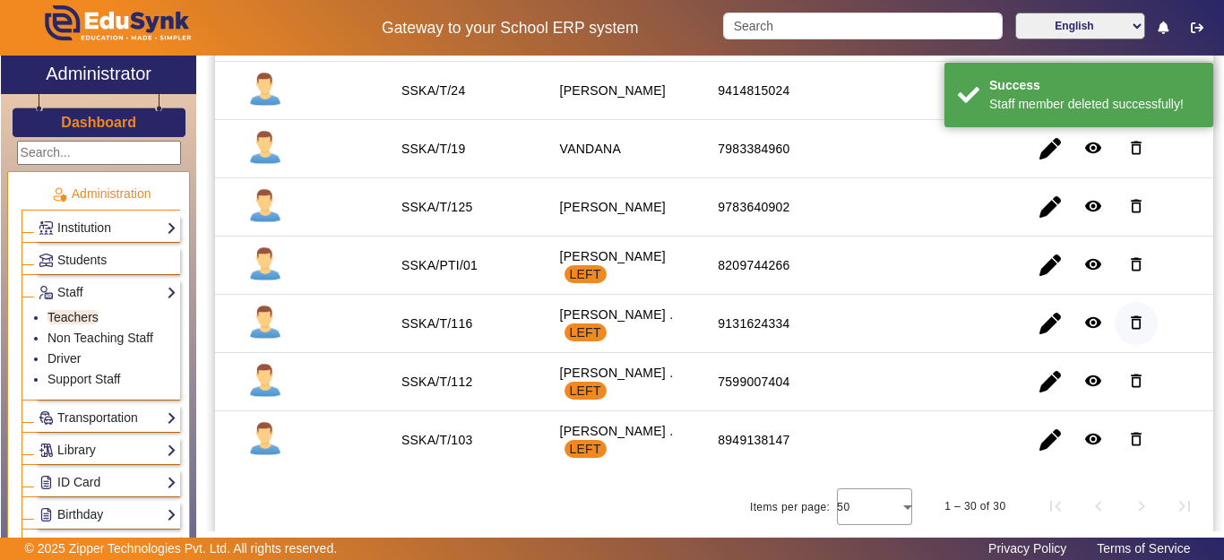
click at [1134, 333] on span "button" at bounding box center [1136, 323] width 43 height 43
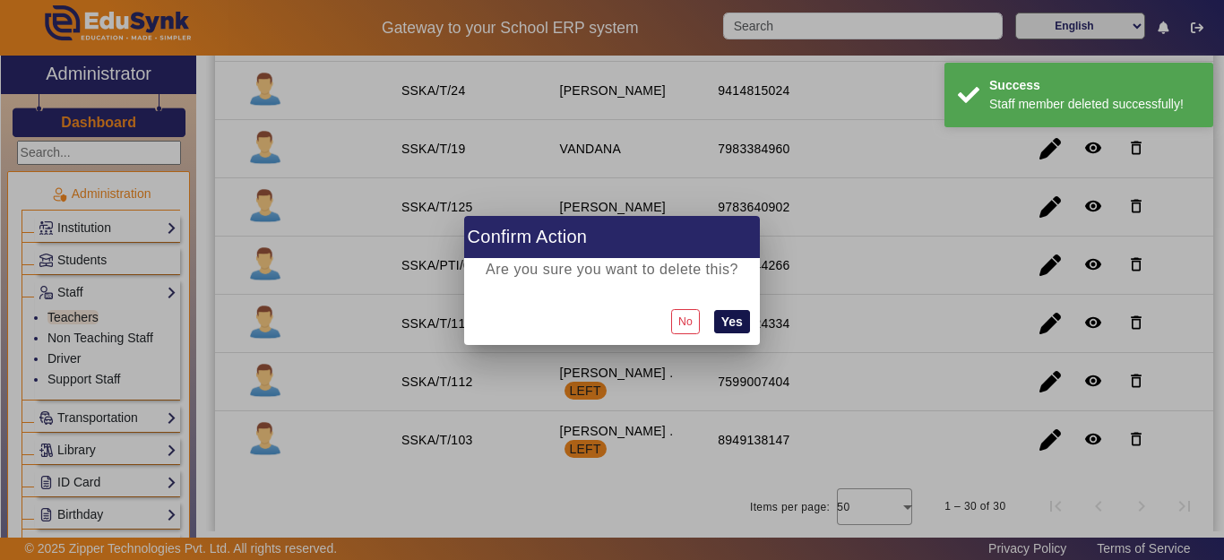
click at [729, 325] on button "Yes" at bounding box center [732, 321] width 36 height 23
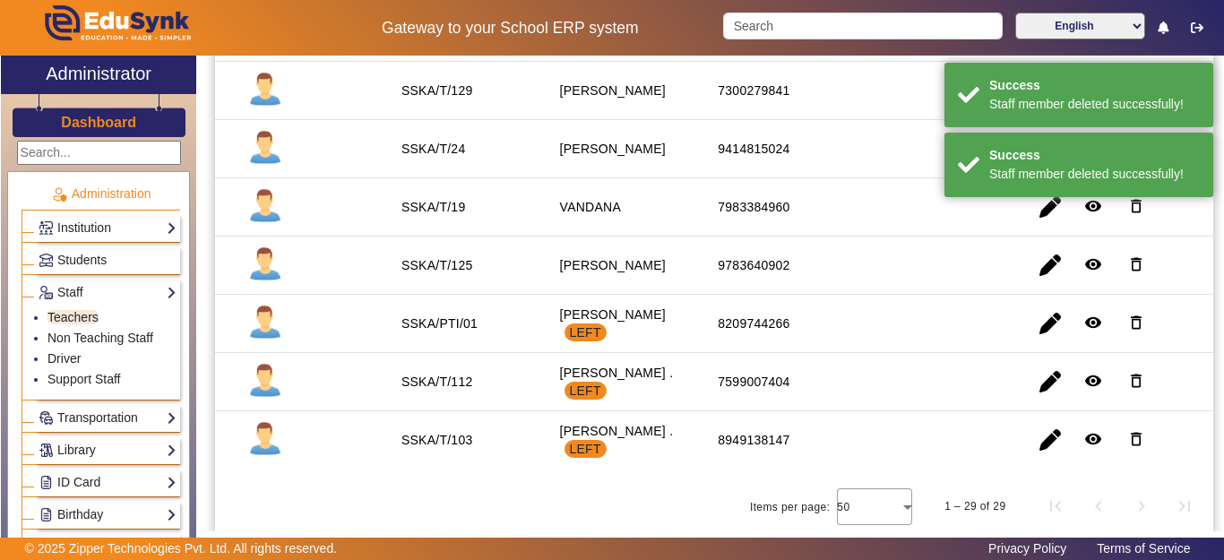
scroll to position [1484, 0]
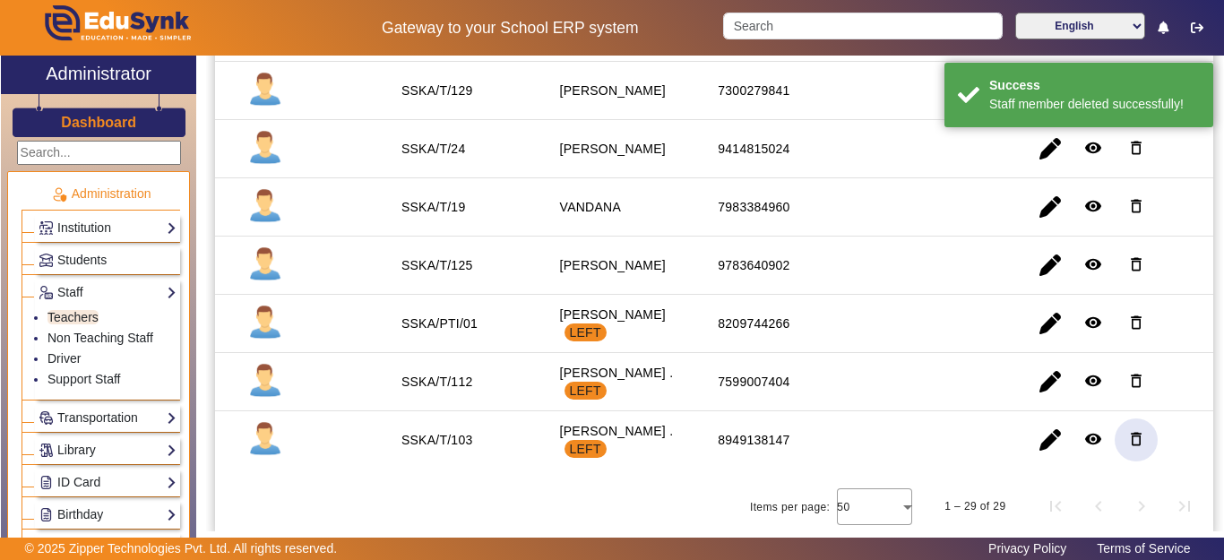
click at [1115, 440] on span "button" at bounding box center [1136, 439] width 43 height 43
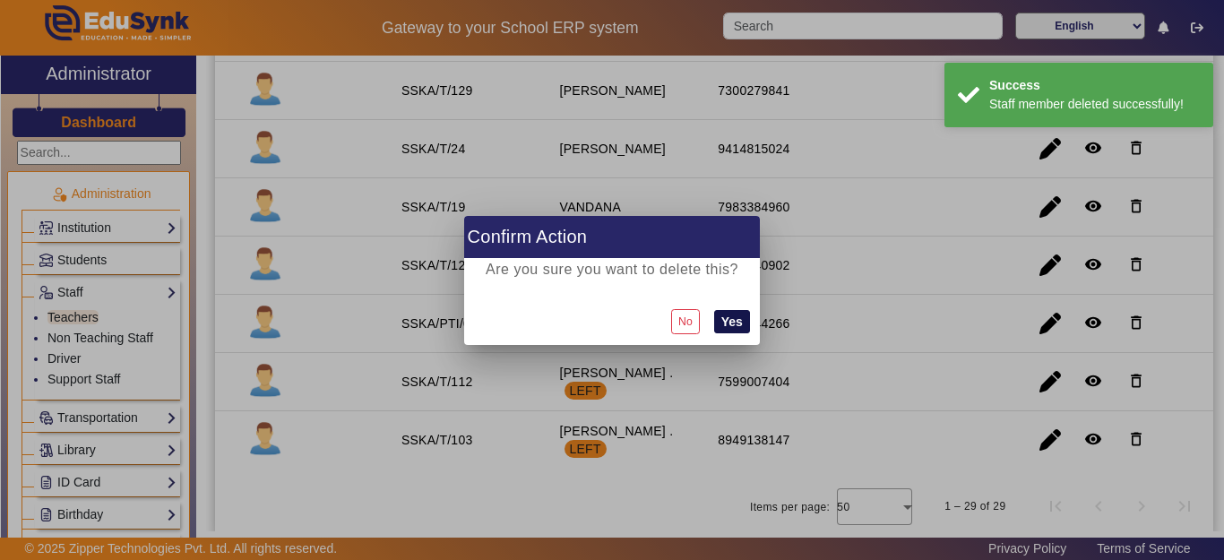
click at [737, 325] on button "Yes" at bounding box center [732, 321] width 36 height 23
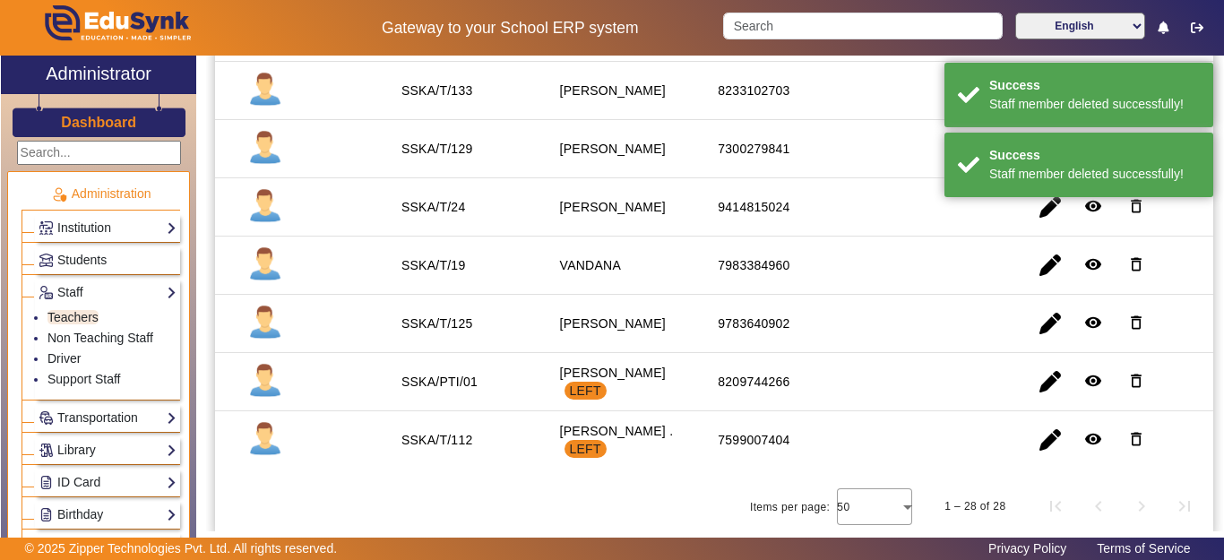
scroll to position [1426, 0]
click at [1127, 435] on mat-icon "delete_outline" at bounding box center [1136, 439] width 18 height 18
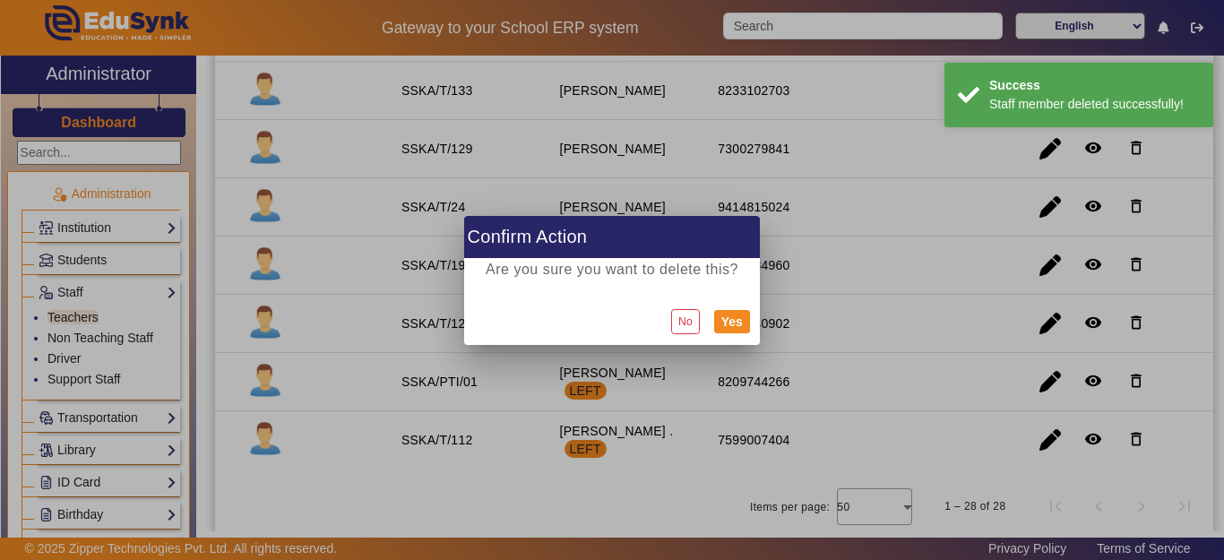
click at [751, 315] on div "No Yes" at bounding box center [612, 321] width 296 height 47
click at [745, 323] on button "Yes" at bounding box center [732, 321] width 36 height 23
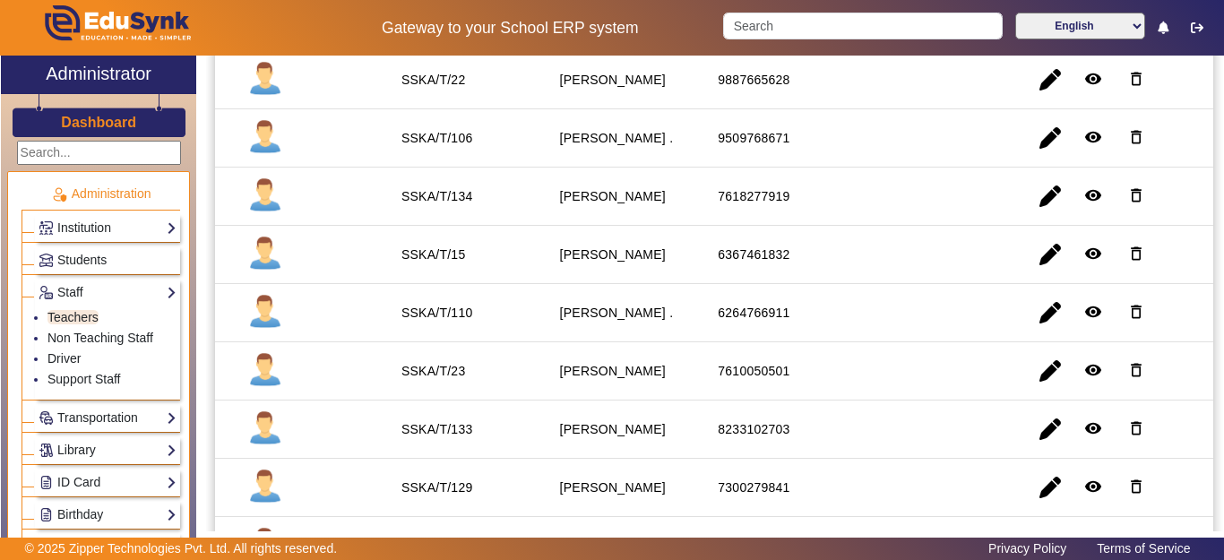
scroll to position [1367, 0]
